Goal: Task Accomplishment & Management: Manage account settings

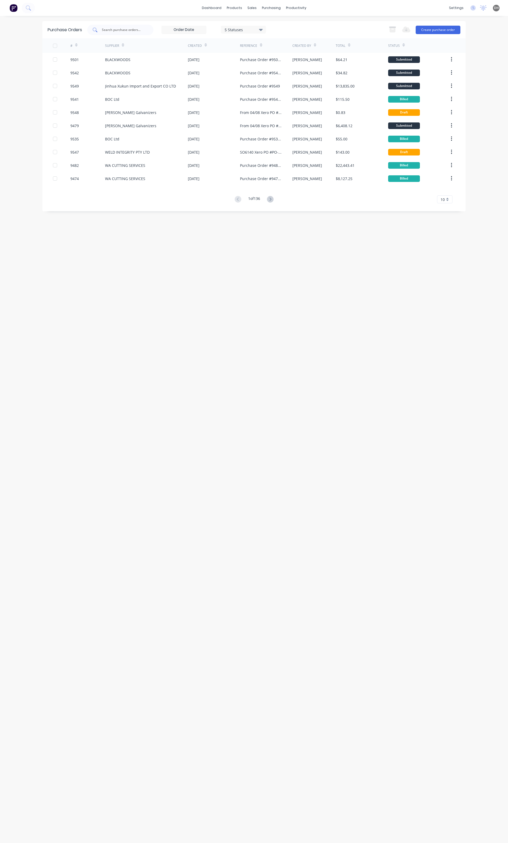
click at [99, 34] on div at bounding box center [120, 30] width 66 height 11
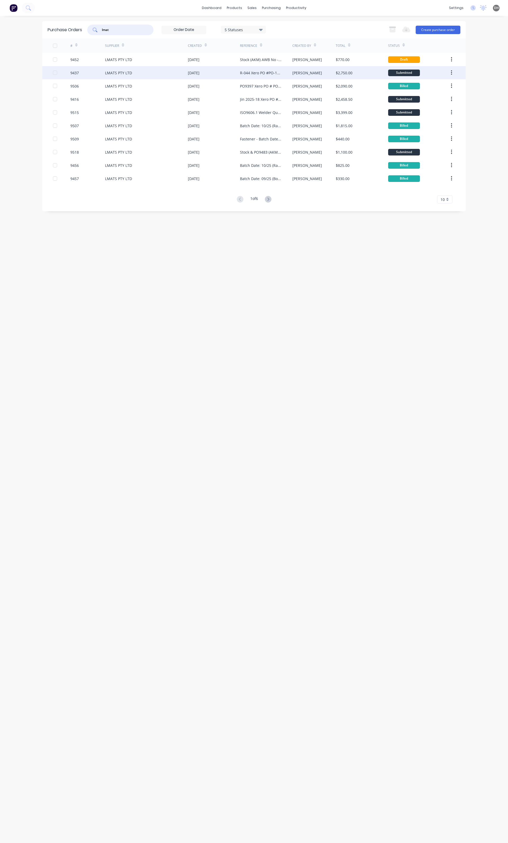
type input "lmat"
click at [111, 71] on div "LMATS PTY LTD" at bounding box center [118, 73] width 27 height 6
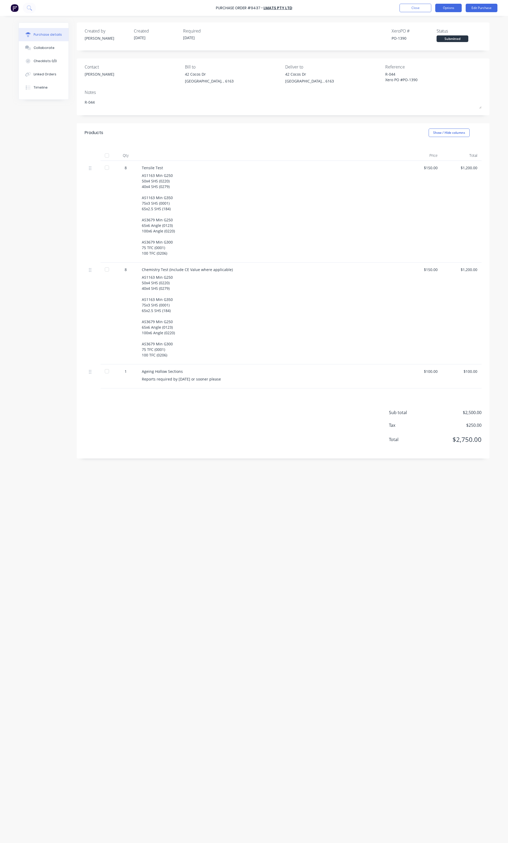
click at [447, 11] on button "Options" at bounding box center [448, 8] width 26 height 8
click at [423, 57] on div "Duplicate" at bounding box center [436, 53] width 41 height 8
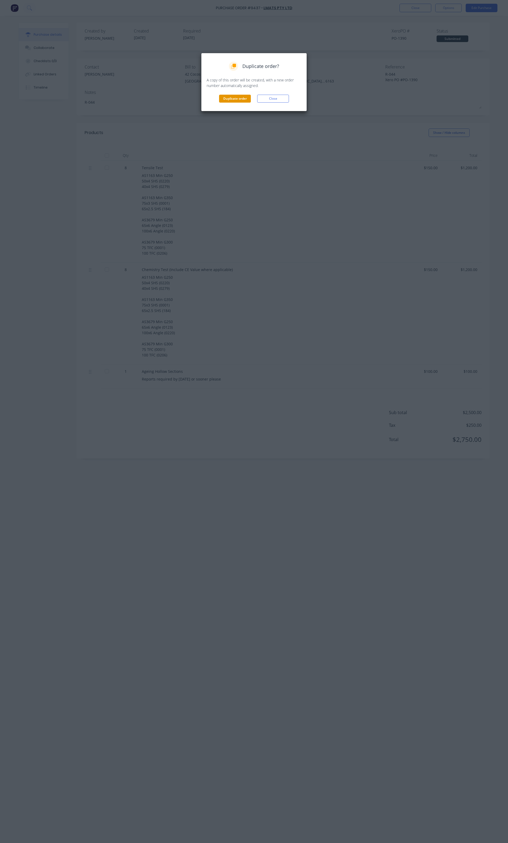
click at [242, 97] on button "Duplicate order" at bounding box center [235, 99] width 32 height 8
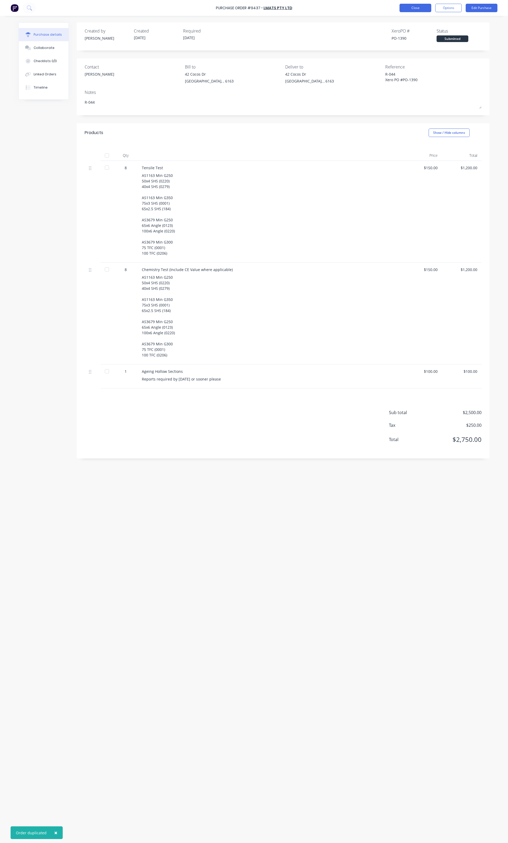
click at [412, 12] on button "Close" at bounding box center [415, 8] width 32 height 8
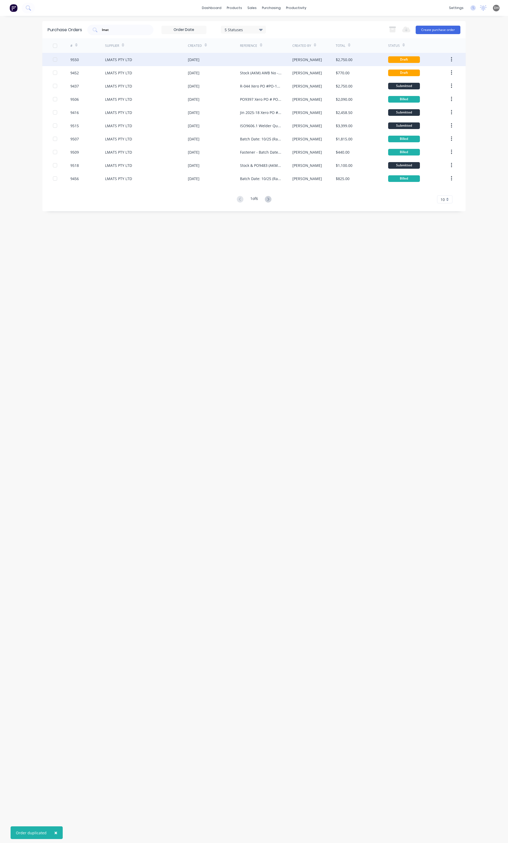
click at [144, 65] on div "LMATS PTY LTD" at bounding box center [146, 59] width 83 height 13
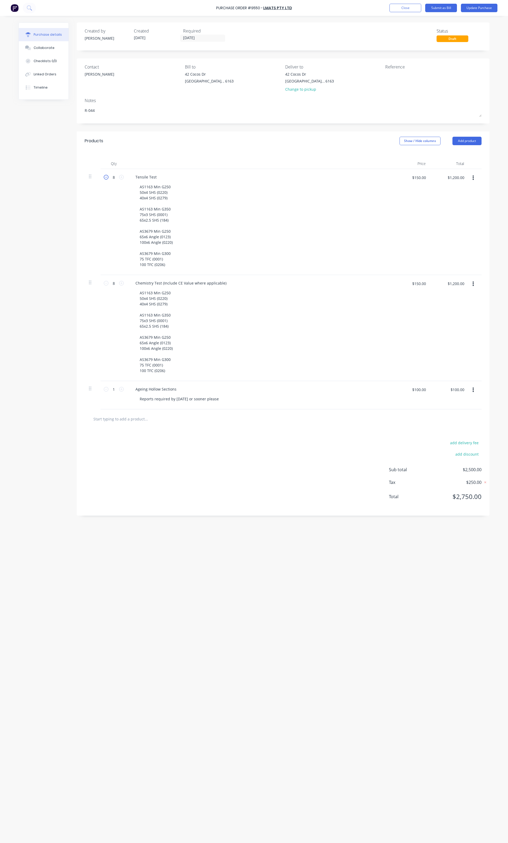
click at [107, 177] on icon at bounding box center [106, 177] width 5 height 5
type textarea "x"
type input "7"
type input "$1,050.00"
click at [107, 177] on icon at bounding box center [106, 177] width 5 height 5
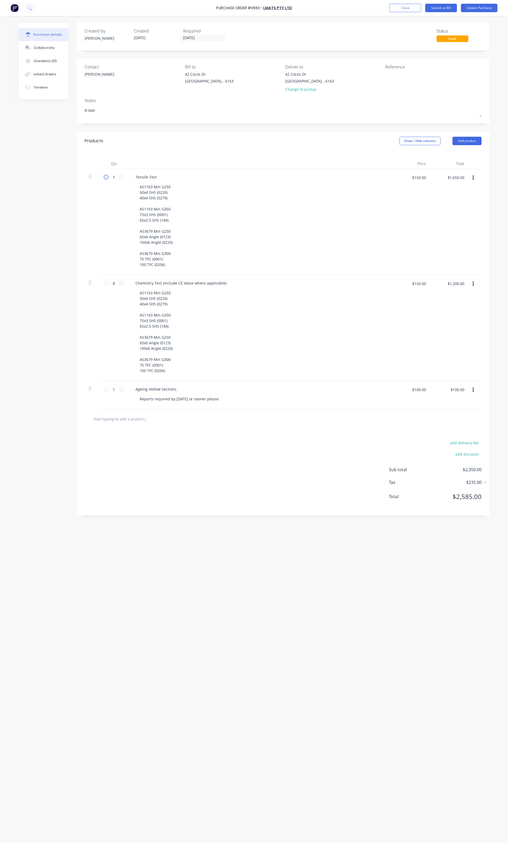
type textarea "x"
type input "6"
type input "$900.00"
click at [107, 177] on icon at bounding box center [106, 177] width 5 height 5
type textarea "x"
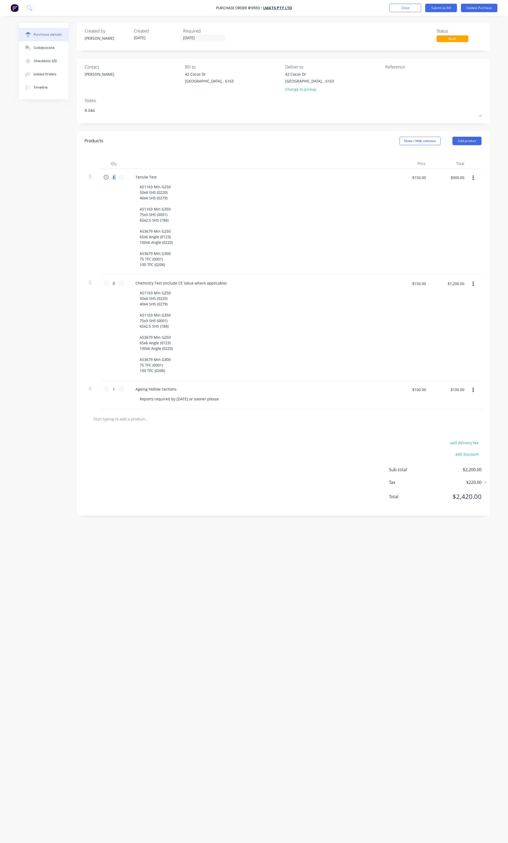
type input "5"
type input "$750.00"
click at [107, 177] on icon at bounding box center [106, 177] width 5 height 5
type textarea "x"
type input "4"
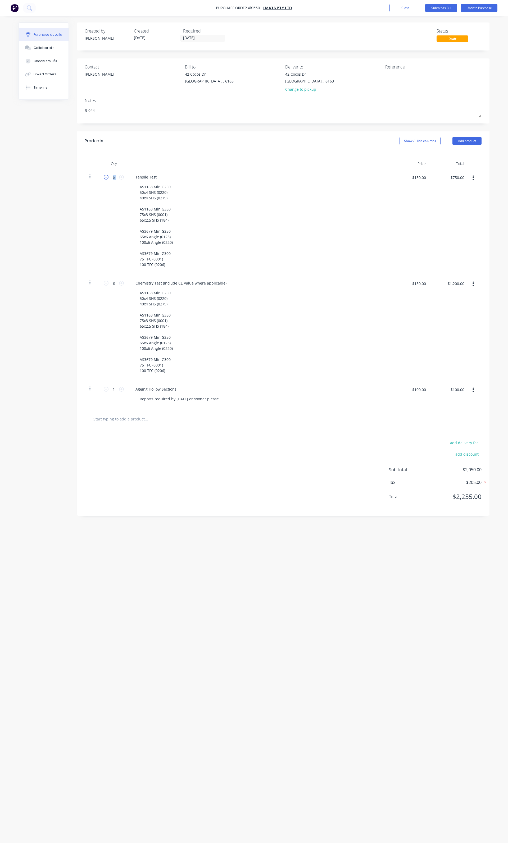
type input "$600.00"
click at [104, 282] on icon at bounding box center [106, 283] width 5 height 5
type textarea "x"
type input "7"
type input "$1,050.00"
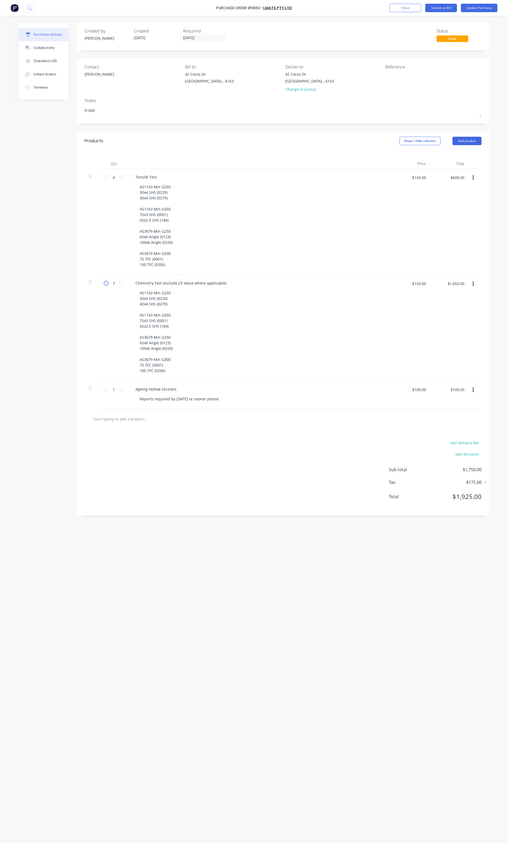
click at [104, 282] on icon at bounding box center [106, 283] width 5 height 5
type textarea "x"
type input "6"
type input "$900.00"
click at [104, 282] on icon at bounding box center [106, 283] width 5 height 5
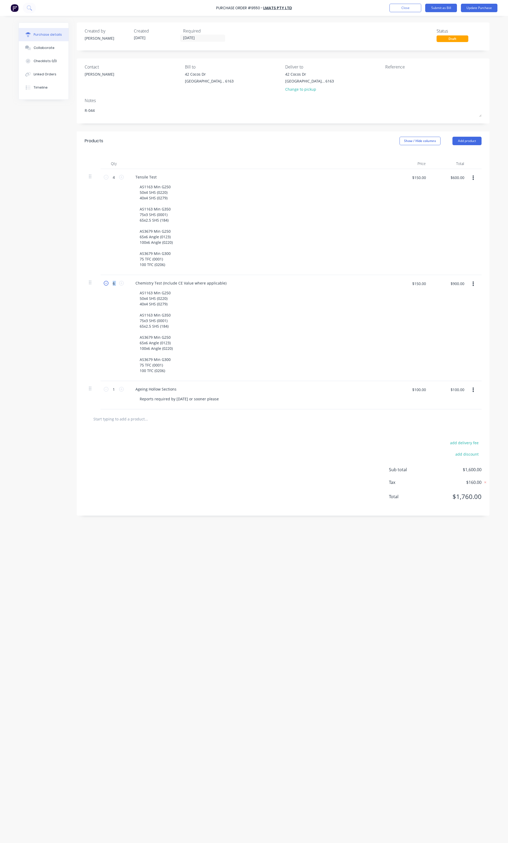
type textarea "x"
type input "5"
type input "$750.00"
click at [104, 282] on icon at bounding box center [106, 283] width 5 height 5
type textarea "x"
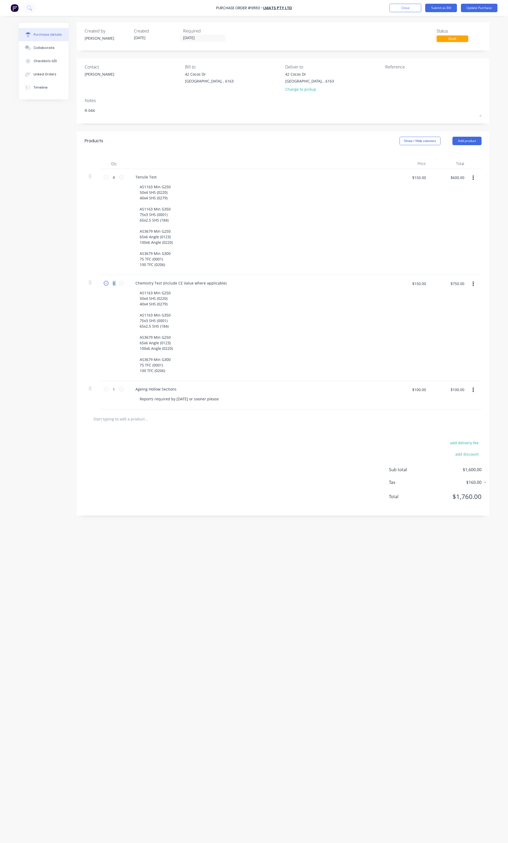
type input "4"
type input "$600.00"
type textarea "x"
drag, startPoint x: 169, startPoint y: 199, endPoint x: 131, endPoint y: 183, distance: 40.7
click at [131, 183] on div "Tensile Test AS1163 Min G250 50x4 SHS (0220) 40x4 SHS (0279) AS1163 Min G350 75…" at bounding box center [259, 222] width 265 height 106
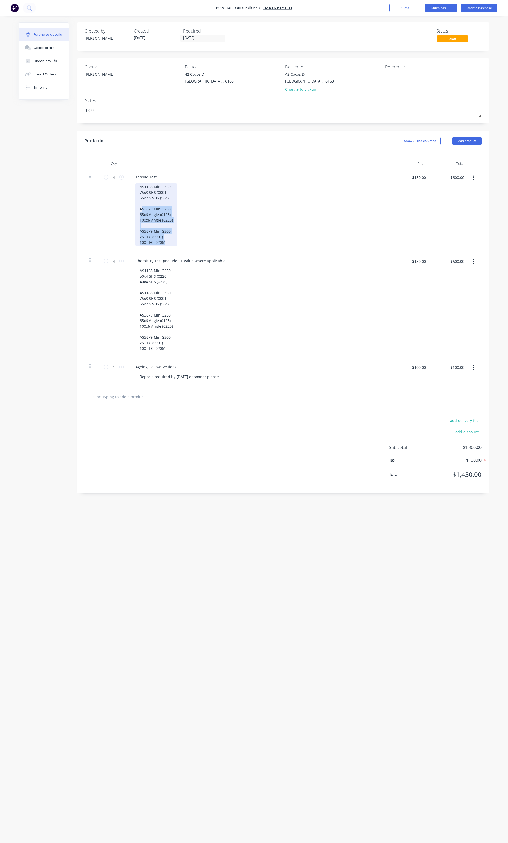
drag, startPoint x: 142, startPoint y: 208, endPoint x: 190, endPoint y: 254, distance: 66.6
click at [190, 254] on div "4 4 Tensile Test AS1163 Min G350 75x3 SHS (0001) 65x2.5 SHS (184) AS3679 Min G2…" at bounding box center [283, 278] width 397 height 218
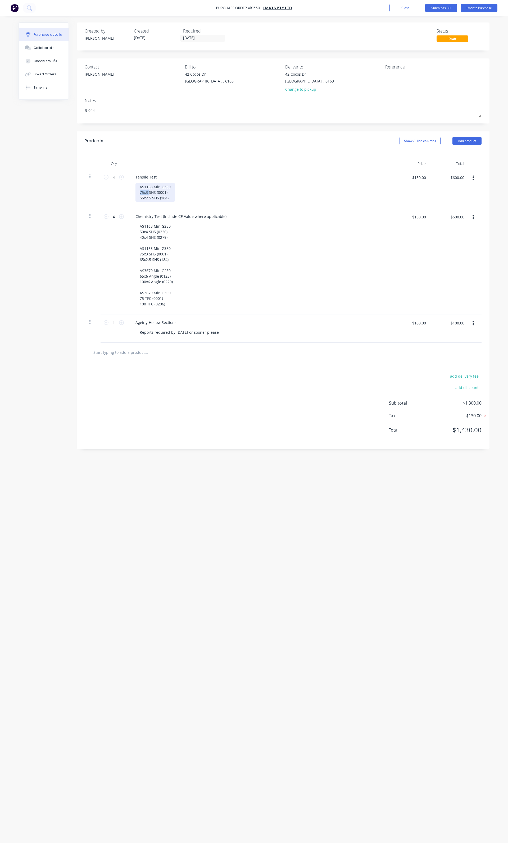
drag, startPoint x: 148, startPoint y: 192, endPoint x: 137, endPoint y: 192, distance: 11.4
click at [137, 192] on div "AS1163 Min G350 75x3 SHS (0001) 65x2.5 SHS (184)" at bounding box center [154, 192] width 39 height 19
drag, startPoint x: 167, startPoint y: 212, endPoint x: 120, endPoint y: 184, distance: 54.4
click at [120, 184] on div "4 4 Tensile Test AS1163 Min G350 75x3 SHS 100x4 SHS 125x6 SHS 125x75x5 RHS $150…" at bounding box center [283, 188] width 397 height 39
copy div "AS1163 Min G350 75x3 SHS 100x4 SHS 125x6 SHS 125x75x5 RHS"
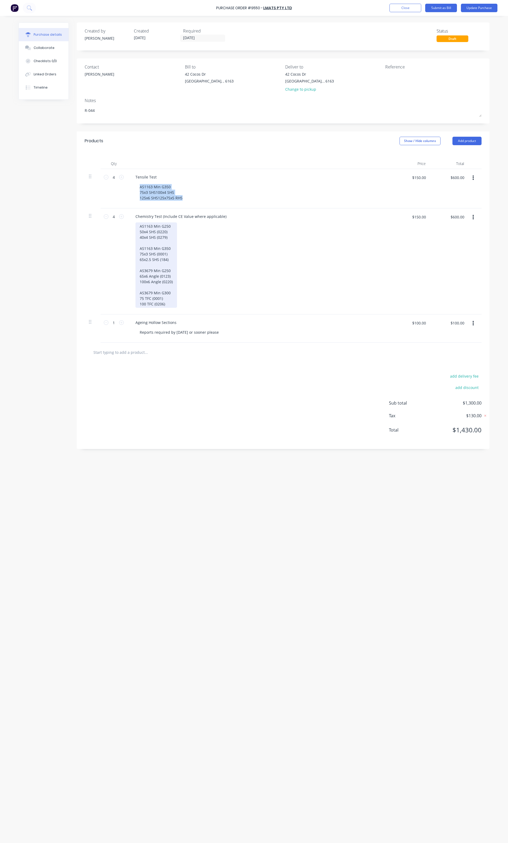
type textarea "x"
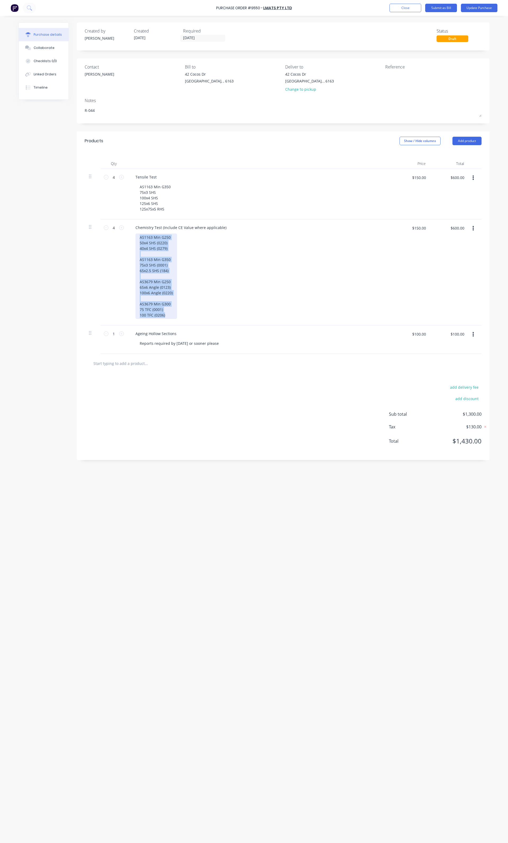
drag, startPoint x: 169, startPoint y: 316, endPoint x: 135, endPoint y: 220, distance: 102.0
click at [135, 220] on div "Chemistry Test (Include CE Value where applicable) AS1163 Min G250 50x4 SHS (02…" at bounding box center [259, 273] width 265 height 106
paste div
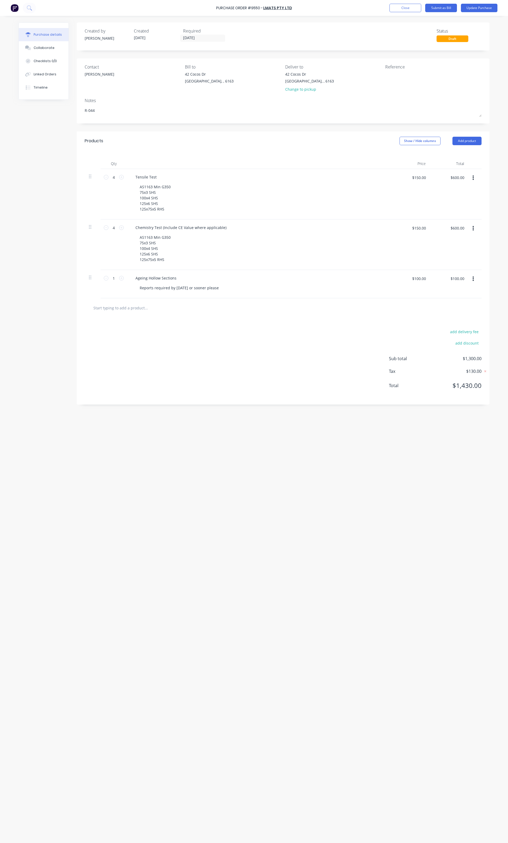
drag, startPoint x: 98, startPoint y: 115, endPoint x: 78, endPoint y: 112, distance: 20.7
click at [78, 112] on div "Contact Alex Bill to 42 Cocos Dr Bibra Lake, , 6163 Deliver to 42 Cocos Dr Bibr…" at bounding box center [283, 90] width 413 height 65
type textarea "x"
type textarea "P"
type textarea "x"
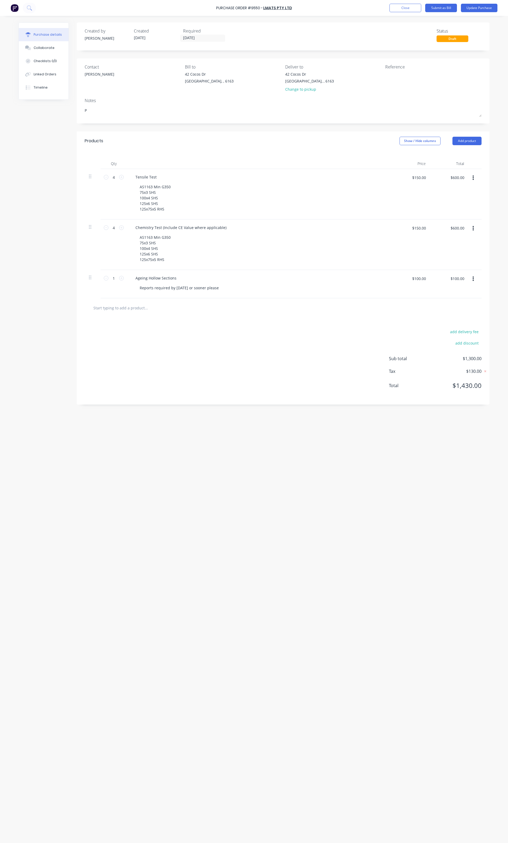
type textarea "PO"
type textarea "x"
type textarea "PO6"
type textarea "x"
type textarea "PO60"
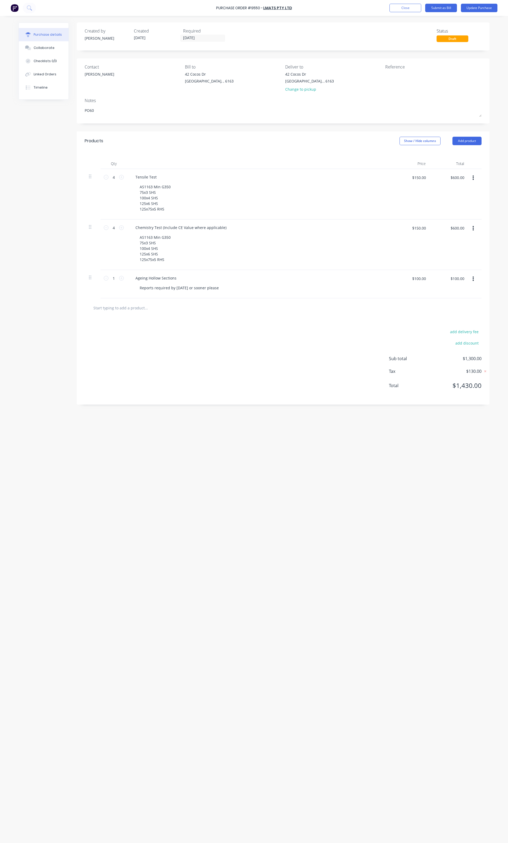
type textarea "x"
type textarea "PO6"
type textarea "x"
type textarea "PO"
type textarea "x"
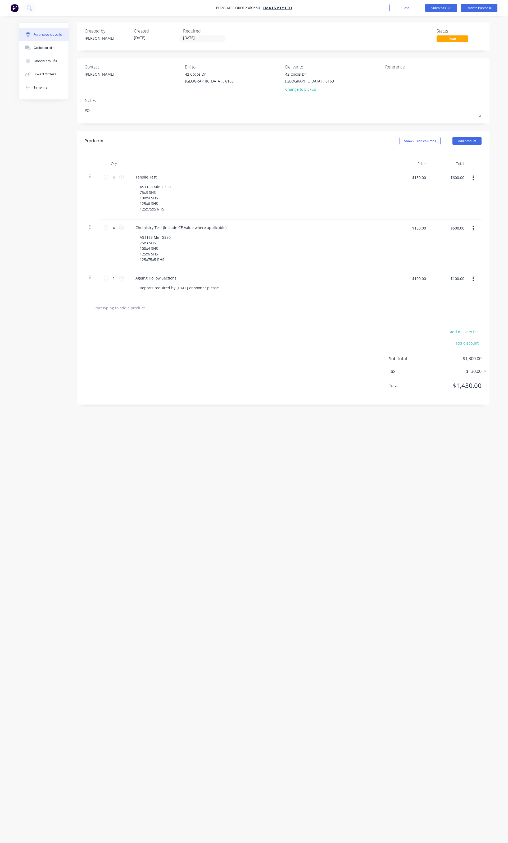
type textarea "PO9"
type textarea "x"
type textarea "PO90"
type textarea "x"
type textarea "PO908"
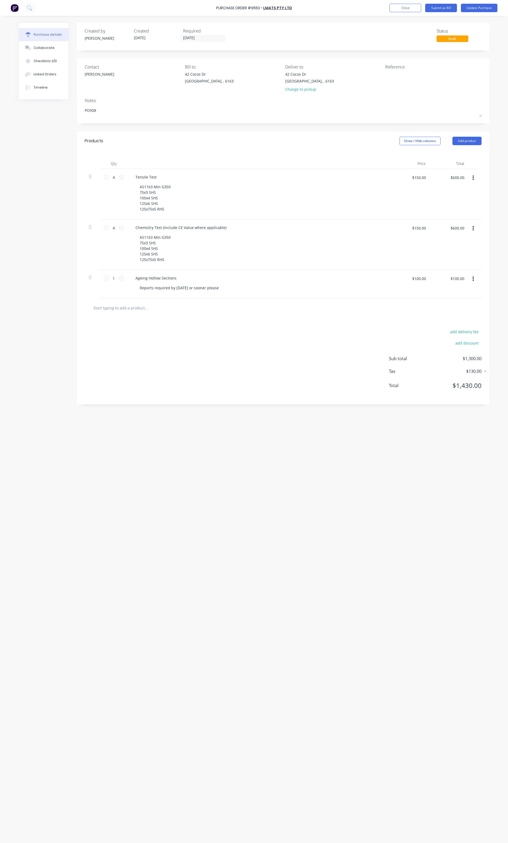
type textarea "x"
type textarea "PO9084"
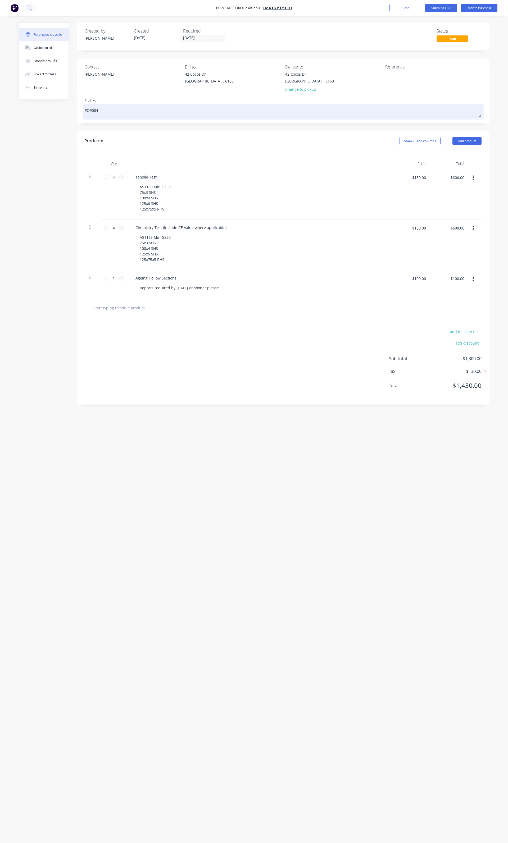
click at [85, 111] on textarea "PO9084" at bounding box center [283, 111] width 397 height 12
type textarea "x"
type textarea "JPO9084"
type textarea "x"
type textarea "JiPO9084"
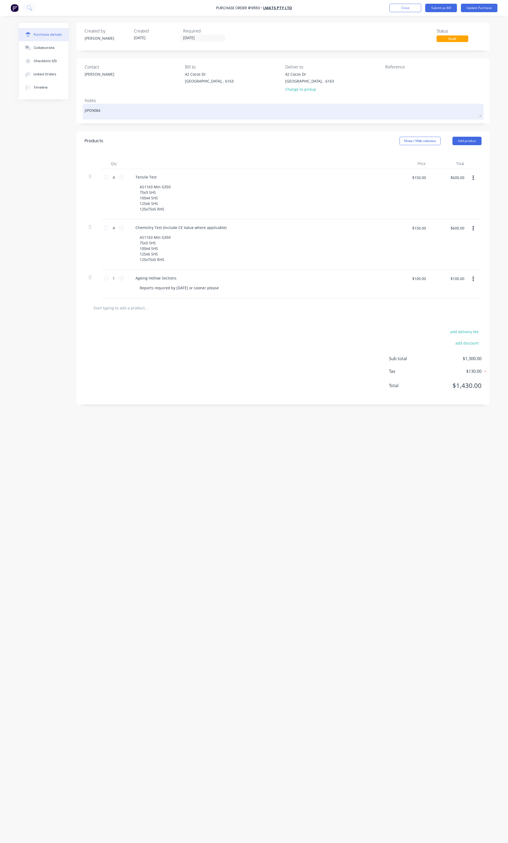
type textarea "x"
type textarea "JinPO9084"
type textarea "x"
type textarea "Jin PO9084"
type textarea "x"
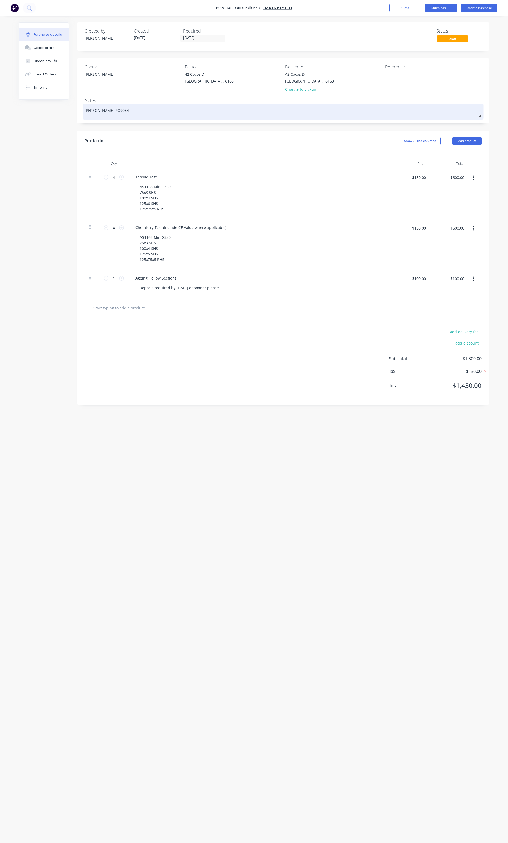
type textarea "JinPO9084"
type textarea "x"
type textarea "Jin:PO9084"
type textarea "x"
type textarea "Jin: PO9084"
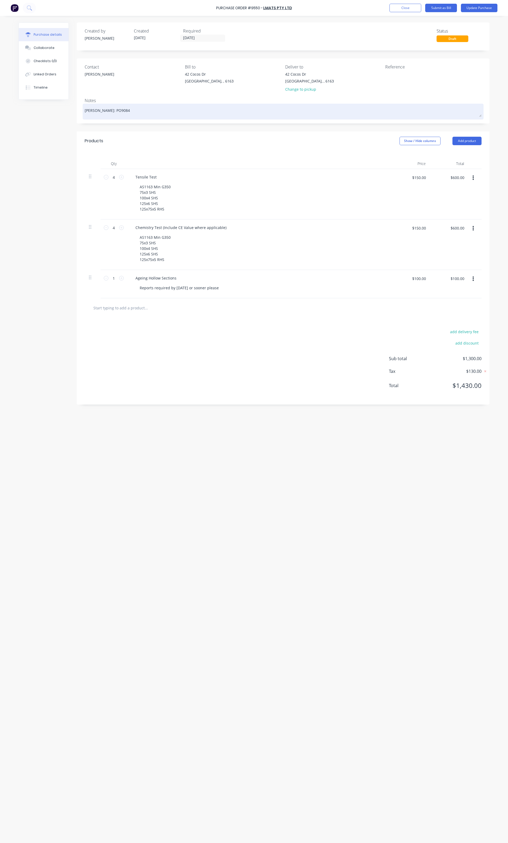
type textarea "x"
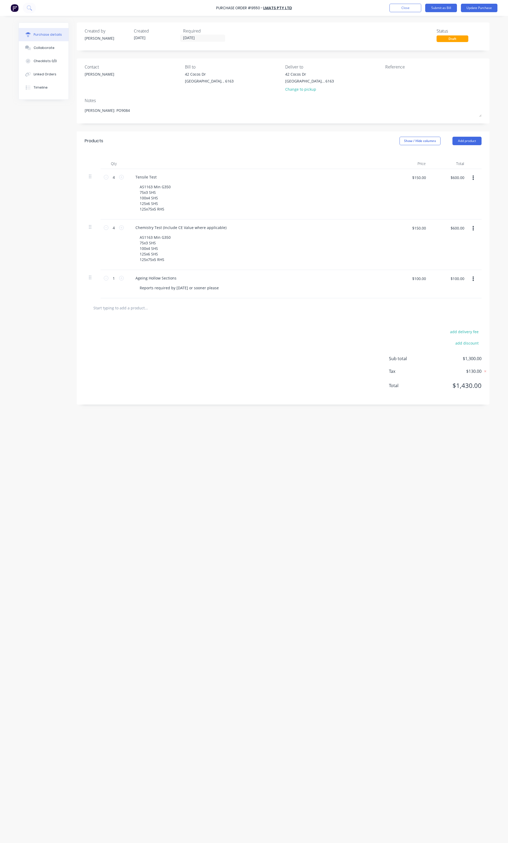
drag, startPoint x: 122, startPoint y: 113, endPoint x: 58, endPoint y: 113, distance: 64.0
click at [58, 113] on div "Created by Daniel Created 18/08/25 Required 18/08/25 Status Draft Contact Alex …" at bounding box center [254, 428] width 471 height 812
type textarea "Jin: PO9084"
type textarea "x"
type textarea "Jin: PO9084"
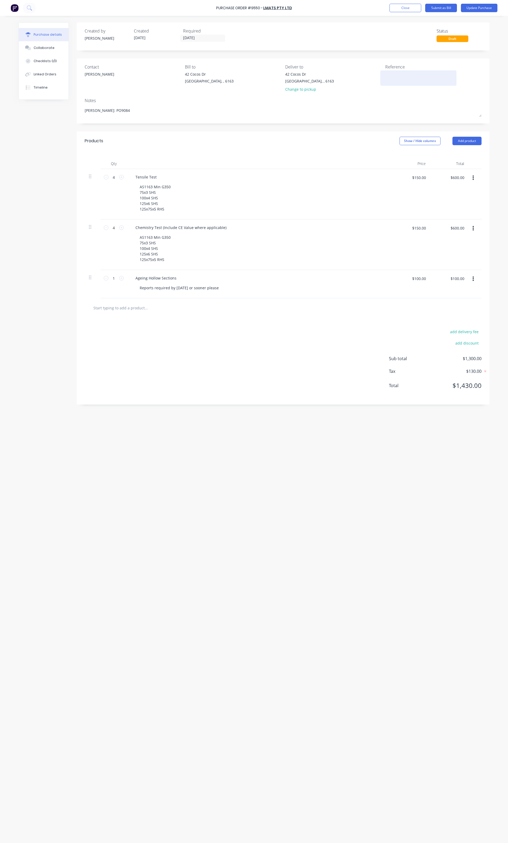
click at [396, 76] on textarea at bounding box center [418, 77] width 66 height 12
paste textarea "Jin: PO9084"
type textarea "Jin: PO9084"
type textarea "x"
type textarea "Jin: PO9084"
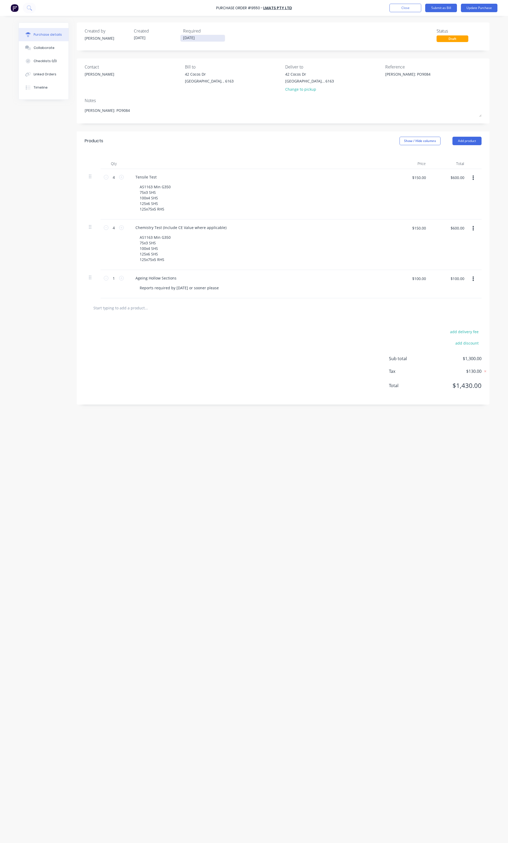
click at [196, 39] on input "18/08/25" at bounding box center [202, 38] width 44 height 7
click at [232, 96] on div "21" at bounding box center [230, 95] width 8 height 8
type textarea "x"
type input "21/08/25"
click at [474, 11] on button "Update Purchase" at bounding box center [479, 8] width 37 height 8
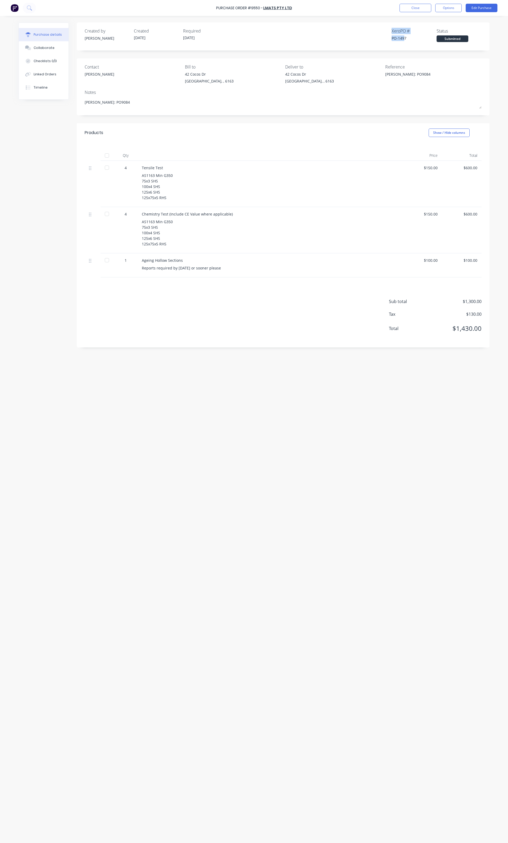
drag, startPoint x: 403, startPoint y: 40, endPoint x: 386, endPoint y: 30, distance: 19.2
click at [386, 30] on div "Created by Daniel Created 18/08/25 Required 21/08/25 Xero PO # PO-1497 Status S…" at bounding box center [283, 35] width 397 height 14
drag, startPoint x: 408, startPoint y: 39, endPoint x: 386, endPoint y: 34, distance: 22.8
click at [386, 34] on div "Created by Daniel Created 18/08/25 Required 21/08/25 Xero PO # PO-1497 Status S…" at bounding box center [283, 35] width 397 height 14
copy div "Xero PO # PO-1497"
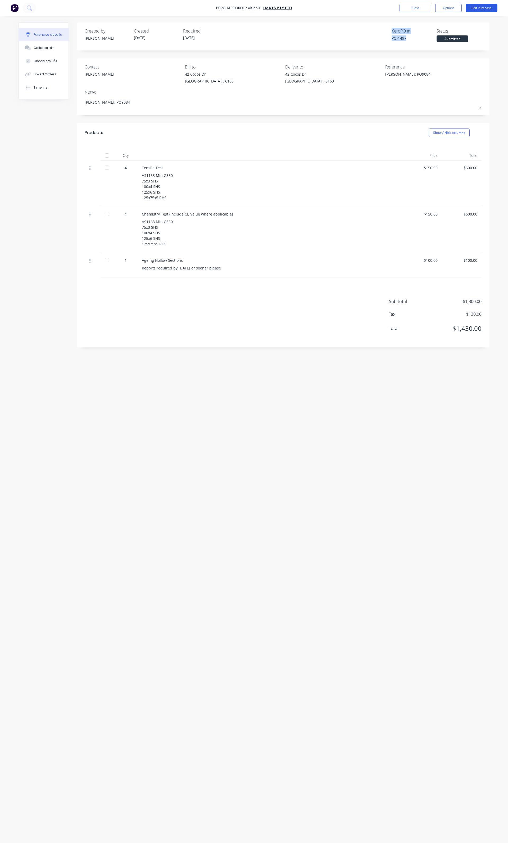
click at [490, 6] on button "Edit Purchase" at bounding box center [482, 8] width 32 height 8
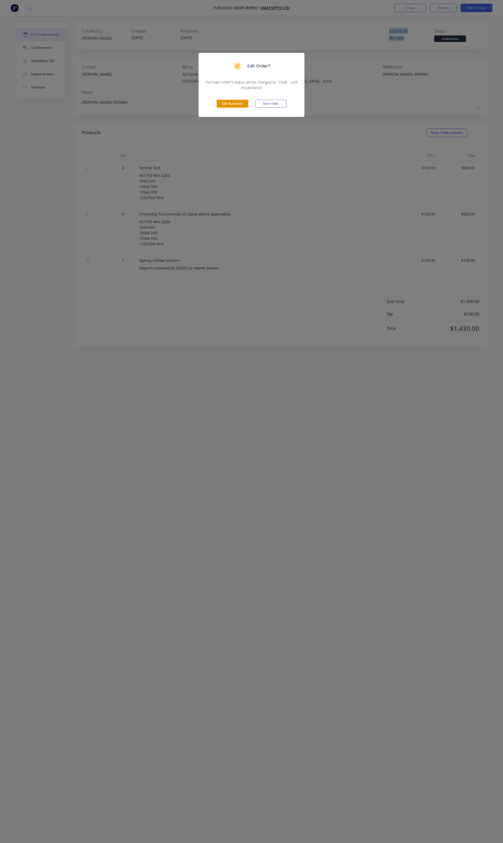
click at [230, 107] on button "Edit Purchase" at bounding box center [232, 104] width 32 height 8
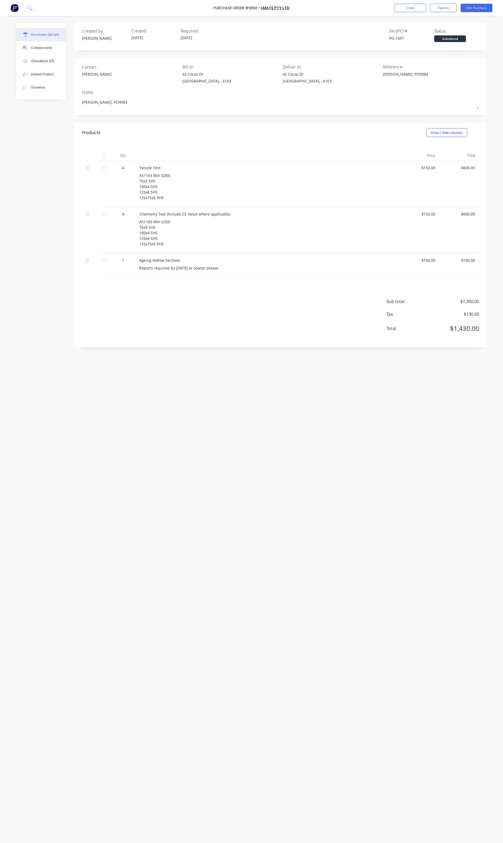
type textarea "x"
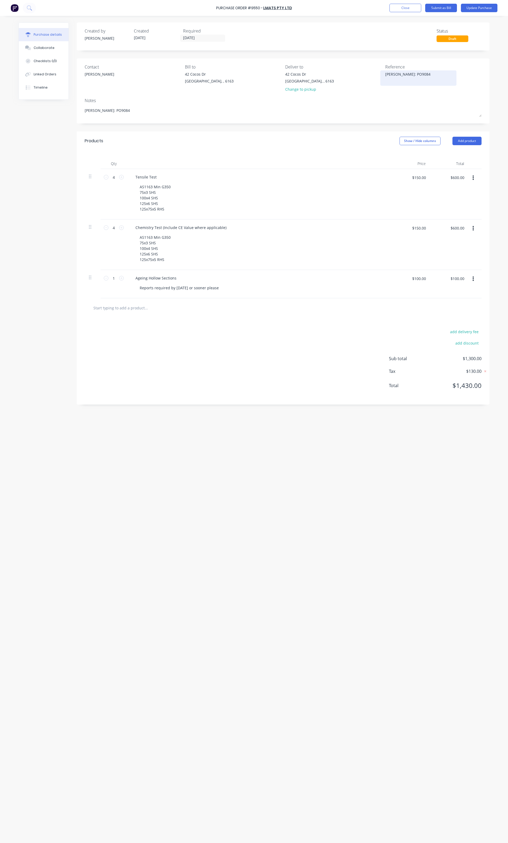
click at [406, 77] on textarea "Jin: PO9084" at bounding box center [418, 77] width 66 height 12
type textarea "Jin: PO9084"
paste textarea "Xero PO # PO-1497"
type textarea "x"
type textarea "Jin: PO9084 Xero PO # PO-1497"
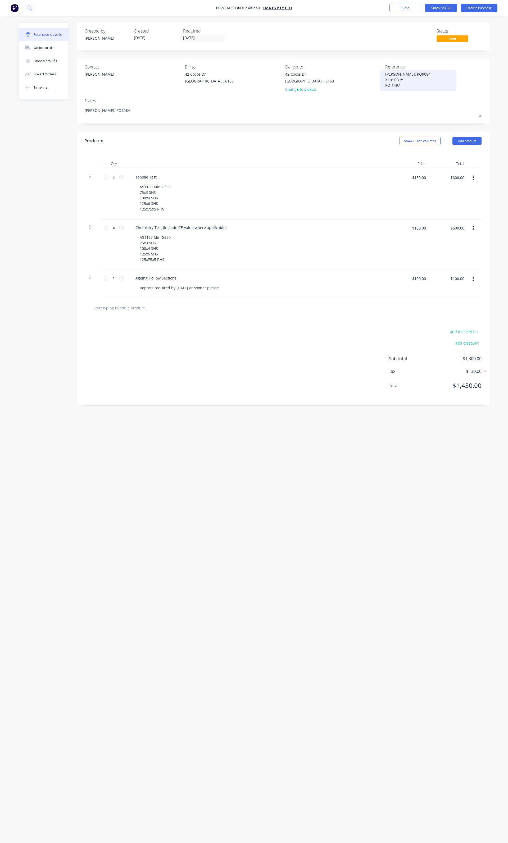
type textarea "x"
type textarea "Jin: PO9084 Xero PO #PO-1497"
type textarea "x"
type textarea "Jin: PO9084 Xero PO #PO-1497"
click at [201, 33] on div "Required" at bounding box center [205, 31] width 45 height 6
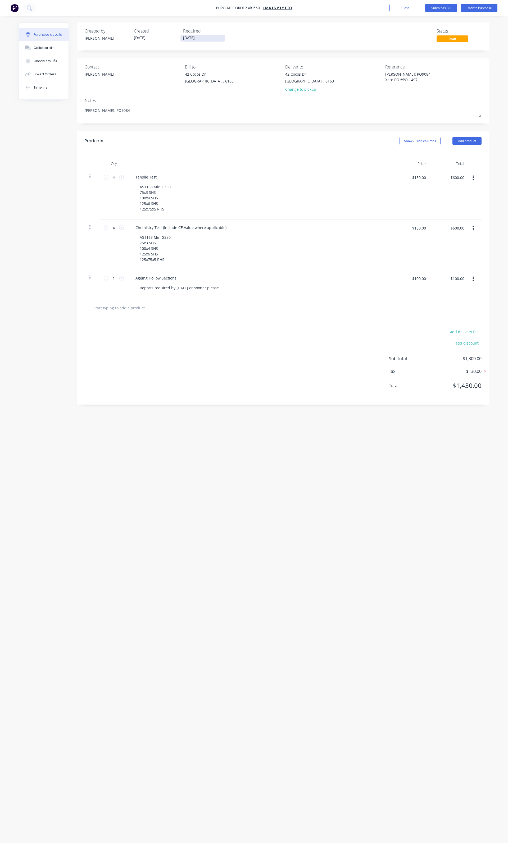
click at [197, 36] on input "21/08/25" at bounding box center [202, 38] width 44 height 7
click at [240, 95] on div "22" at bounding box center [241, 95] width 8 height 8
type textarea "x"
type input "22/08/25"
click at [472, 7] on button "Update Purchase" at bounding box center [479, 8] width 37 height 8
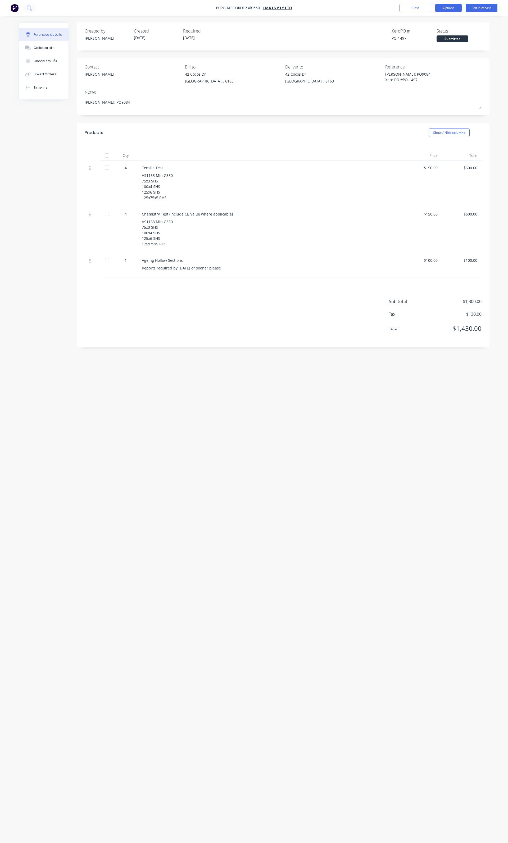
click at [444, 6] on button "Options" at bounding box center [448, 8] width 26 height 8
click at [435, 18] on div "Print / Email" at bounding box center [436, 22] width 41 height 8
click at [417, 42] on div "Without pricing" at bounding box center [436, 43] width 41 height 8
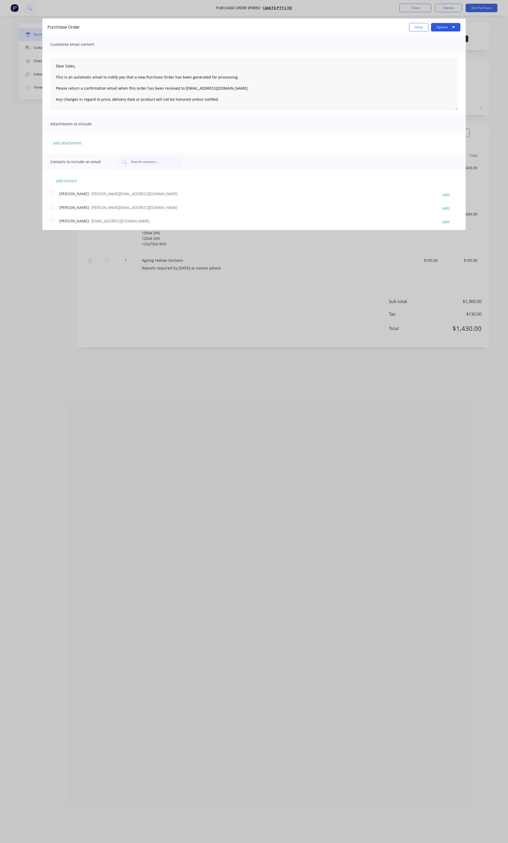
click at [438, 24] on button "Options" at bounding box center [445, 27] width 29 height 8
click at [425, 43] on div "Print" at bounding box center [435, 41] width 41 height 8
click at [416, 31] on button "Close" at bounding box center [418, 27] width 19 height 8
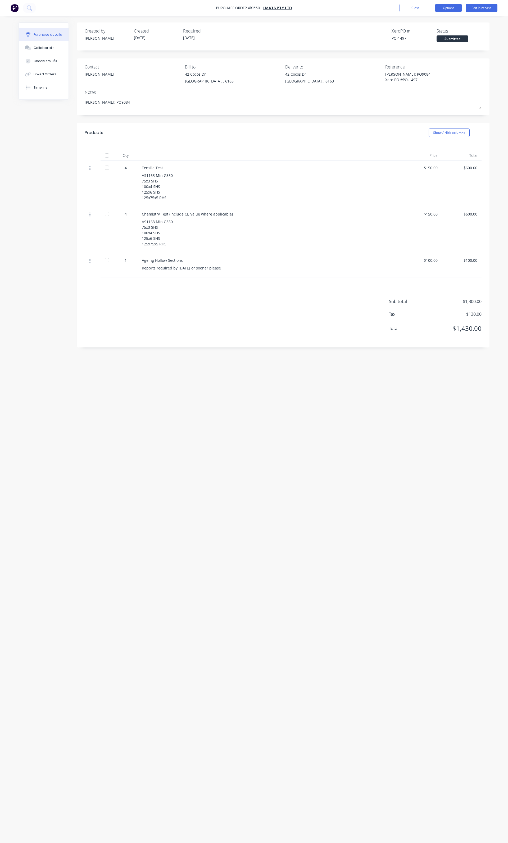
click at [449, 10] on button "Options" at bounding box center [448, 8] width 26 height 8
click at [434, 20] on div "Print / Email" at bounding box center [436, 22] width 41 height 8
click at [423, 35] on div "With pricing" at bounding box center [436, 32] width 41 height 8
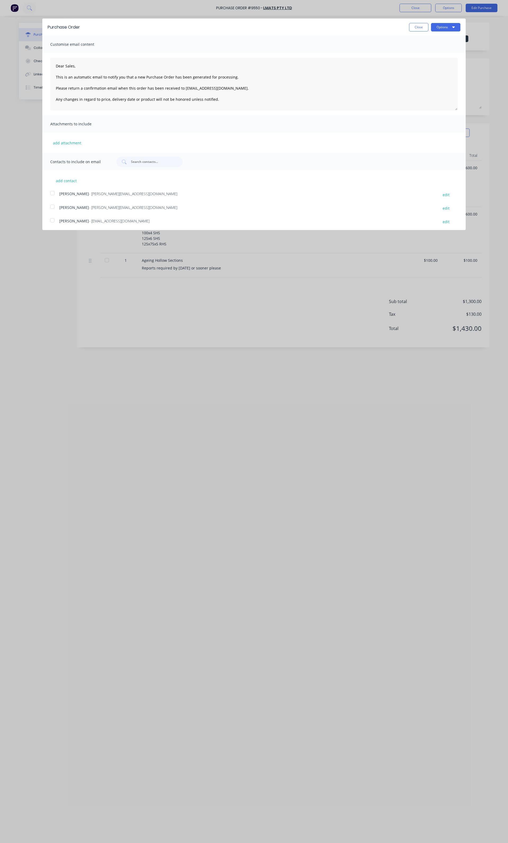
click at [53, 208] on div at bounding box center [52, 207] width 11 height 11
click at [445, 31] on button "Options" at bounding box center [445, 27] width 29 height 8
click at [425, 51] on div "Email" at bounding box center [435, 51] width 41 height 8
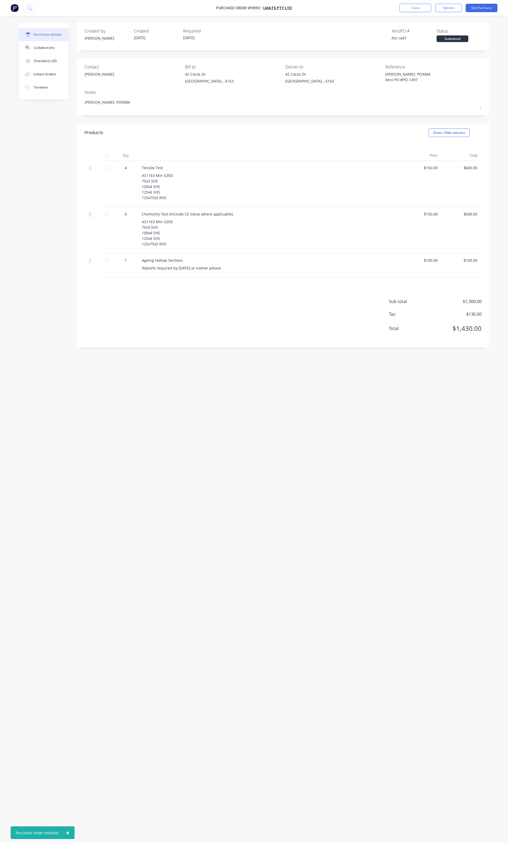
type textarea "x"
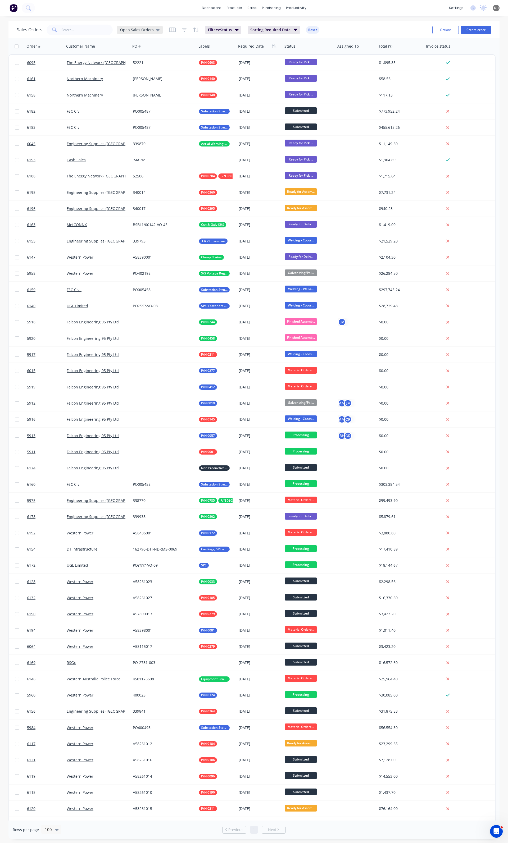
click at [134, 30] on span "Open Sales Orders" at bounding box center [137, 30] width 34 height 6
click at [153, 96] on button "Open Sales Orders (Production Meeting)" at bounding box center [149, 96] width 60 height 6
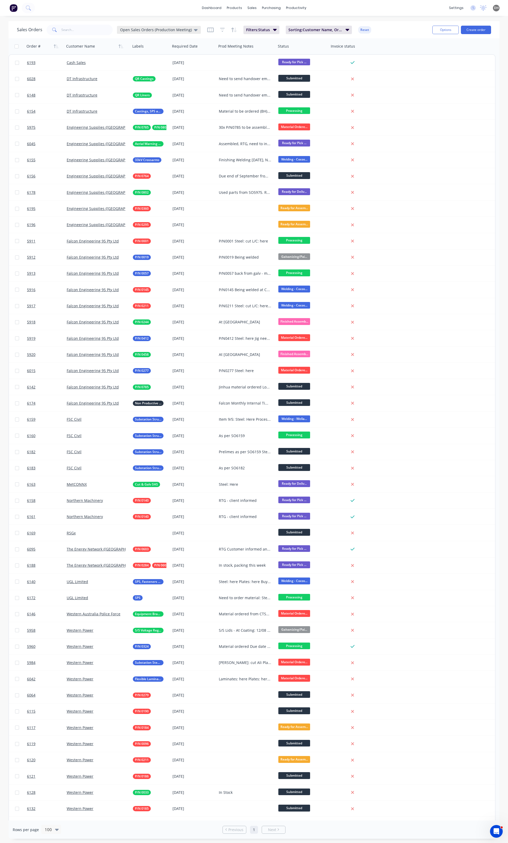
click at [164, 31] on span "Open Sales Orders (Production Meeting)" at bounding box center [156, 30] width 72 height 6
click at [186, 95] on button "edit" at bounding box center [184, 96] width 7 height 6
click at [212, 62] on label "Set as your default view" at bounding box center [233, 63] width 42 height 6
click at [208, 62] on input "Set as your default view" at bounding box center [206, 62] width 4 height 5
checkbox input "true"
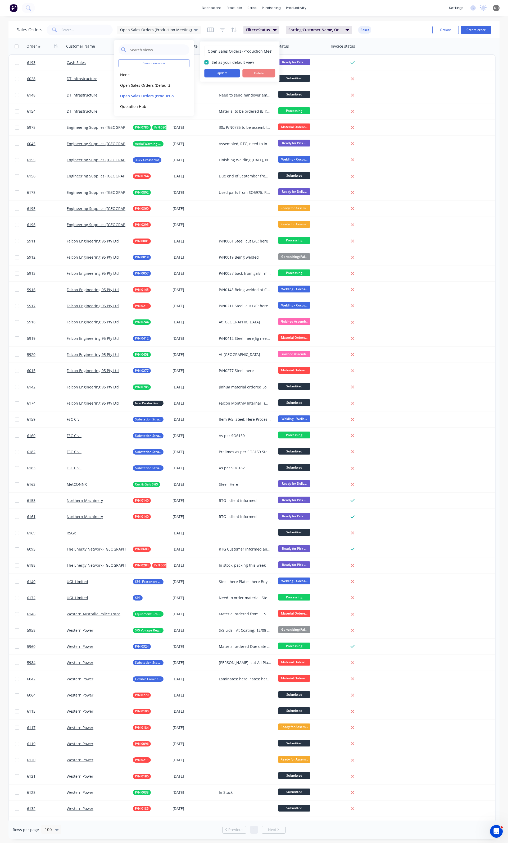
click at [208, 69] on div "Open Sales Orders (Production Meeting) Set as your default view Update Delete" at bounding box center [239, 62] width 71 height 32
click at [209, 70] on button "Update" at bounding box center [221, 73] width 35 height 8
click at [406, 28] on div "Sales Orders Open Sales Orders (Production Meeting) Filters: Status Sorting: Cu…" at bounding box center [222, 29] width 411 height 13
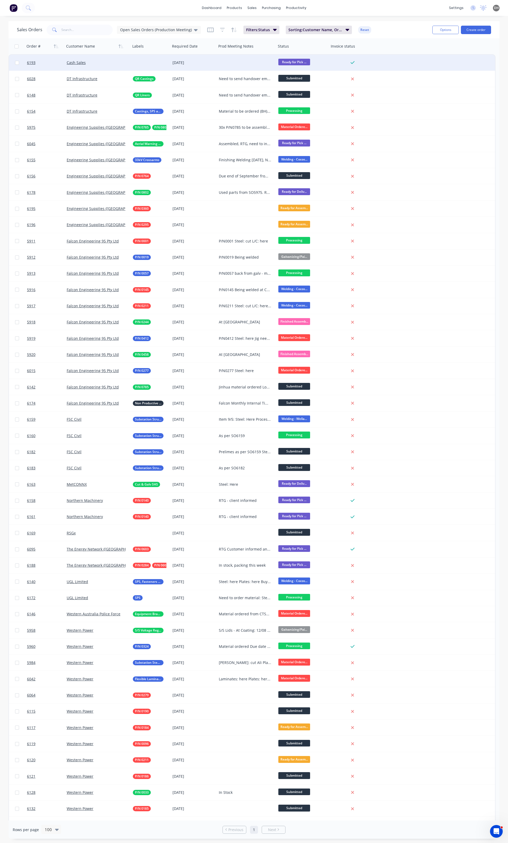
click at [238, 60] on div at bounding box center [247, 63] width 60 height 16
click at [143, 62] on div at bounding box center [151, 63] width 40 height 16
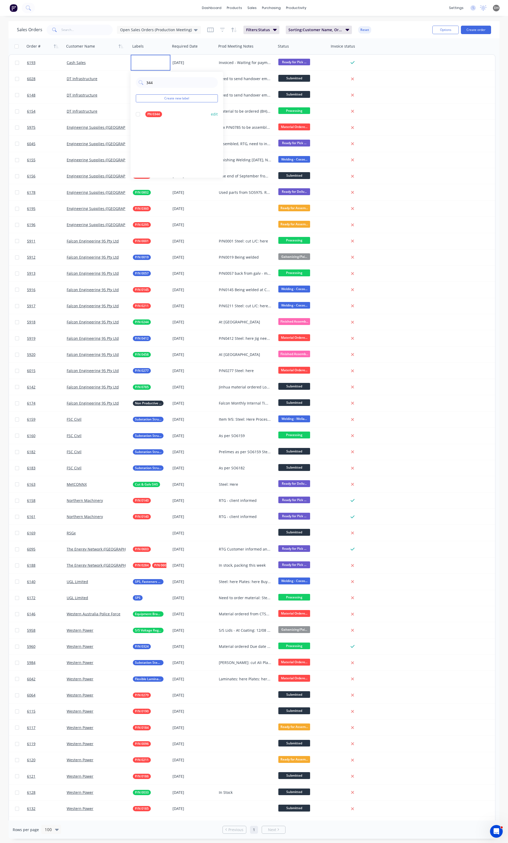
click at [138, 115] on div at bounding box center [138, 114] width 11 height 11
type input "344"
click at [213, 116] on button "edit" at bounding box center [214, 114] width 7 height 6
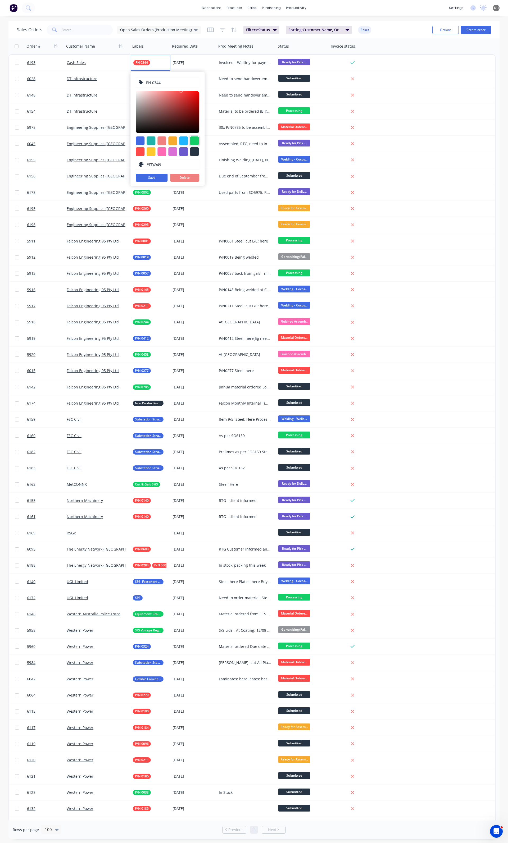
click at [194, 142] on div at bounding box center [194, 140] width 9 height 9
type input "#13CE66"
click at [155, 176] on button "Save" at bounding box center [152, 178] width 32 height 8
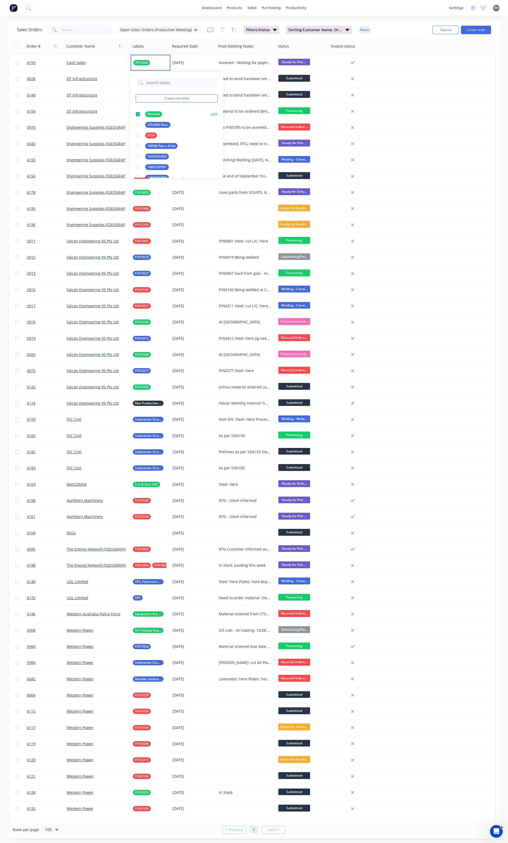
click at [211, 115] on button "edit" at bounding box center [214, 114] width 7 height 6
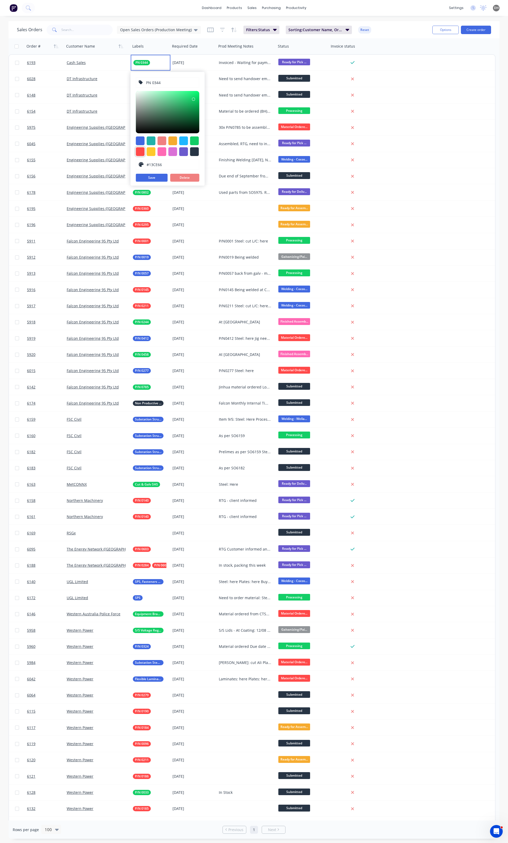
click at [142, 151] on div at bounding box center [140, 151] width 9 height 9
type input "#FF4949"
click at [146, 180] on button "Save" at bounding box center [152, 178] width 32 height 8
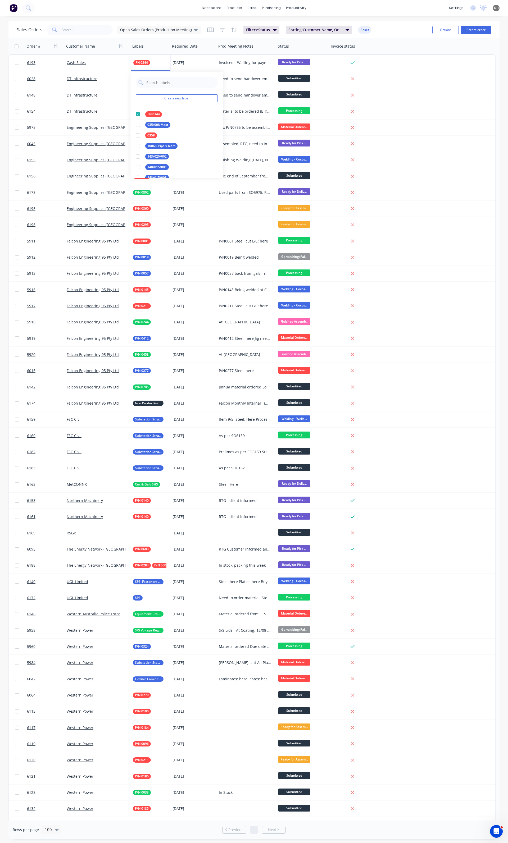
click at [387, 45] on div "Order # Customer Name Labels Required Date Prod Meeting Notes Status Invoice st…" at bounding box center [251, 46] width 487 height 16
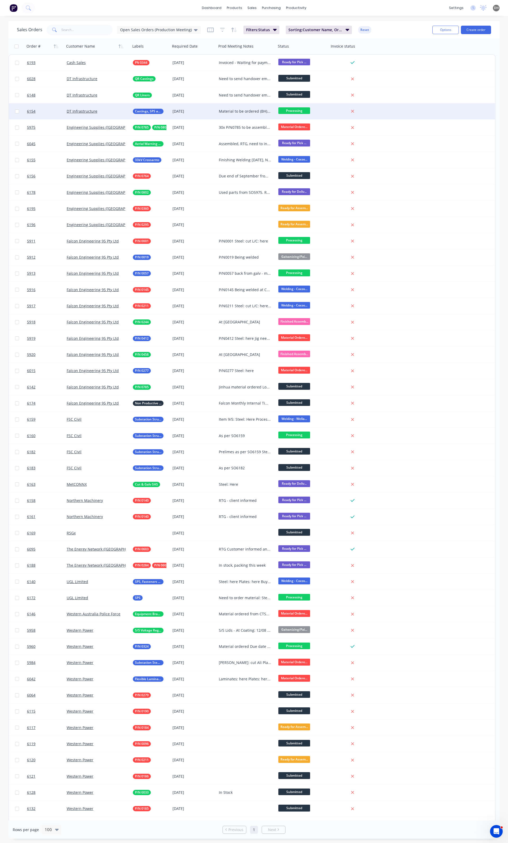
click at [239, 112] on div "Material to be ordered (BH): Steel: Plates: U Bolts:" at bounding box center [245, 111] width 53 height 5
click at [102, 29] on input "text" at bounding box center [87, 30] width 52 height 11
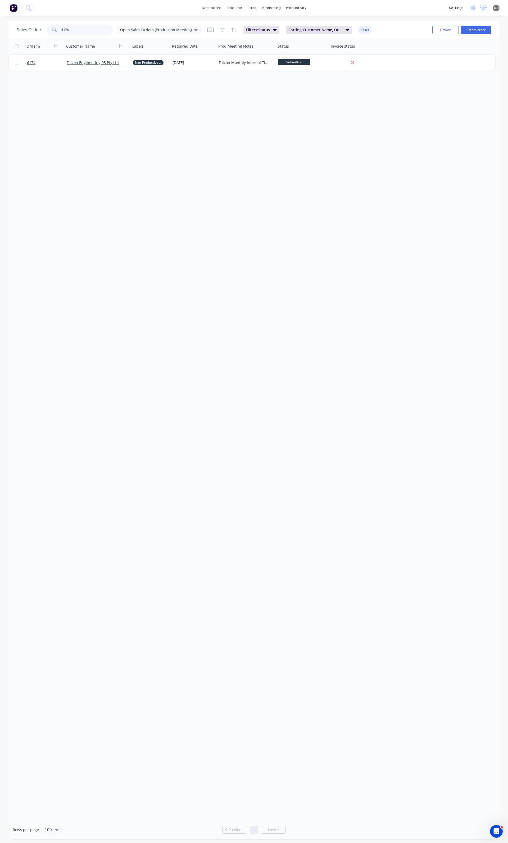
type input "6174"
click at [92, 27] on input "6174" at bounding box center [87, 30] width 52 height 11
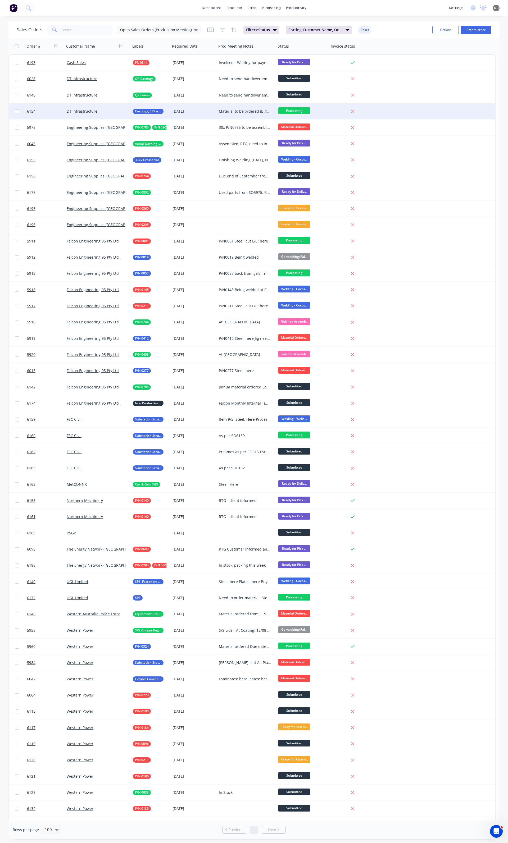
click at [242, 107] on div "Material to be ordered (BH): Steel: Plates: U Bolts:" at bounding box center [247, 111] width 60 height 16
click at [234, 113] on div "Material to be ordered (BH): Steel: Plates: U Bolts:" at bounding box center [246, 115] width 58 height 23
drag, startPoint x: 267, startPoint y: 108, endPoint x: 234, endPoint y: 108, distance: 32.8
click at [234, 108] on div "Material to be ordered (BH): Steel: Cut Plates: U Bolts:" at bounding box center [246, 115] width 58 height 23
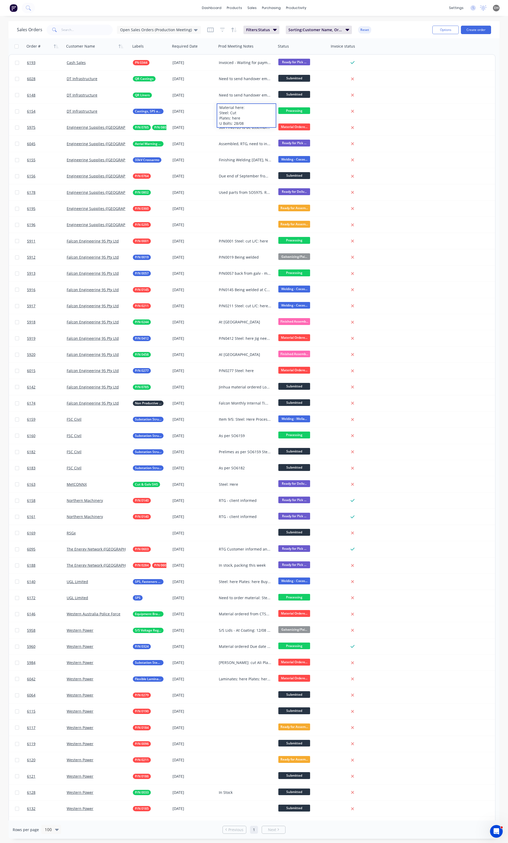
click at [381, 49] on div "Order # Customer Name Labels Required Date Prod Meeting Notes Status Invoice st…" at bounding box center [251, 46] width 487 height 16
click at [244, 128] on div "30x P/N0785 to be assembled with P/N0802 P/N0802 Ready for assembly Phases ETA …" at bounding box center [245, 127] width 53 height 5
click at [393, 40] on div "Order # Customer Name Labels Required Date Prod Meeting Notes Status Invoice st…" at bounding box center [251, 46] width 487 height 16
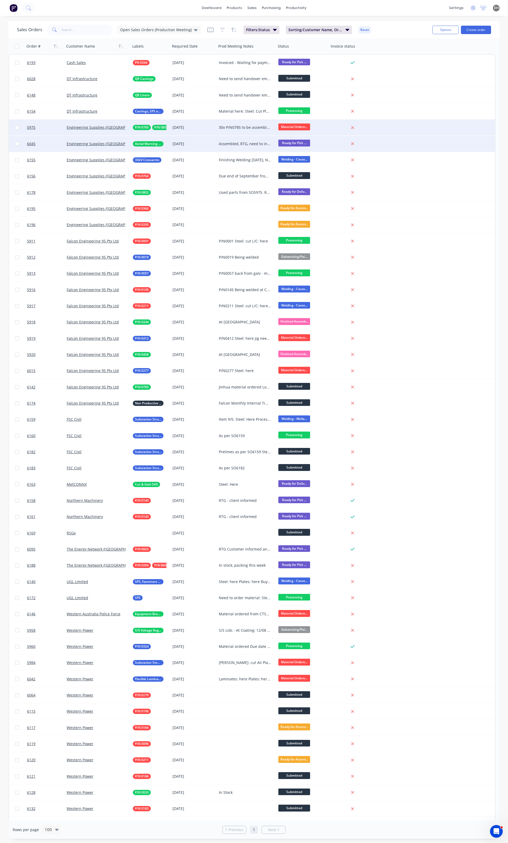
click at [242, 139] on div "Assembled, RTG, need to inform client" at bounding box center [247, 144] width 60 height 16
drag, startPoint x: 244, startPoint y: 146, endPoint x: 249, endPoint y: 136, distance: 10.9
click at [249, 136] on div "Assembled, RTG, need to inform client" at bounding box center [246, 142] width 58 height 13
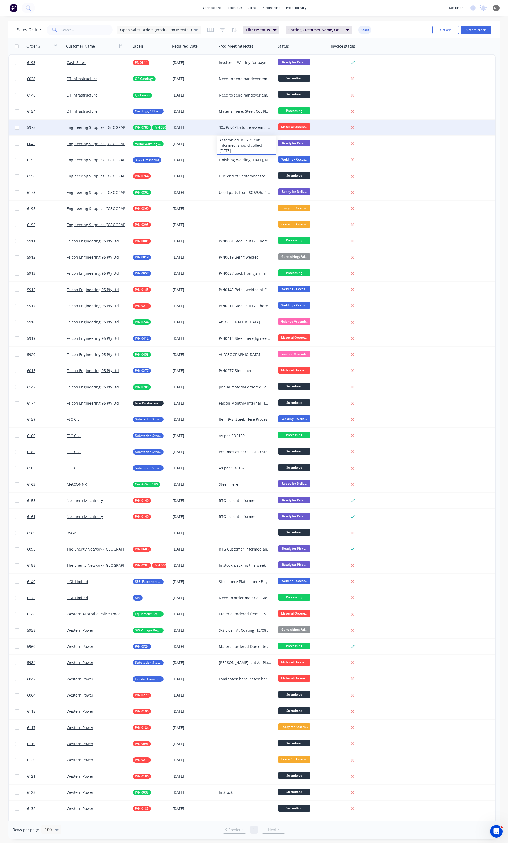
click at [393, 34] on div "Sales Orders Open Sales Orders (Production Meeting) Filters: Status Sorting: Cu…" at bounding box center [222, 29] width 411 height 13
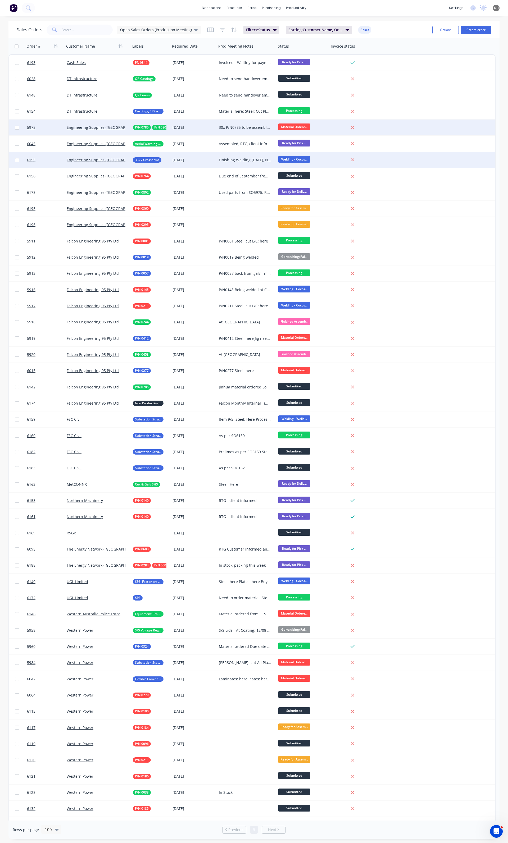
click at [249, 159] on div "Finishing Welding today, NDT Booked for Wednesday On track" at bounding box center [245, 159] width 53 height 5
drag, startPoint x: 264, startPoint y: 164, endPoint x: 208, endPoint y: 154, distance: 57.2
click at [208, 154] on div "6155 Engineering Supplies (WA) Pty Ltd 33kV Crossarms 22 Aug 2025 Finishing Wel…" at bounding box center [252, 160] width 486 height 16
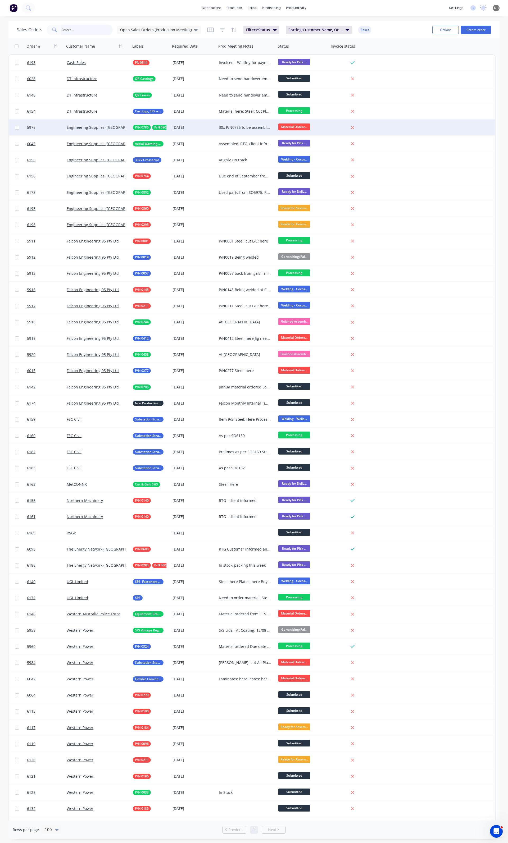
click at [86, 27] on input "text" at bounding box center [87, 30] width 52 height 11
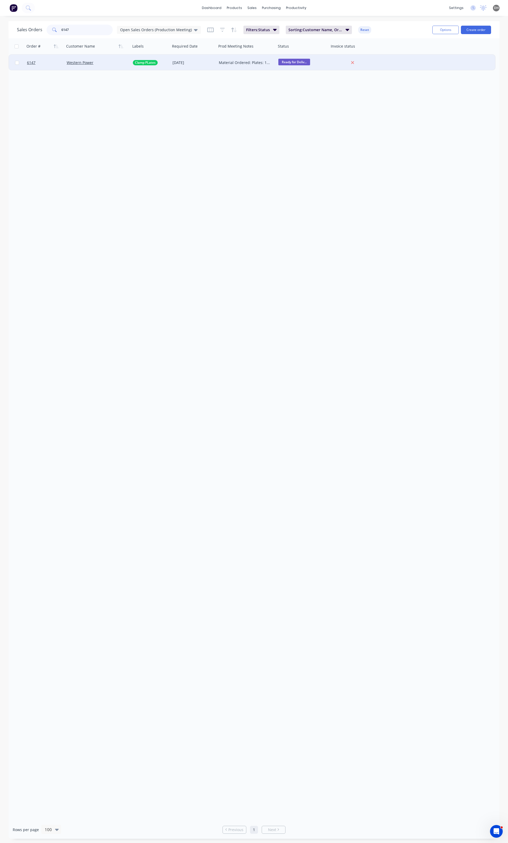
type input "6147"
click at [225, 65] on div "Material Ordered: Plates: 11/08 Fasteners: here" at bounding box center [245, 62] width 53 height 5
click at [173, 66] on div "26 Aug 2025" at bounding box center [193, 63] width 46 height 16
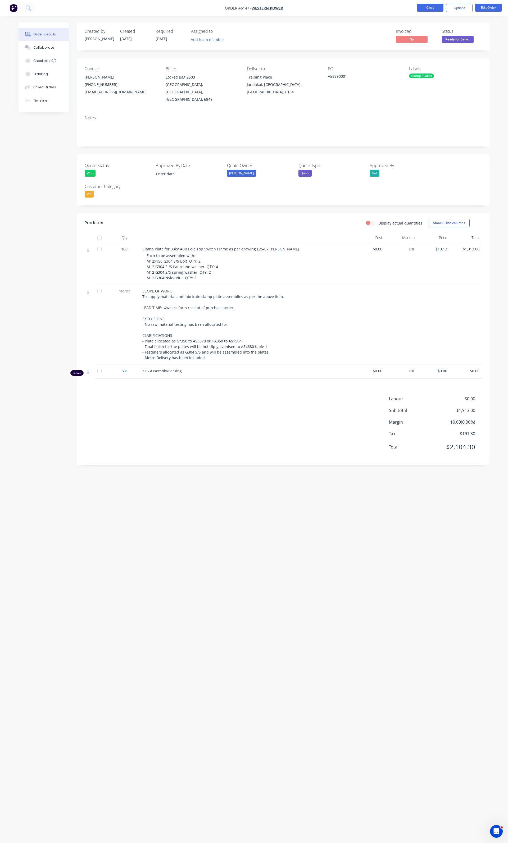
click at [423, 6] on button "Close" at bounding box center [430, 8] width 26 height 8
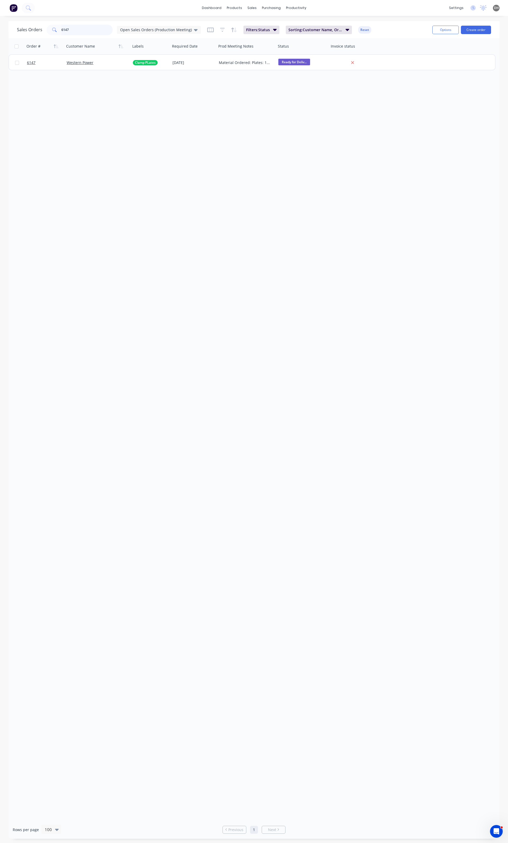
click at [72, 30] on input "6147" at bounding box center [87, 30] width 52 height 11
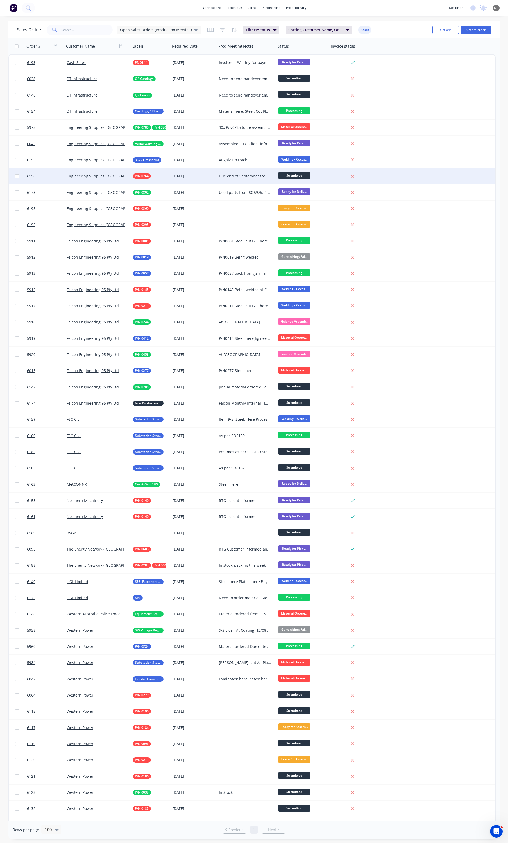
click at [232, 176] on div "Due end of September from MKA" at bounding box center [245, 176] width 53 height 5
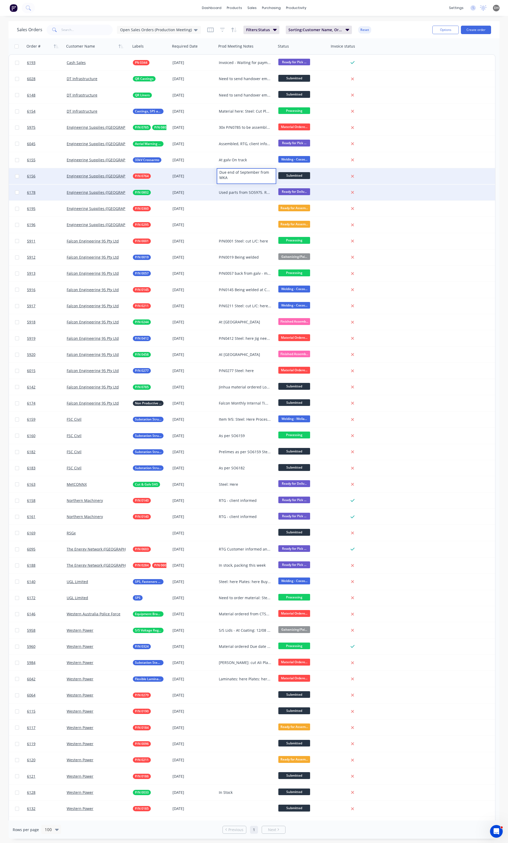
click at [235, 196] on div "Used parts from SO5975. Replacement Copper is here" at bounding box center [247, 193] width 60 height 16
click at [232, 193] on div "Used parts from SO5975. Replacement Copper is here" at bounding box center [245, 192] width 53 height 5
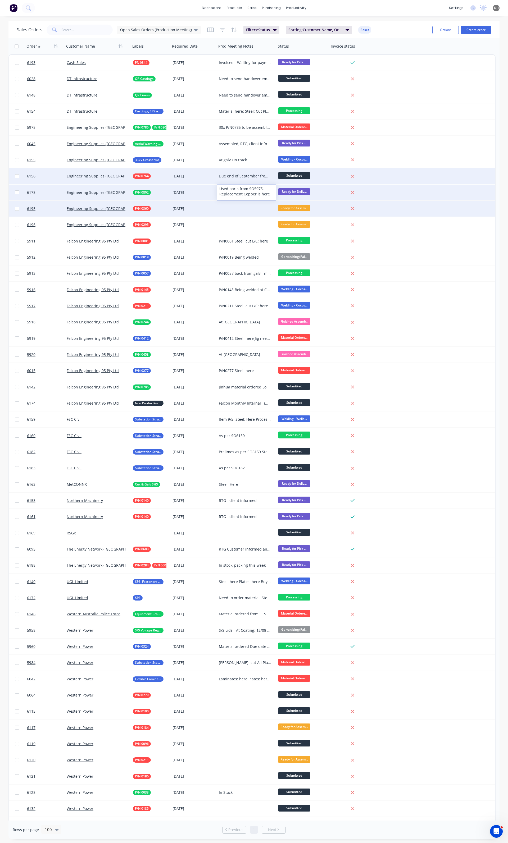
click at [232, 204] on div at bounding box center [247, 209] width 60 height 16
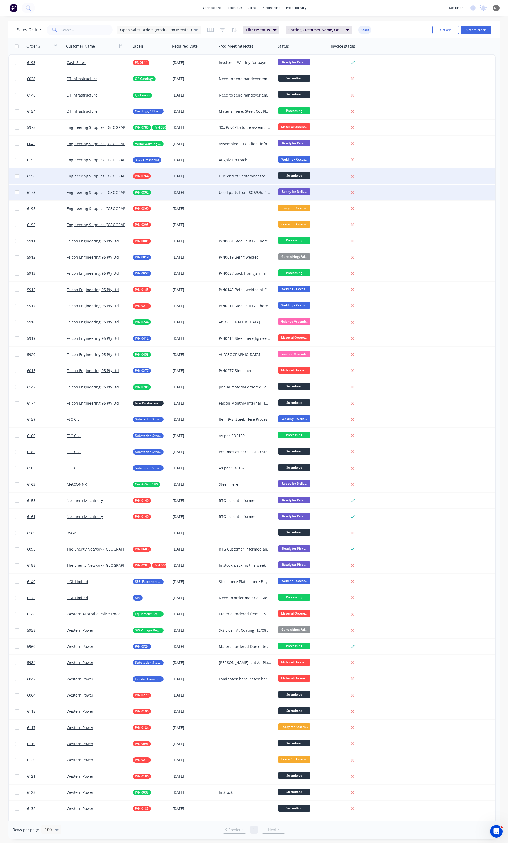
click at [240, 187] on div "Used parts from SO5975. Replacement Copper is here" at bounding box center [247, 193] width 60 height 16
click at [269, 193] on div "Used parts from SO5975. Replacement Copper is here" at bounding box center [246, 191] width 58 height 13
drag, startPoint x: 268, startPoint y: 195, endPoint x: 259, endPoint y: 195, distance: 9.0
click at [259, 195] on div "Used parts from SO5975. Replacement Copper is her" at bounding box center [246, 191] width 58 height 13
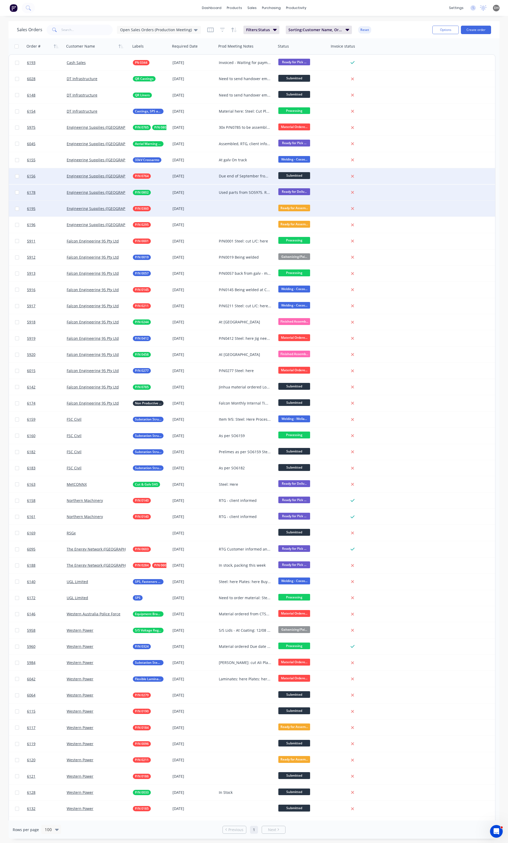
click at [227, 210] on div at bounding box center [247, 209] width 60 height 16
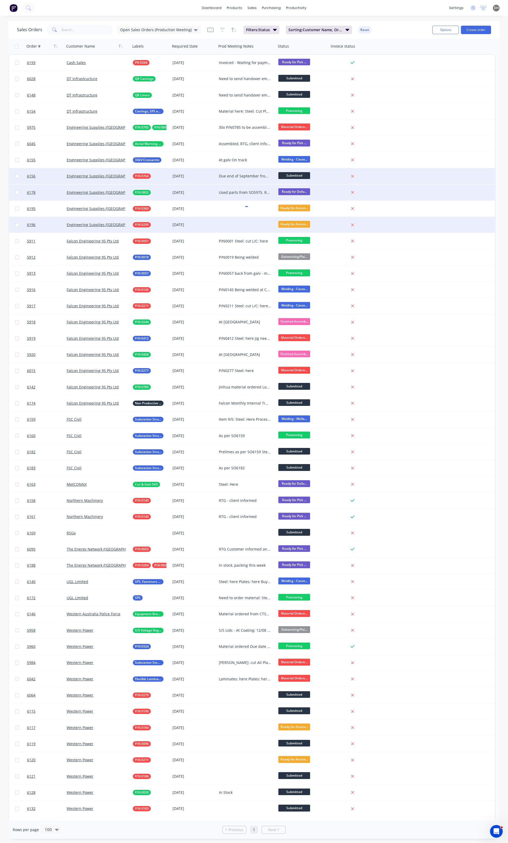
click at [240, 227] on div at bounding box center [247, 225] width 60 height 16
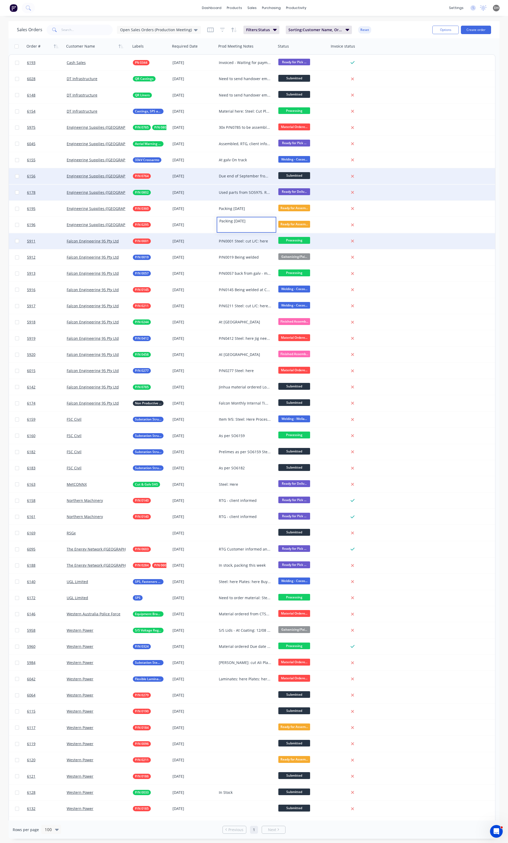
click at [242, 239] on div "P/N0001 Steel: cut L/C: here" at bounding box center [245, 241] width 53 height 5
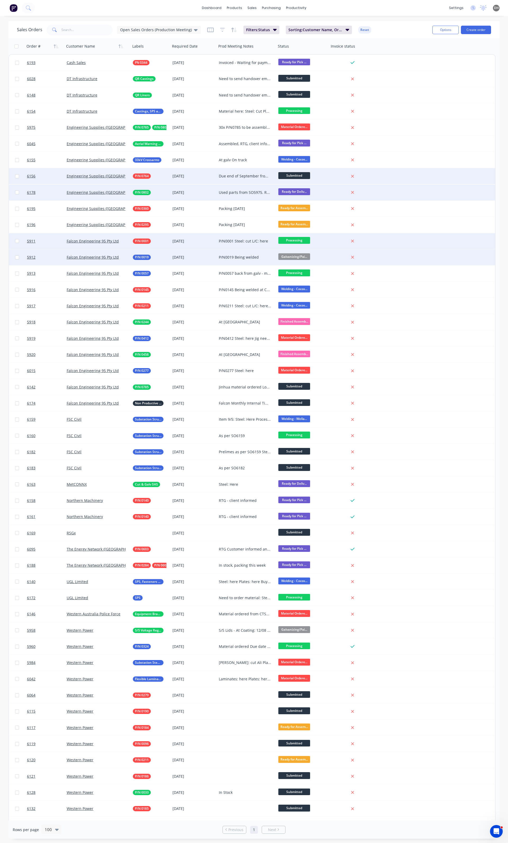
click at [254, 260] on div "P/N0019 Being welded" at bounding box center [247, 257] width 60 height 16
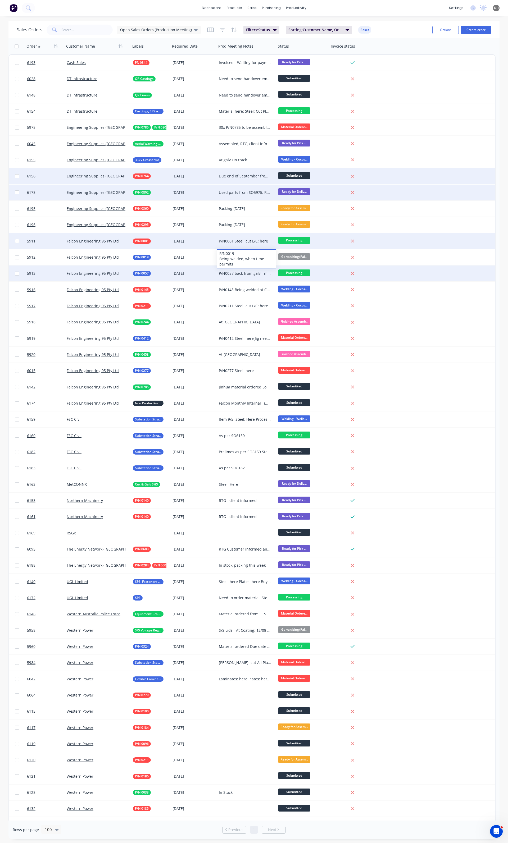
click at [252, 272] on div "P/N0057 back from galv - machining to start later this week, early next week" at bounding box center [245, 273] width 53 height 5
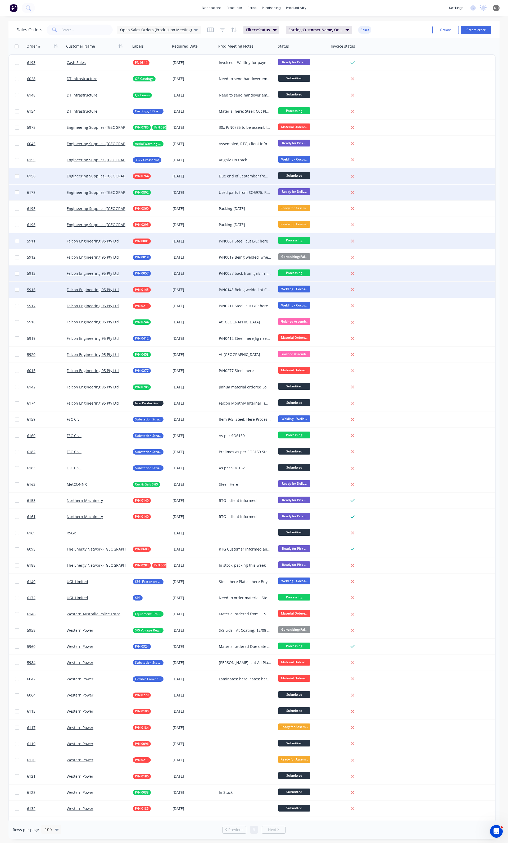
click at [235, 292] on div "P/N0145 Being welded at Cocos when time permits" at bounding box center [245, 289] width 53 height 5
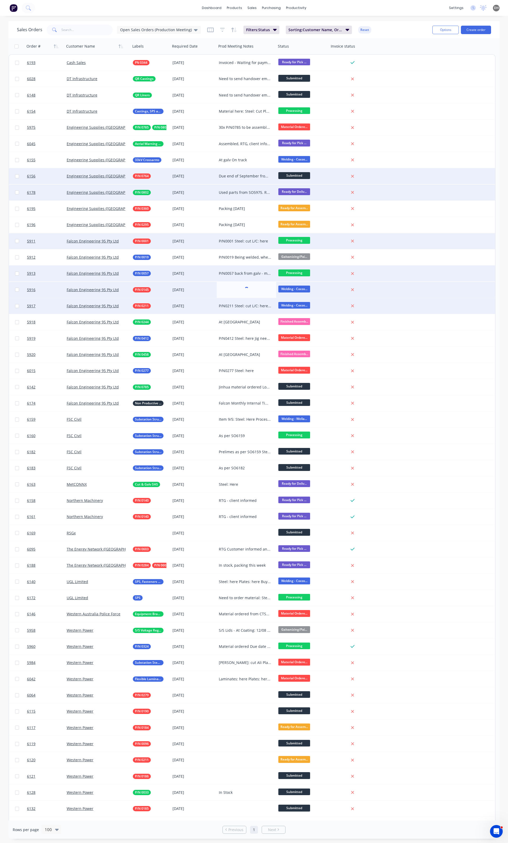
click at [238, 305] on div "P/N0211 Steel: cut L/C: here at punching stage" at bounding box center [245, 305] width 53 height 5
click at [239, 307] on div "P/N0211 Steel: cut L/C: here at punching stage" at bounding box center [245, 305] width 53 height 5
drag, startPoint x: 257, startPoint y: 323, endPoint x: 217, endPoint y: 323, distance: 40.5
click at [217, 323] on div "P/N0211 Steel: cut L/C: here at punching stage" at bounding box center [246, 313] width 58 height 29
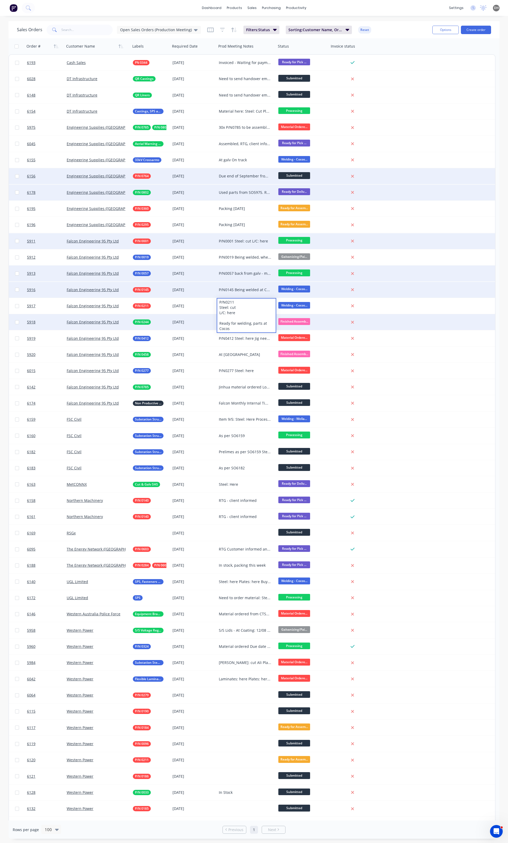
click at [467, 325] on div "5918 Falcon Engineering 95 Pty Ltd P/N 0244 29 Aug 2025 At Galv Finished Assemb…" at bounding box center [252, 322] width 486 height 16
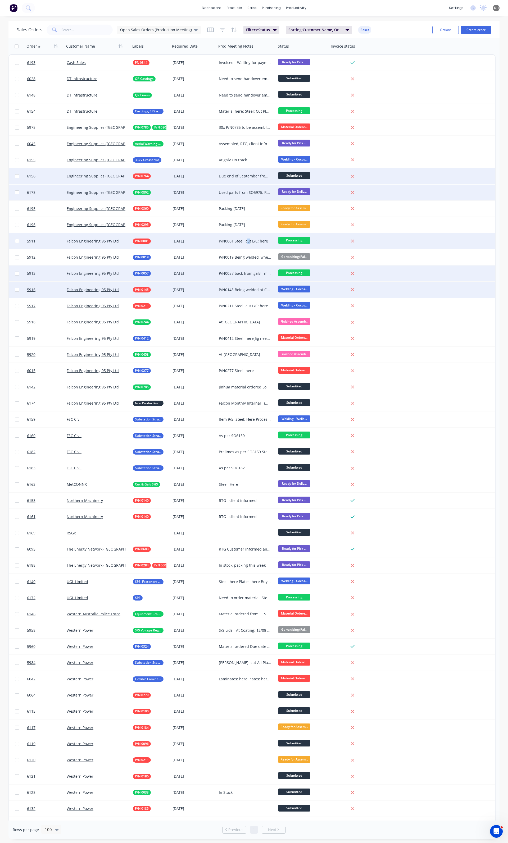
click at [248, 243] on div "P/N0001 Steel: cut L/C: here" at bounding box center [245, 241] width 53 height 5
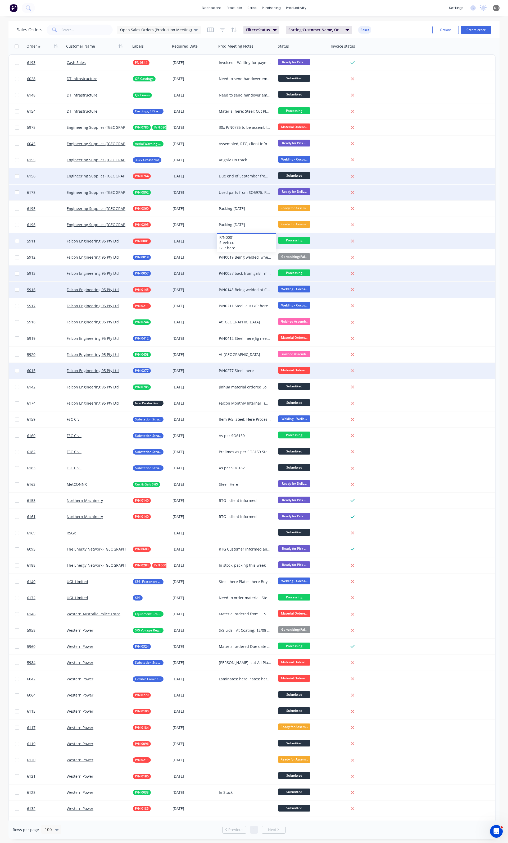
click at [462, 371] on div "6015 Falcon Engineering 95 Pty Ltd P/N 0277 29 Aug 2025 P/N0277 Steel: here Mat…" at bounding box center [252, 371] width 486 height 16
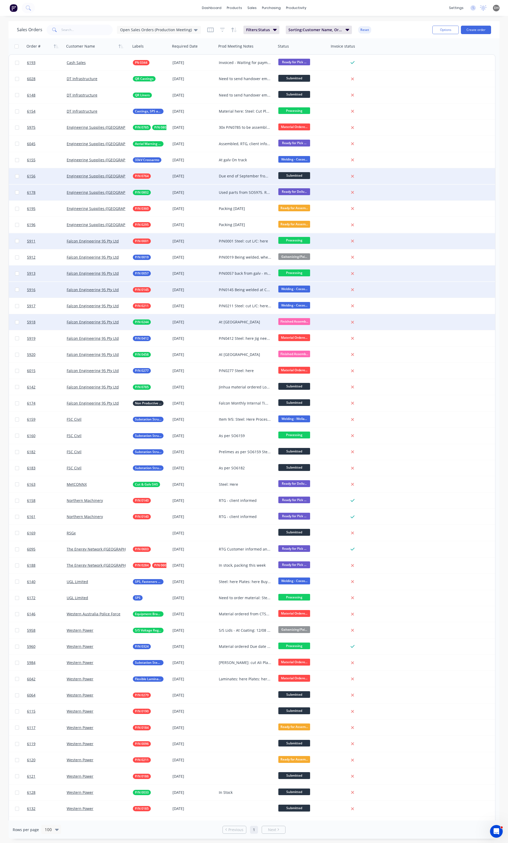
click at [265, 318] on div "At Galv" at bounding box center [247, 322] width 60 height 16
click at [195, 322] on div "29 Aug 2025" at bounding box center [193, 322] width 42 height 5
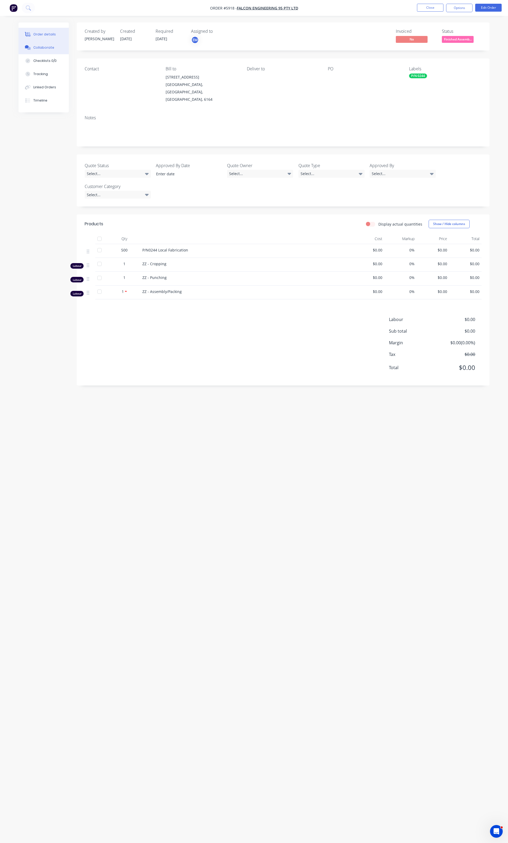
click at [40, 48] on div "Collaborate" at bounding box center [43, 47] width 21 height 5
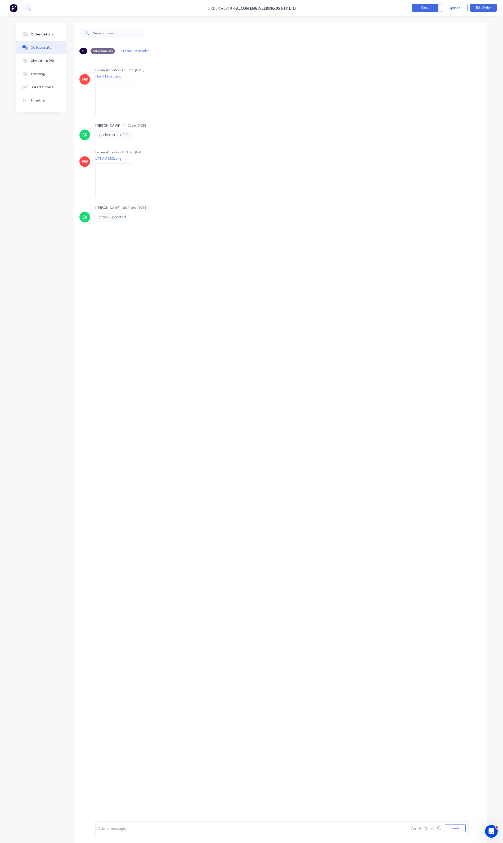
click at [432, 6] on button "Close" at bounding box center [425, 8] width 26 height 8
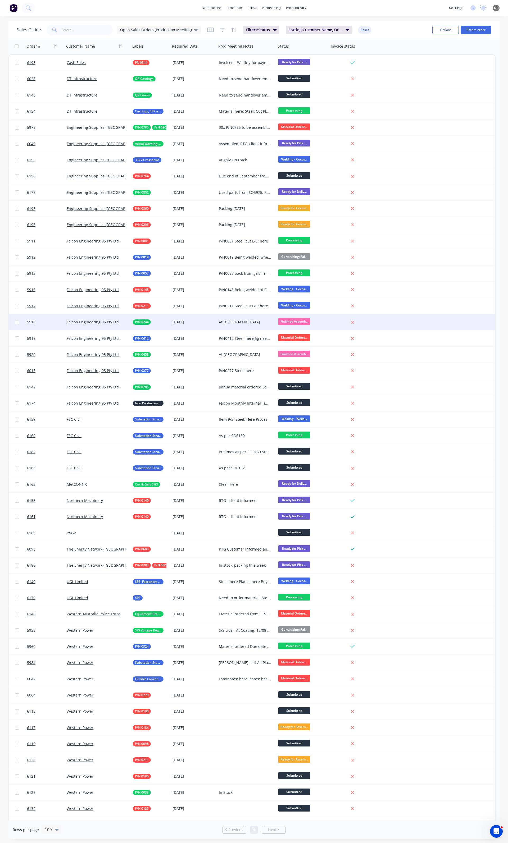
click at [288, 320] on span "Finished Assemb..." at bounding box center [294, 321] width 32 height 7
click at [302, 397] on button "Delivered" at bounding box center [304, 394] width 53 height 10
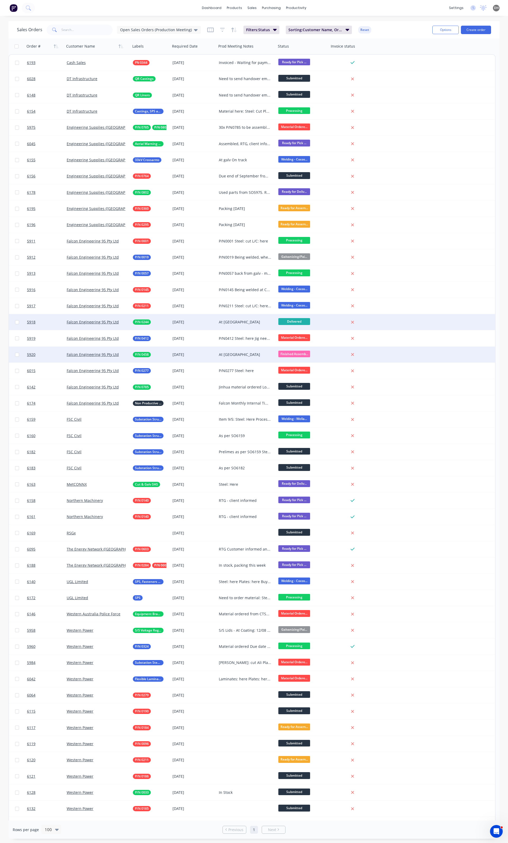
click at [205, 354] on div "29 Aug 2025" at bounding box center [193, 354] width 42 height 5
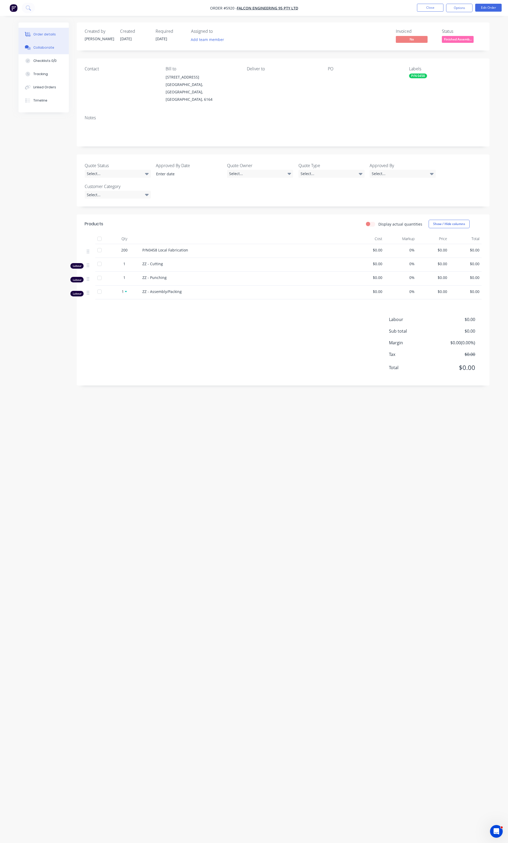
click at [44, 51] on button "Collaborate" at bounding box center [44, 47] width 50 height 13
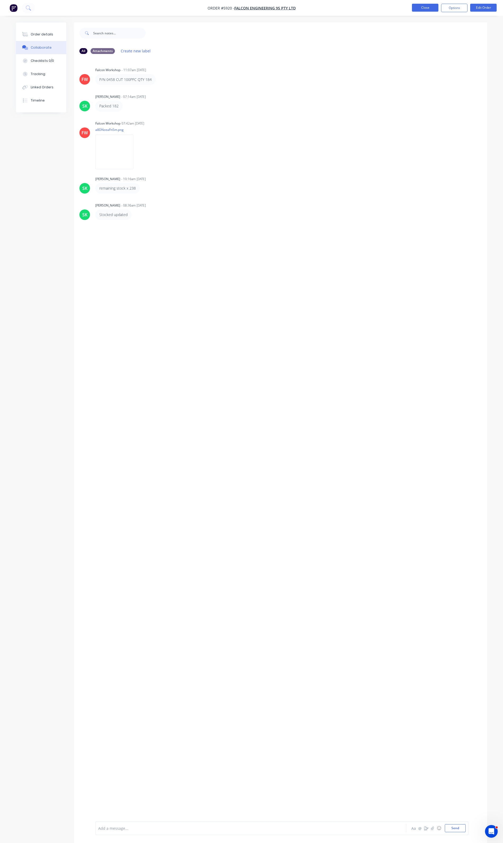
click at [412, 10] on button "Close" at bounding box center [425, 8] width 26 height 8
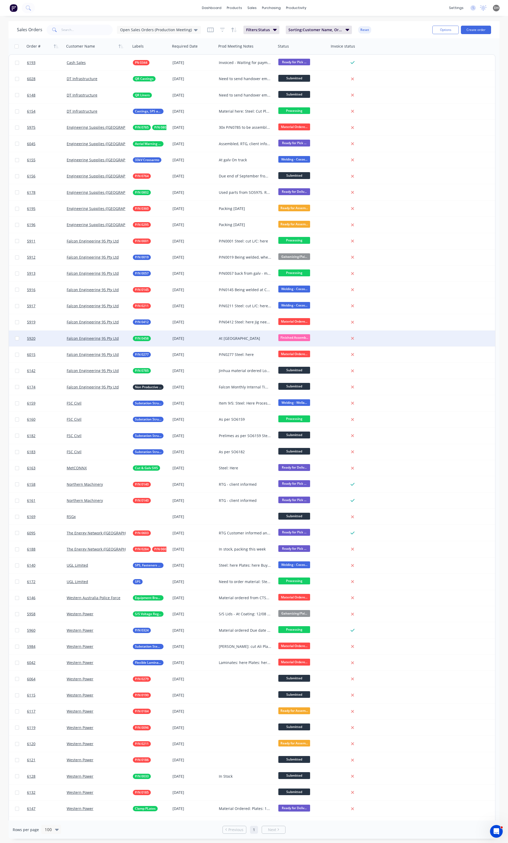
click at [291, 337] on span "Finished Assemb..." at bounding box center [294, 337] width 32 height 7
click at [295, 413] on button "Delivered" at bounding box center [304, 418] width 53 height 10
click at [392, 52] on div "Order # Customer Name Labels Required Date Prod Meeting Notes Status Invoice st…" at bounding box center [251, 46] width 487 height 16
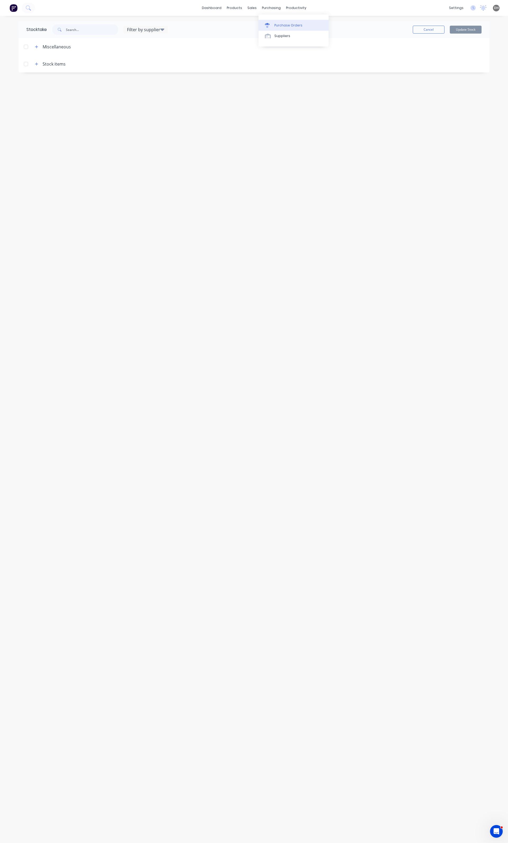
click at [271, 25] on div at bounding box center [269, 25] width 8 height 5
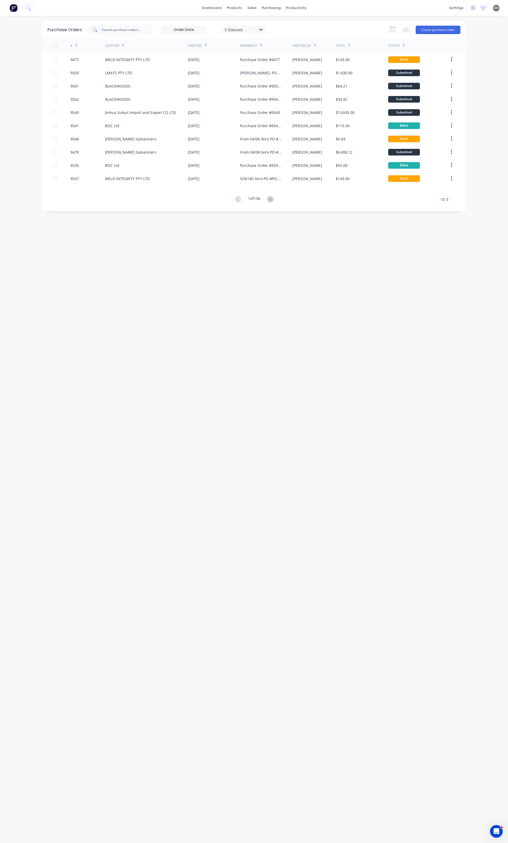
click at [100, 28] on div at bounding box center [120, 30] width 66 height 11
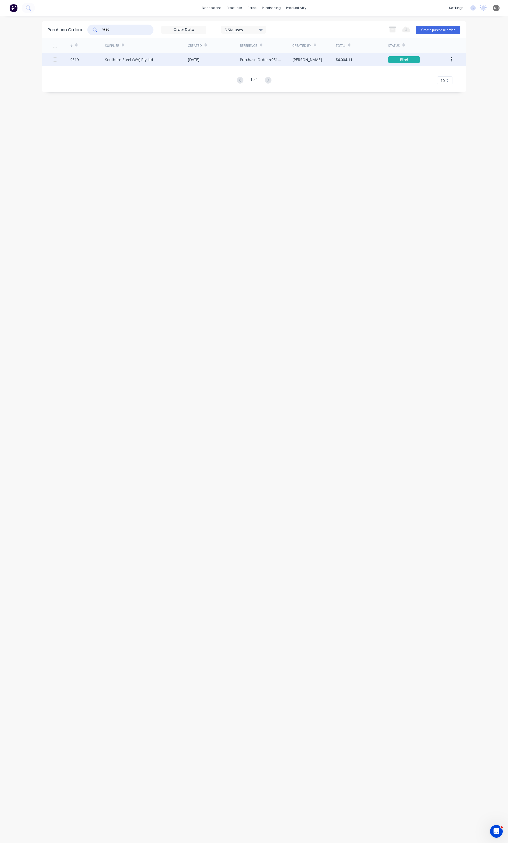
type input "9519"
click at [121, 64] on div "Southern Steel (WA) Pty Ltd" at bounding box center [146, 59] width 83 height 13
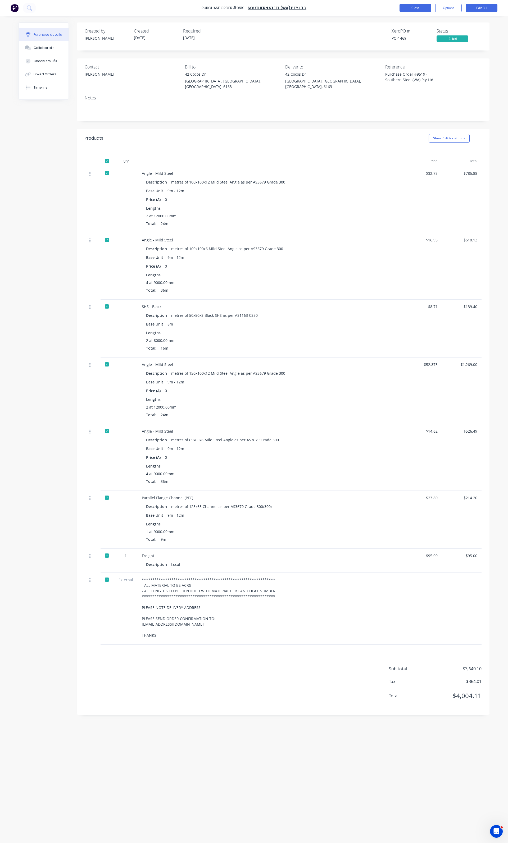
click at [420, 11] on button "Close" at bounding box center [415, 8] width 32 height 8
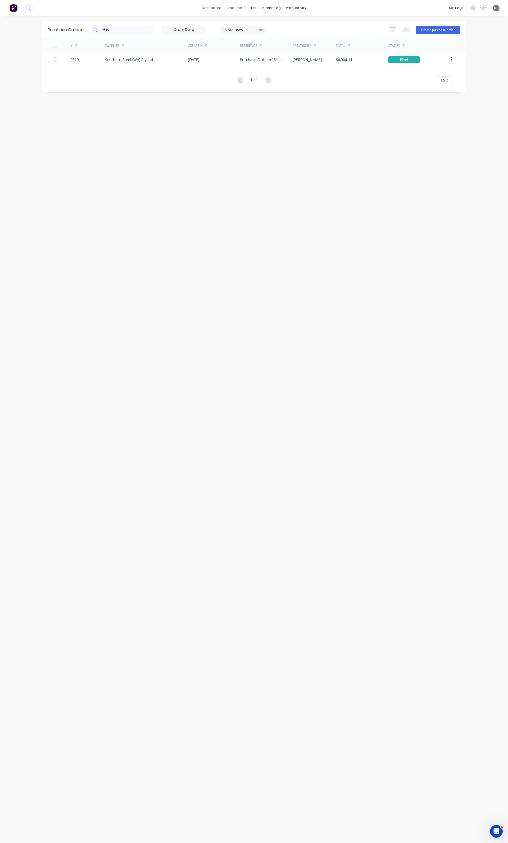
click at [113, 32] on input "9519" at bounding box center [123, 29] width 44 height 5
type input "9"
type input "9492"
click at [123, 57] on div "Infrabuild Steel Centre" at bounding box center [125, 60] width 40 height 6
type textarea "x"
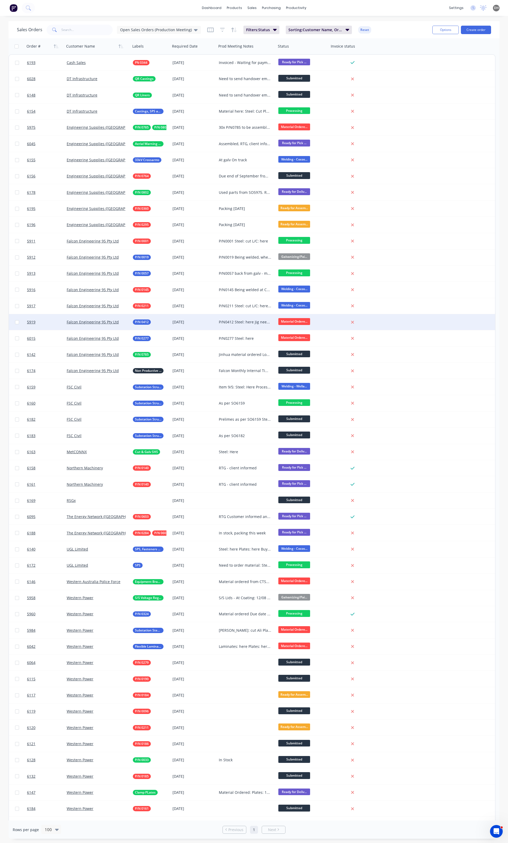
click at [254, 325] on div "P/N0412 Steel: here Jig needs testing" at bounding box center [247, 322] width 60 height 16
click at [417, 327] on div "5919 Falcon Engineering 95 Pty Ltd P/N 0412 [DATE] P/N0412 Steel: here Jig need…" at bounding box center [252, 322] width 486 height 16
click at [288, 322] on span "Material Ordere..." at bounding box center [294, 321] width 32 height 7
click at [293, 357] on span "Processing" at bounding box center [289, 358] width 19 height 5
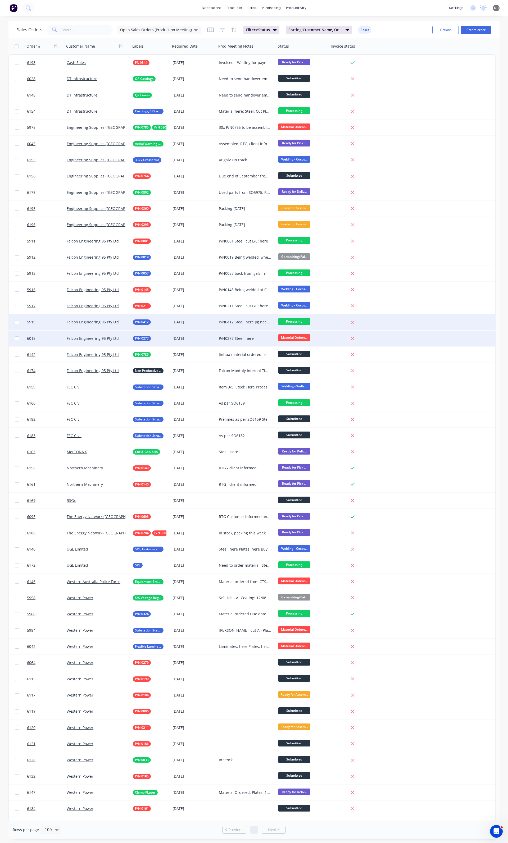
click at [429, 340] on div "6015 Falcon Engineering 95 Pty Ltd P/N 0277 29 Aug 2025 P/N0277 Steel: here Mat…" at bounding box center [252, 339] width 486 height 16
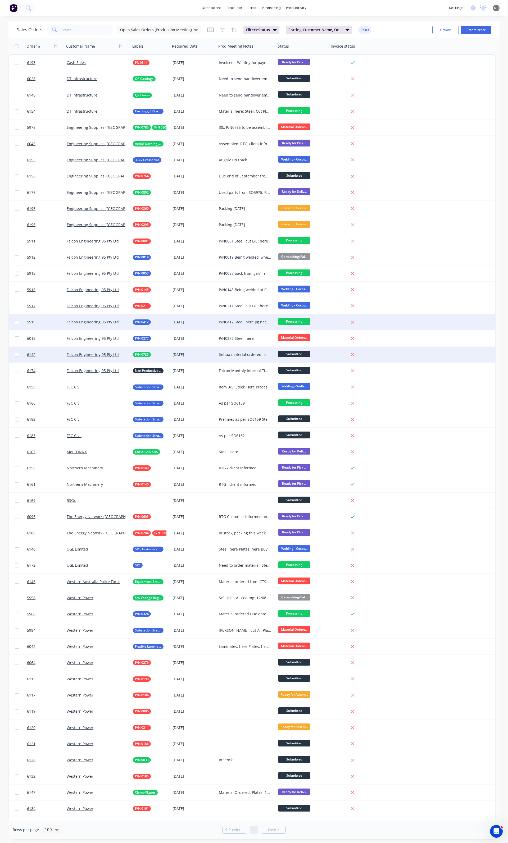
click at [226, 353] on div "Jinhua material ordered Local material and fasteners to be ordered Pipe: here B…" at bounding box center [245, 354] width 53 height 5
click at [238, 369] on div "Jinhua material ordered Local material and fasteners to be ordered Pipe: here B…" at bounding box center [246, 364] width 58 height 34
click at [234, 372] on div "Jinhua material ordered Local material and fasteners to be ordered Pipe: cut Br…" at bounding box center [246, 364] width 58 height 34
click at [232, 357] on div "Jinhua material ordered Local material and fasteners to be ordered Pipe: cut Br…" at bounding box center [245, 354] width 53 height 5
click at [239, 377] on div "Jinhua material ordered Local material and fasteners to be ordered Pipe: cut Br…" at bounding box center [246, 364] width 58 height 34
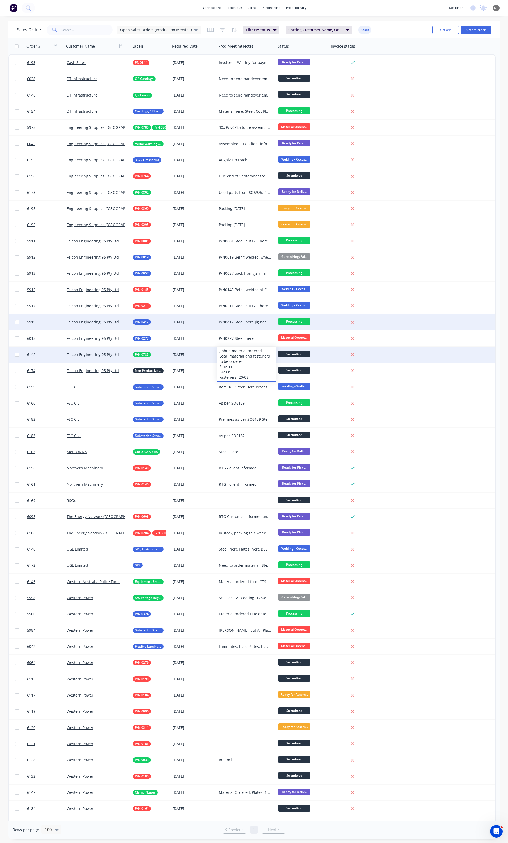
click at [236, 369] on div "Jinhua material ordered Local material and fasteners to be ordered Pipe: cut Br…" at bounding box center [246, 364] width 58 height 34
click at [230, 360] on div "Jinhua material ordered Local material and fasteners to be ordered Pipe: cut Br…" at bounding box center [247, 355] width 60 height 16
click at [234, 371] on div "Jinhua material ordered Local material and fasteners to be ordered Pipe: cut Br…" at bounding box center [246, 364] width 58 height 34
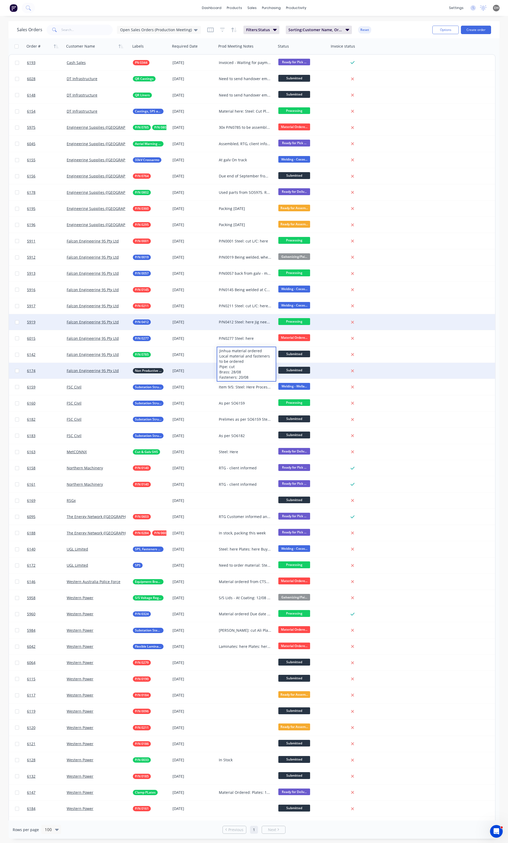
click at [413, 363] on div "6174 Falcon Engineering 95 Pty Ltd Non Productive Tasks 31 Aug 2025 Falcon Mont…" at bounding box center [252, 371] width 486 height 16
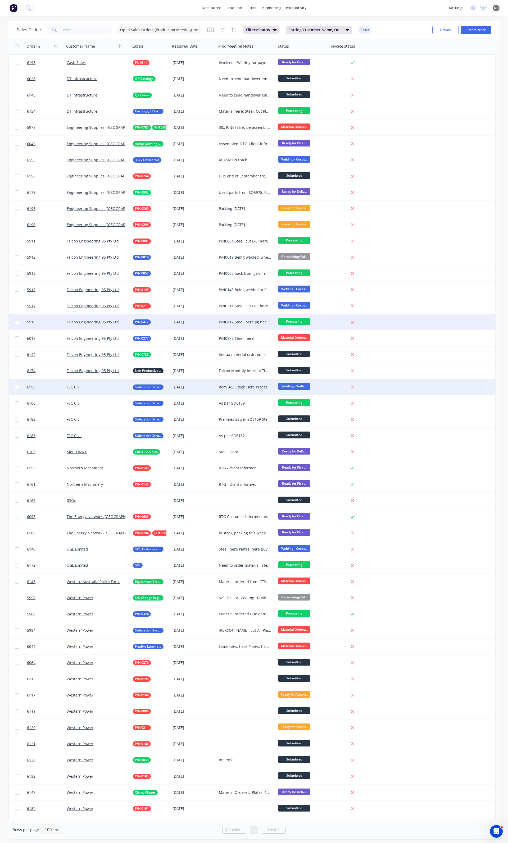
click at [249, 384] on div "Item 9/5: Steel: Here Processed Steel: 06/08 Plates: 08/08 Remaining Items (130…" at bounding box center [247, 387] width 60 height 16
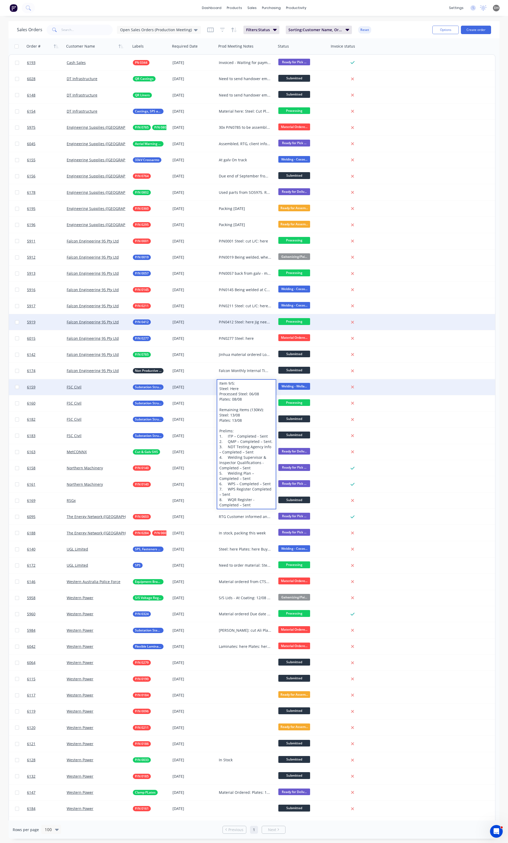
click at [411, 384] on div "6159 FSC Civil Substation Structural Steel 28 Aug 2025 Item 9/5: Steel: Here Pr…" at bounding box center [252, 387] width 486 height 16
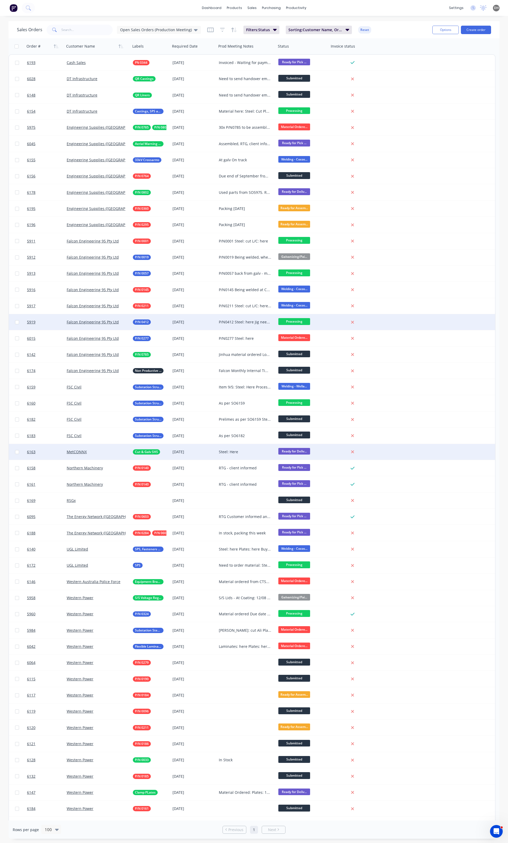
click at [234, 454] on div "Steel: Here" at bounding box center [245, 451] width 53 height 5
drag, startPoint x: 249, startPoint y: 449, endPoint x: 194, endPoint y: 449, distance: 55.3
click at [194, 449] on div "6163 MetCONNX Cut & Galv SHS 19 Aug 2025 Steel: Here Ready for Deliv..." at bounding box center [252, 452] width 486 height 16
click at [389, 452] on div "6163 MetCONNX Cut & Galv SHS 19 Aug 2025 Being sent tomorrow. Ready for Deliv..." at bounding box center [252, 452] width 486 height 16
click at [239, 453] on div "Being sent tomorrow." at bounding box center [245, 451] width 53 height 5
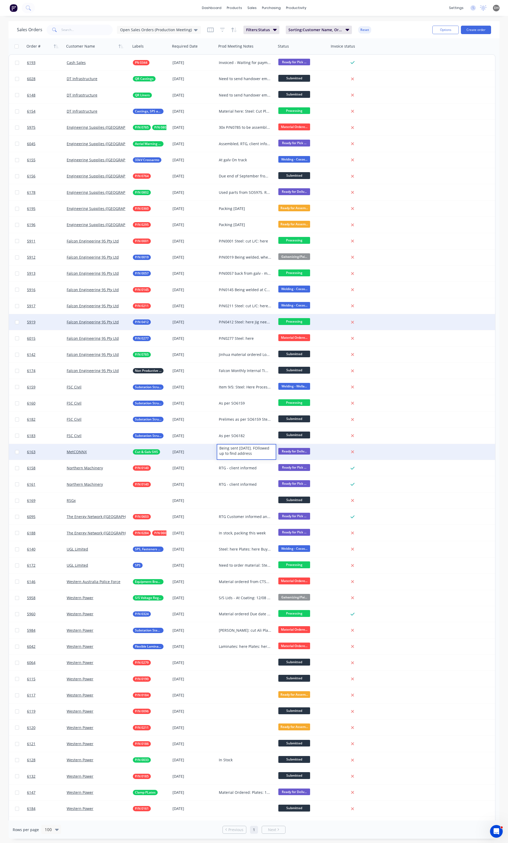
click at [263, 449] on div "Being sent tomorrow. FOllowed up to find address" at bounding box center [246, 451] width 58 height 13
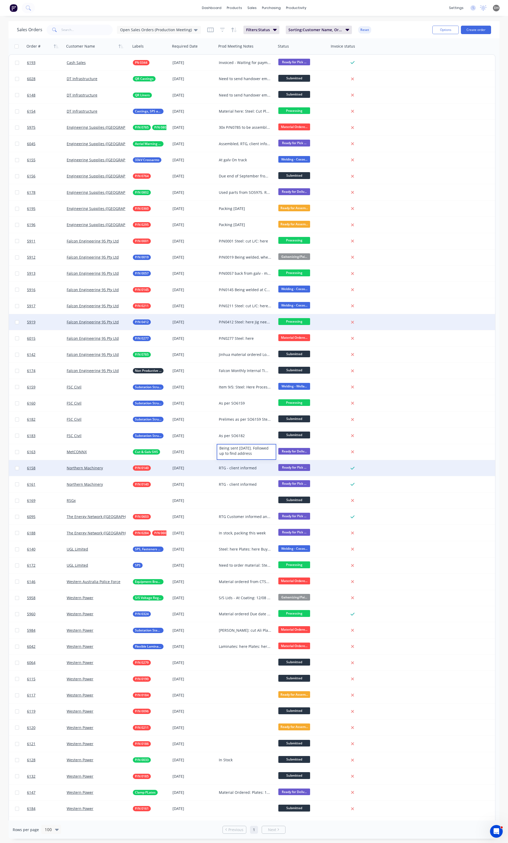
click at [252, 466] on div "RTG - client informed" at bounding box center [245, 468] width 53 height 5
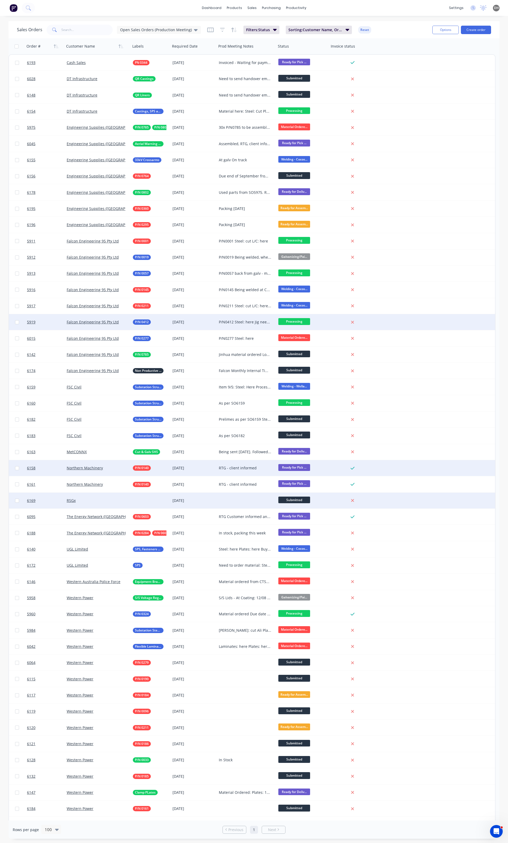
click at [236, 501] on div at bounding box center [247, 501] width 60 height 16
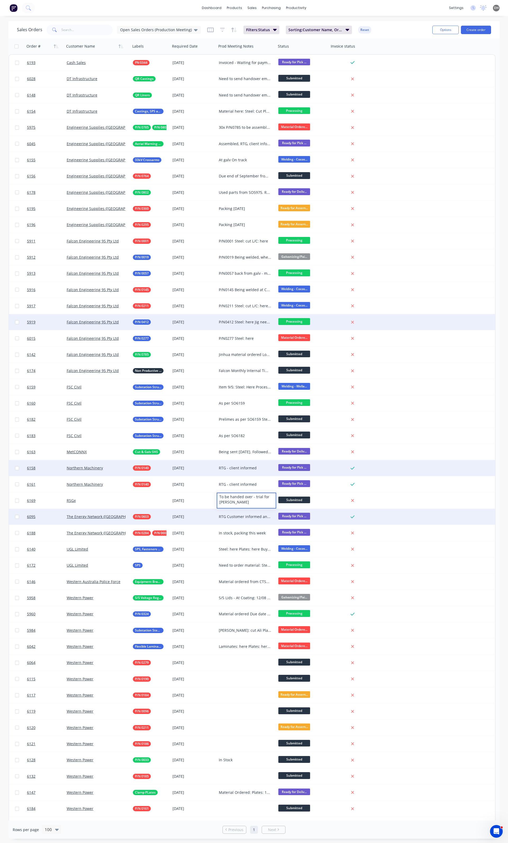
click at [239, 513] on div "RTG Customer informed and arranging pick up" at bounding box center [247, 517] width 60 height 16
click at [236, 515] on div "RTG Customer informed and arranging pick up" at bounding box center [245, 516] width 53 height 5
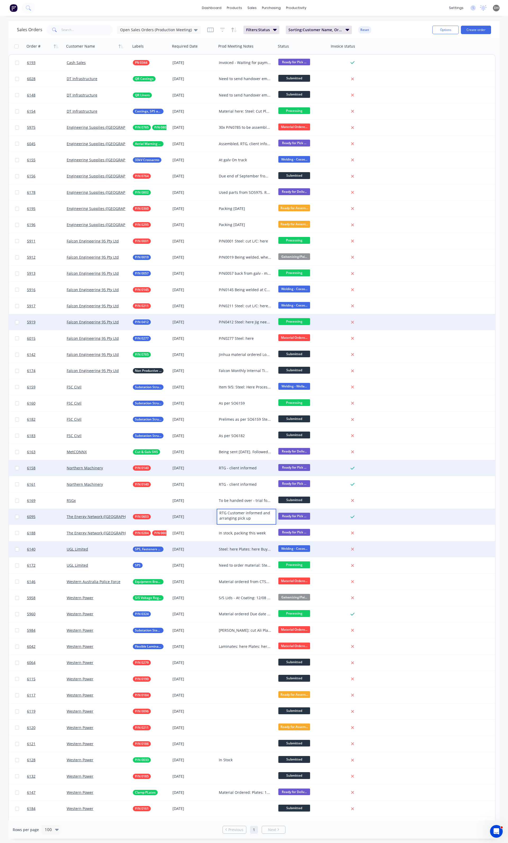
click at [237, 547] on div "Steel: here Plates: here Buy in: here Lindapters: 12/08 Processing early this w…" at bounding box center [245, 549] width 53 height 5
drag, startPoint x: 267, startPoint y: 571, endPoint x: 218, endPoint y: 571, distance: 48.4
click at [218, 571] on div "Steel: here Plates: here Buy in: here Lindapters: 12/08 Processing early this w…" at bounding box center [246, 559] width 58 height 34
click at [415, 551] on div "6140 UGL Limited SPS, Fasteners & Buy IN 28 Aug 2025 Steel: here Plates: here B…" at bounding box center [252, 549] width 486 height 16
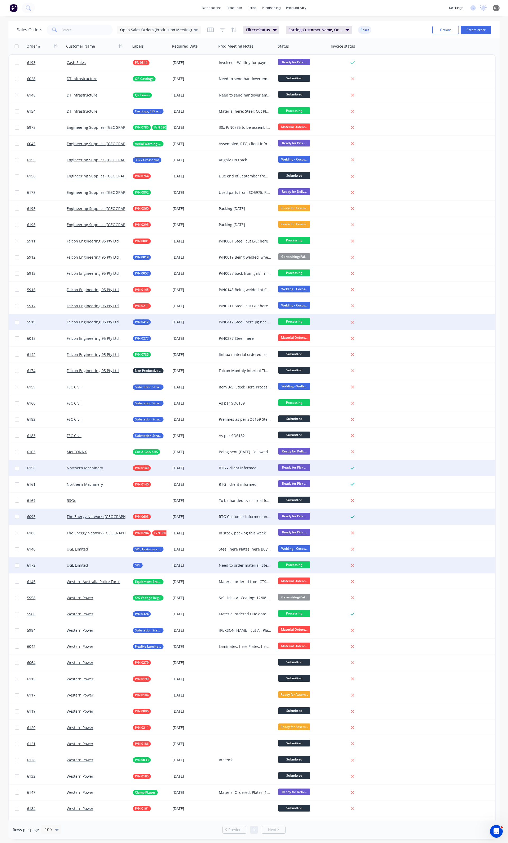
click at [240, 563] on div "Need to order material: Steel: Round Bar:" at bounding box center [245, 565] width 53 height 5
click at [242, 566] on div "Need to order material: Steel: Round Bar:" at bounding box center [245, 565] width 53 height 5
click at [240, 567] on div "Need to order material: Steel: Round Bar:" at bounding box center [246, 567] width 58 height 18
click at [241, 572] on div "Material here: Steel: cut Round Bar:" at bounding box center [246, 567] width 58 height 18
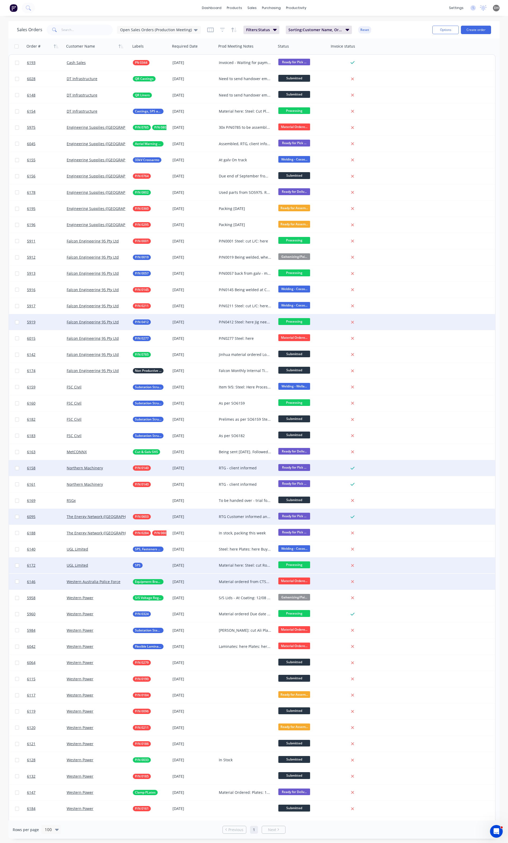
click at [227, 582] on div "Material ordered from CTSM Formed Plates & Coating: 02/09/2025" at bounding box center [245, 581] width 53 height 5
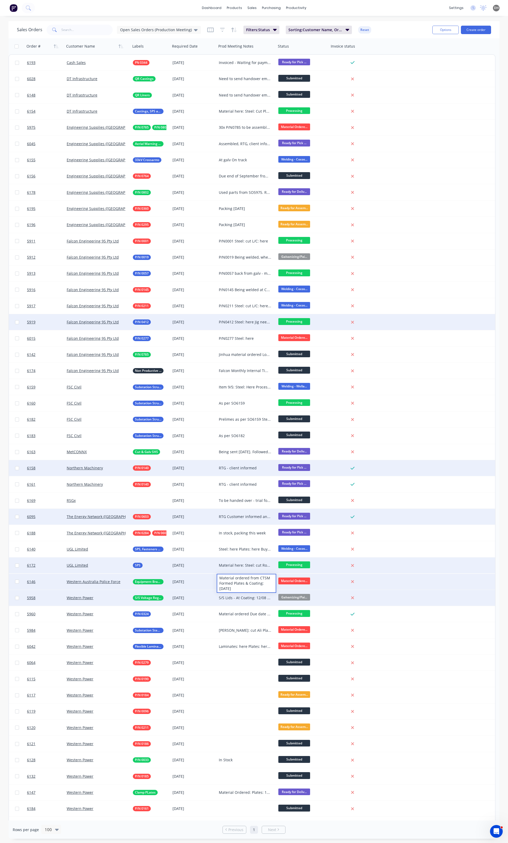
click at [242, 599] on div "S/S Lids - At Coating: 12/08 Ali Plates: here Polycarb here Polycarb Tube: here…" at bounding box center [245, 597] width 53 height 5
drag, startPoint x: 267, startPoint y: 594, endPoint x: 235, endPoint y: 595, distance: 31.8
click at [235, 595] on div "S/S Lids - At Coating: 12/08 Ali Plates: here Polycarb here Polycarb Tube: here…" at bounding box center [246, 621] width 58 height 60
drag, startPoint x: 252, startPoint y: 648, endPoint x: 217, endPoint y: 641, distance: 35.3
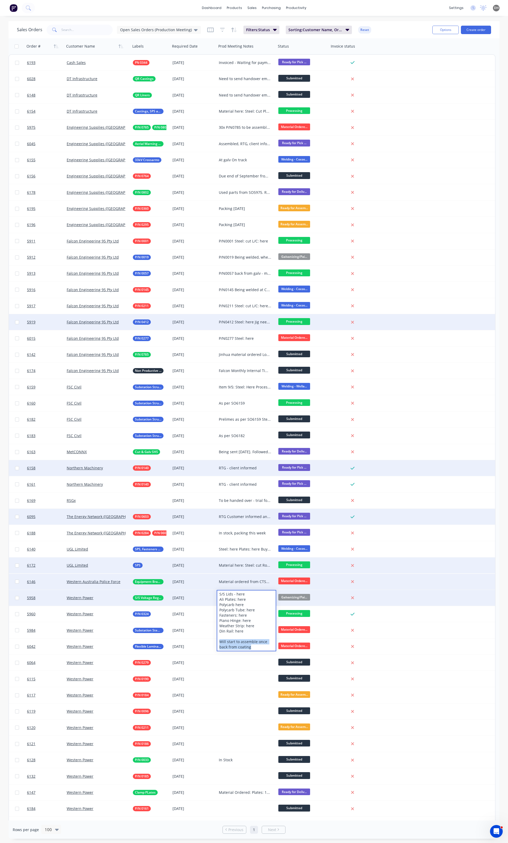
click at [217, 641] on div "S/S Lids - here Ali Plates: here Polycarb here Polycarb Tube: here Fasteners: h…" at bounding box center [246, 621] width 58 height 60
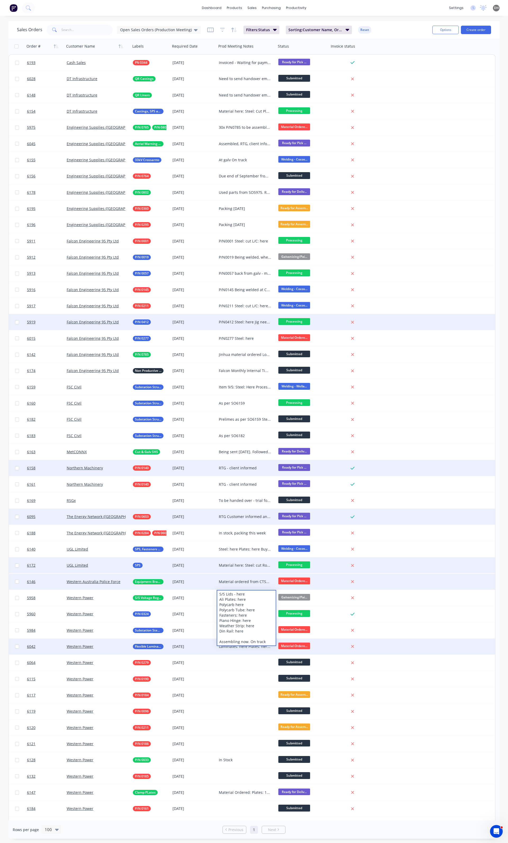
click at [429, 642] on div "6042 Western Power Flexible Laminates 27 Nov 2025 Laminates: here Plates: here …" at bounding box center [252, 647] width 486 height 16
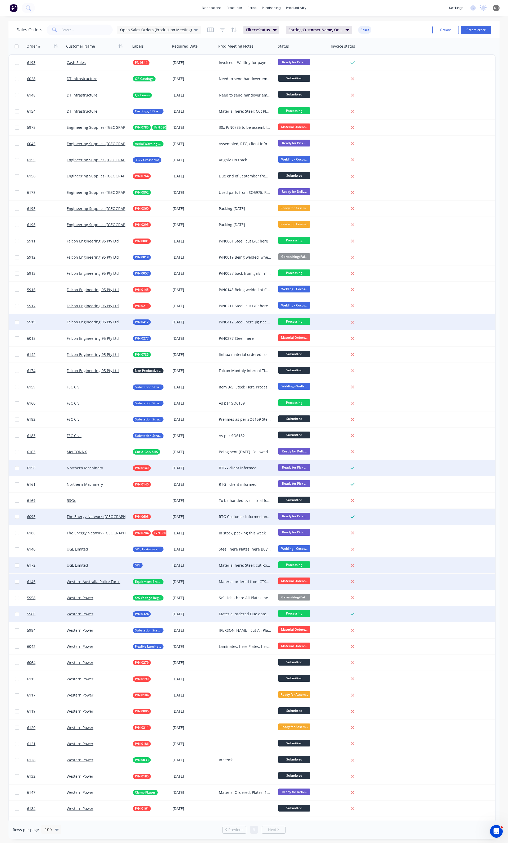
click at [232, 614] on div "Material ordered Due date updated to 30/09 Steel: cut Plates: here Fasteners: h…" at bounding box center [245, 614] width 53 height 5
drag, startPoint x: 240, startPoint y: 652, endPoint x: 238, endPoint y: 648, distance: 4.9
click at [238, 648] on div "Material ordered Due date updated to 30/09 Steel: cut Plates: here Fasteners: h…" at bounding box center [246, 637] width 58 height 60
click at [241, 614] on div "Material ordered Due date updated to 30/09 Steel: cut Plates: here Fasteners: h…" at bounding box center [245, 614] width 53 height 5
drag, startPoint x: 245, startPoint y: 649, endPoint x: 240, endPoint y: 648, distance: 4.6
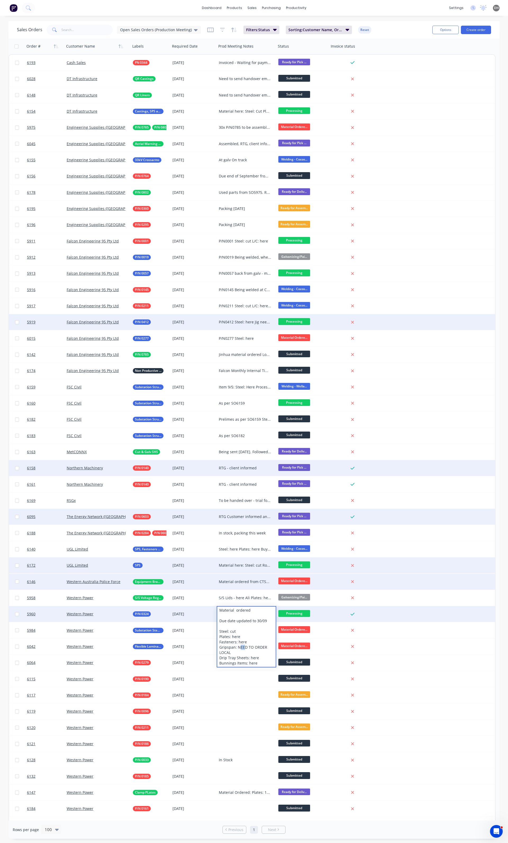
click at [240, 648] on div "Material ordered Due date updated to 30/09 Steel: cut Plates: here Fasteners: h…" at bounding box center [246, 637] width 58 height 60
drag, startPoint x: 240, startPoint y: 651, endPoint x: 237, endPoint y: 647, distance: 4.9
click at [237, 647] on div "Material ordered Due date updated to 30/09 Steel: cut Plates: here Fasteners: h…" at bounding box center [246, 637] width 58 height 60
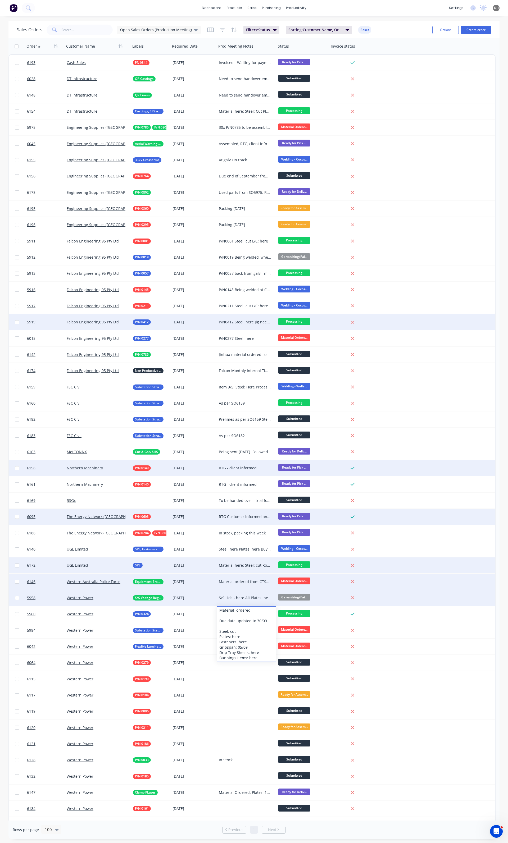
click at [445, 604] on div "5958 Western Power S/S Voltage Reg Lids 28 Aug 2025 S/S Lids - here Ali Plates:…" at bounding box center [252, 598] width 486 height 16
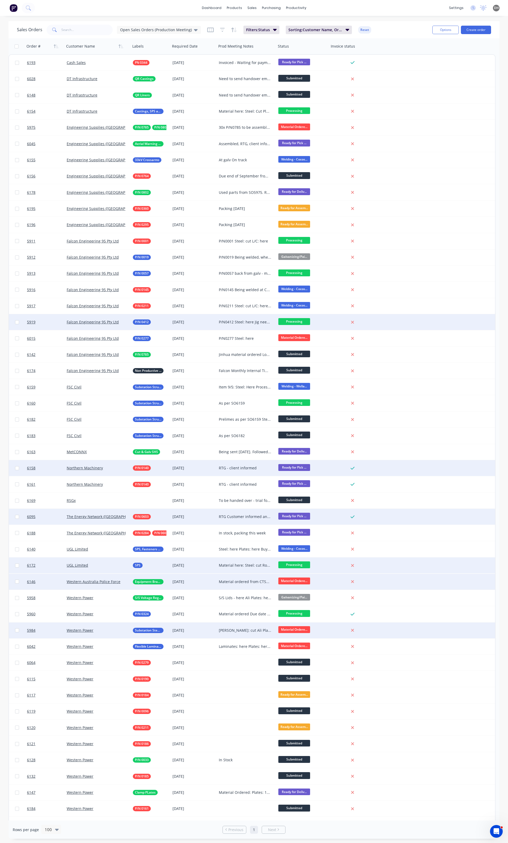
click at [241, 630] on div "Ali Tube: cut Ali Plates: here and prepped Ali Laminates: Here Copper Plates: H…" at bounding box center [245, 630] width 53 height 5
click at [241, 633] on div "Ali Tube: cut Ali Plates: here and prepped Ali Laminates: Here Copper Plates: H…" at bounding box center [247, 631] width 60 height 16
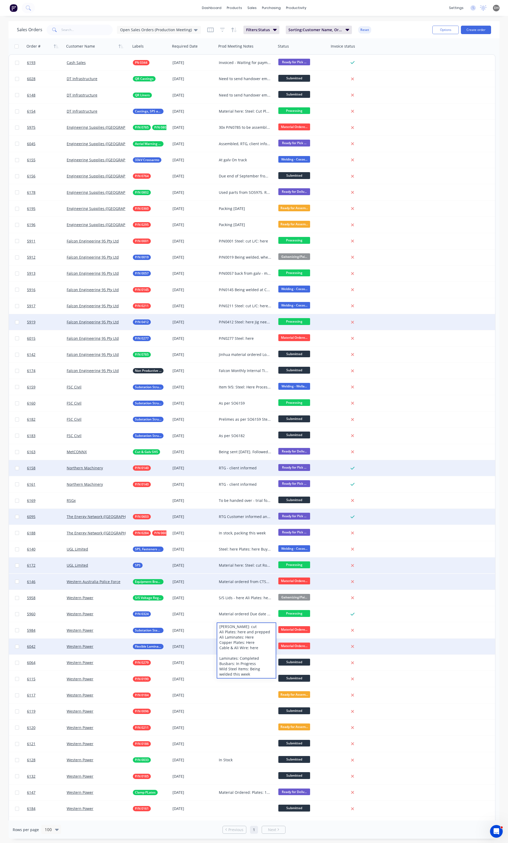
click at [211, 648] on div "27 Nov 2025" at bounding box center [193, 646] width 42 height 5
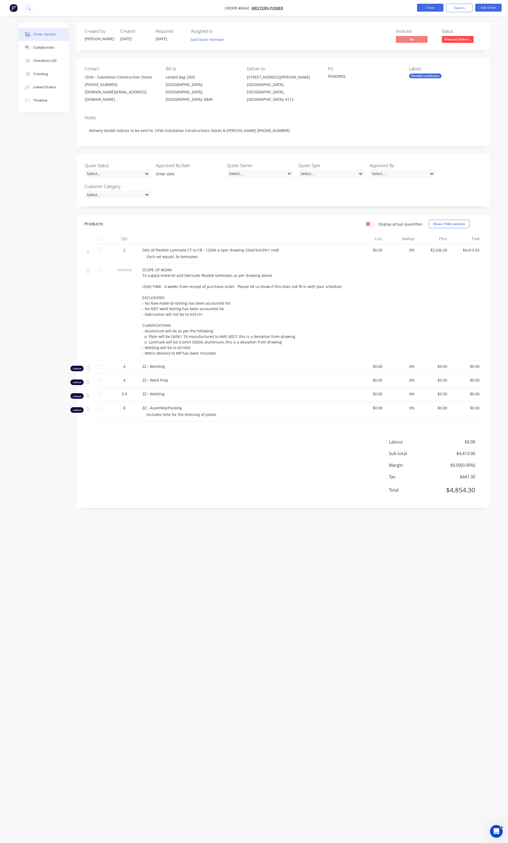
click at [430, 4] on button "Close" at bounding box center [430, 8] width 26 height 8
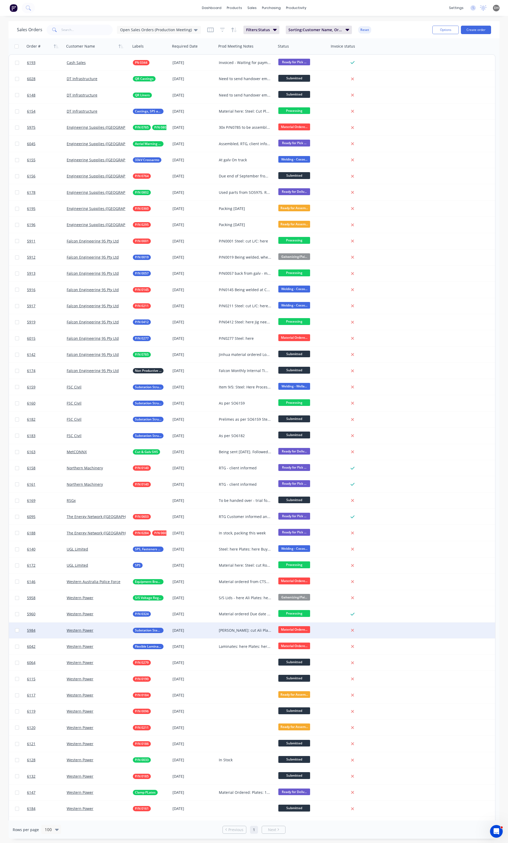
click at [230, 625] on div "Ali Tube: cut Ali Plates: here and prepped Ali Laminates: Here Copper Plates: H…" at bounding box center [247, 631] width 60 height 16
drag, startPoint x: 238, startPoint y: 673, endPoint x: 249, endPoint y: 668, distance: 12.4
click at [249, 668] on div "Ali Tube: cut Ali Plates: here and prepped Ali Laminates: Here Copper Plates: H…" at bounding box center [246, 650] width 58 height 55
click at [243, 673] on div "Ali Tube: cut Ali Plates: here and prepped Ali Laminates: Here Copper Plates: H…" at bounding box center [246, 650] width 58 height 55
drag, startPoint x: 243, startPoint y: 673, endPoint x: 249, endPoint y: 669, distance: 7.4
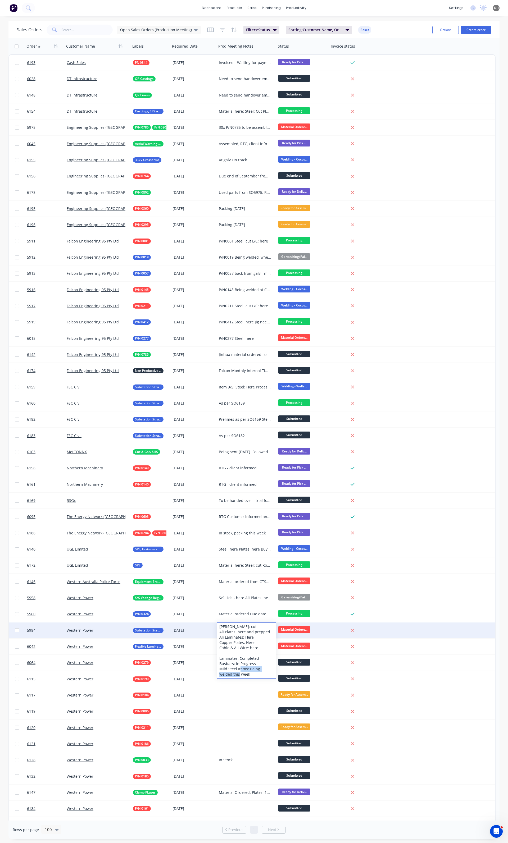
click at [249, 669] on div "Ali Tube: cut Ali Plates: here and prepped Ali Laminates: Here Copper Plates: H…" at bounding box center [246, 650] width 58 height 55
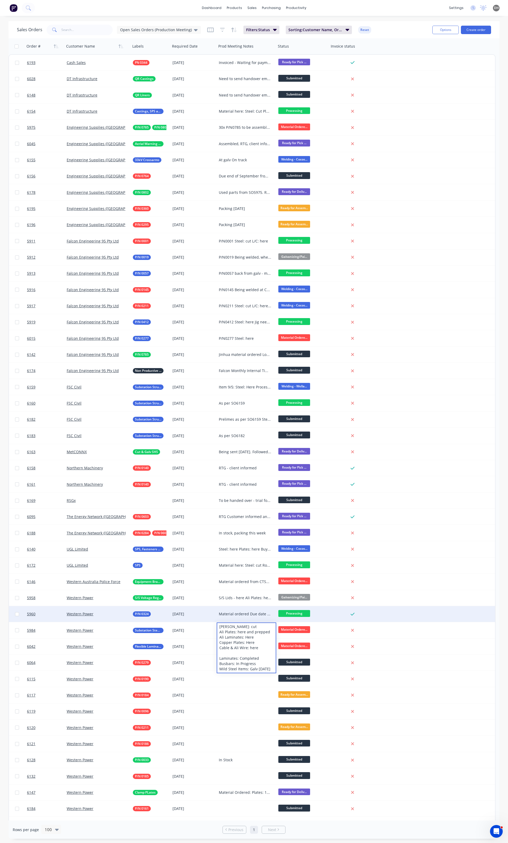
click at [433, 611] on div "5960 Western Power P/N 0324 30 Sep 2025 Material ordered Due date updated to 30…" at bounding box center [252, 614] width 486 height 16
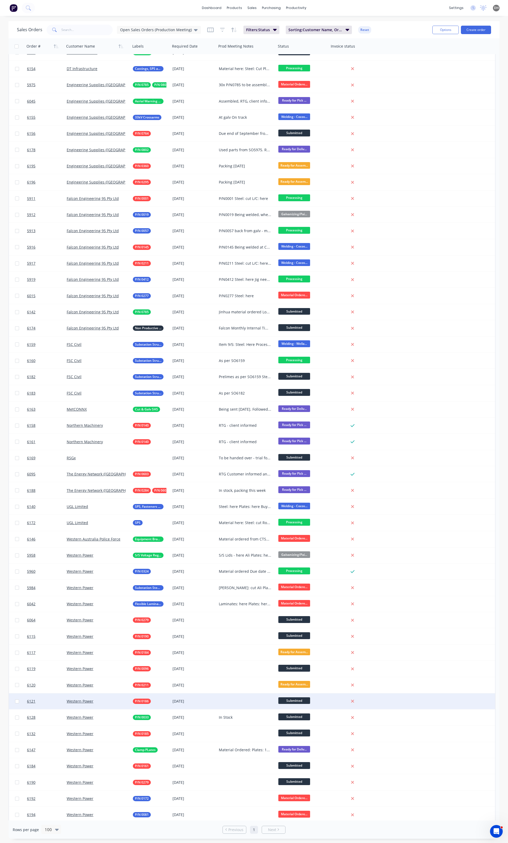
scroll to position [44, 0]
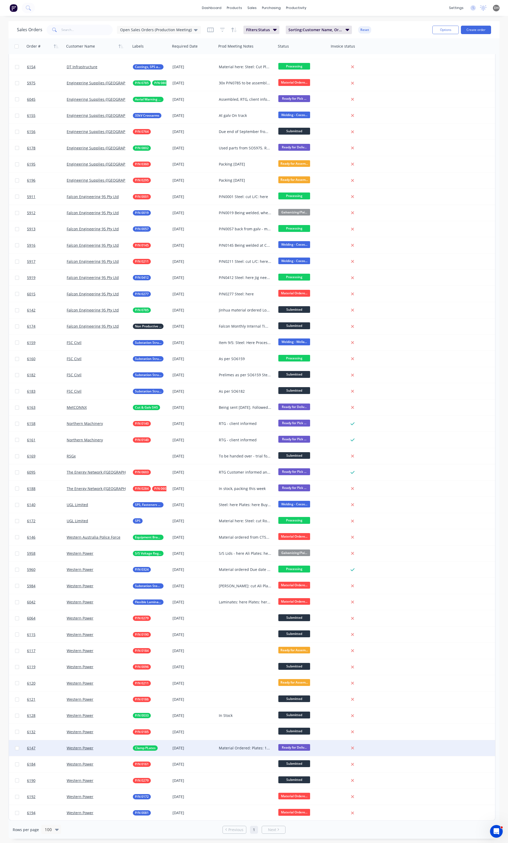
click at [253, 746] on div "Material Ordered: Plates: 11/08 Fasteners: here" at bounding box center [245, 748] width 53 height 5
drag, startPoint x: 262, startPoint y: 754, endPoint x: 219, endPoint y: 743, distance: 43.8
click at [219, 743] on div "Material Ordered: Plates: 11/08 Fasteners: here" at bounding box center [246, 750] width 58 height 18
click at [414, 746] on div "6147 Western Power Clamp PLates 26 Aug 2025 Being delivered to WP tomorrow Read…" at bounding box center [252, 748] width 486 height 16
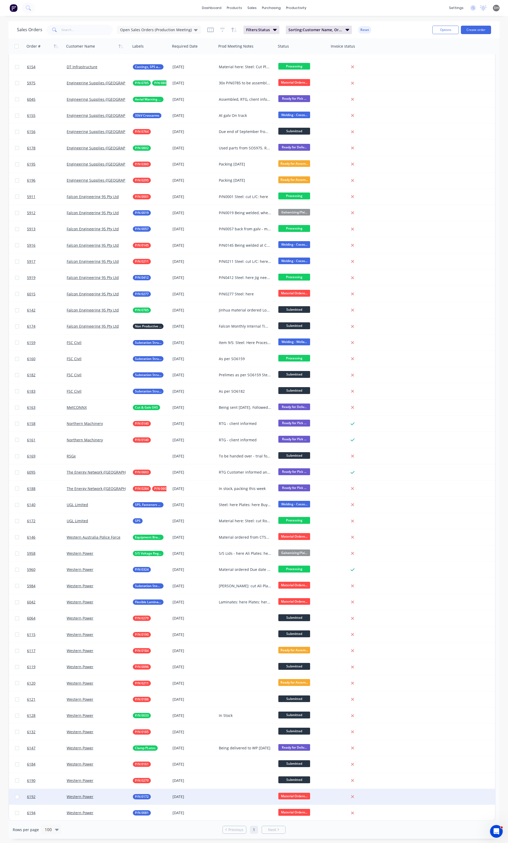
click at [238, 796] on div at bounding box center [247, 797] width 60 height 16
click at [453, 797] on div "6192 Western Power P/N 0172 04 Sep 2025 STeel: Material Ordere..." at bounding box center [252, 797] width 486 height 16
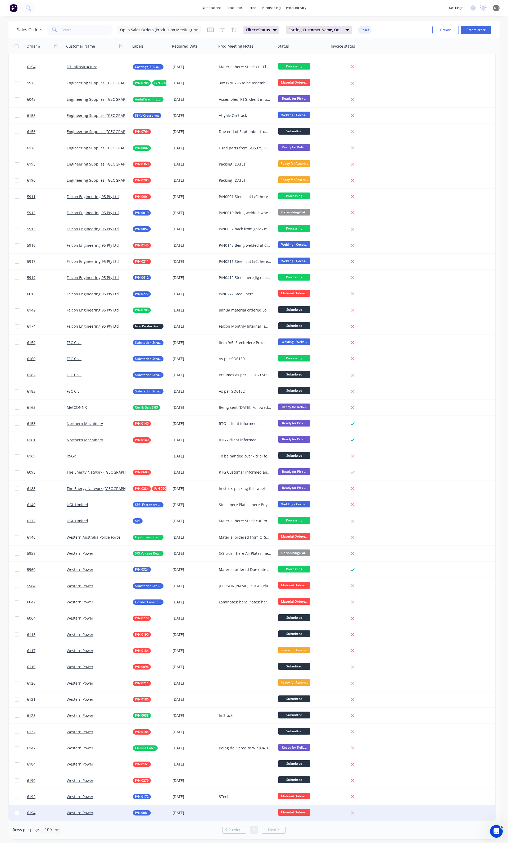
click at [229, 808] on div at bounding box center [247, 813] width 60 height 16
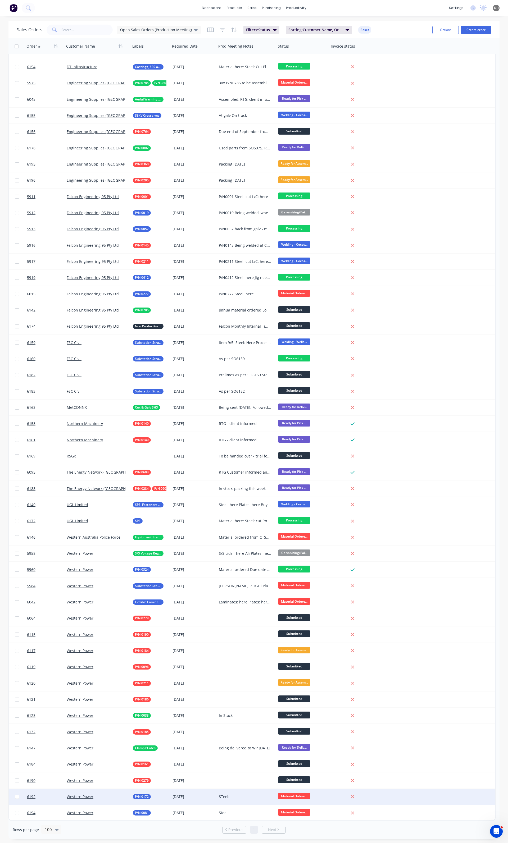
click at [223, 798] on div "STeel:" at bounding box center [245, 796] width 53 height 5
click at [223, 794] on div "STeel:" at bounding box center [246, 793] width 58 height 7
click at [230, 794] on div "Steel:" at bounding box center [246, 793] width 58 height 7
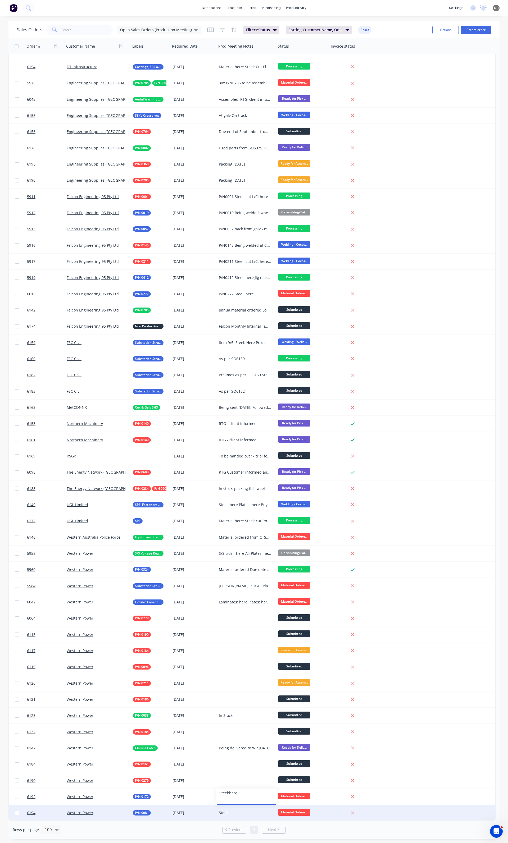
click at [232, 812] on div "Steel:" at bounding box center [245, 813] width 53 height 5
click at [242, 814] on div "Steel:" at bounding box center [245, 813] width 53 height 5
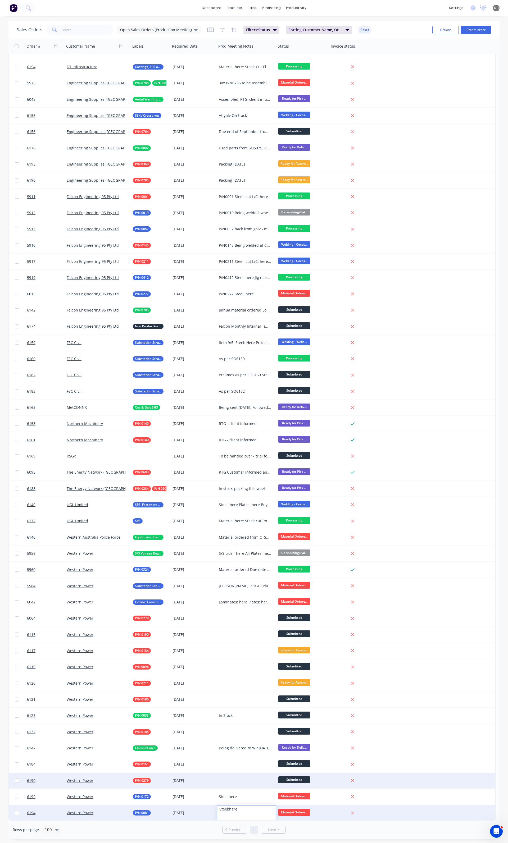
click at [401, 780] on div "6190 Western Power P/N 0279 15 Sep 2025 Submitted" at bounding box center [252, 781] width 486 height 16
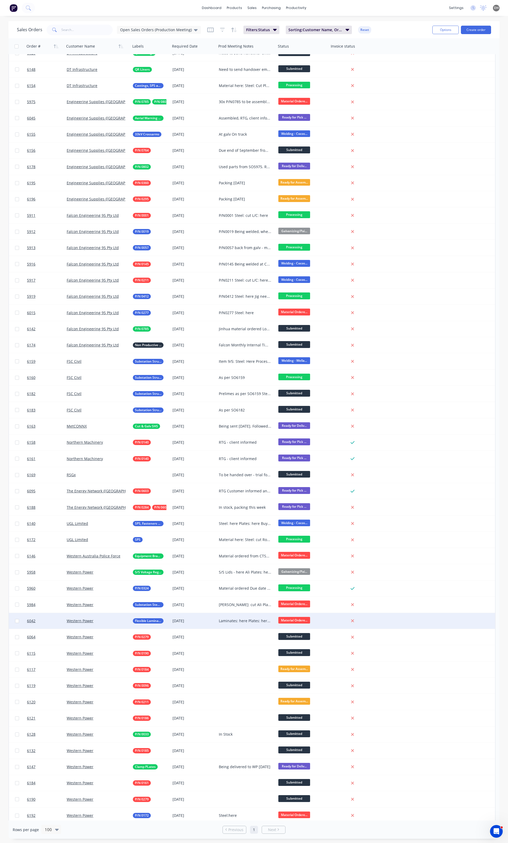
scroll to position [35, 0]
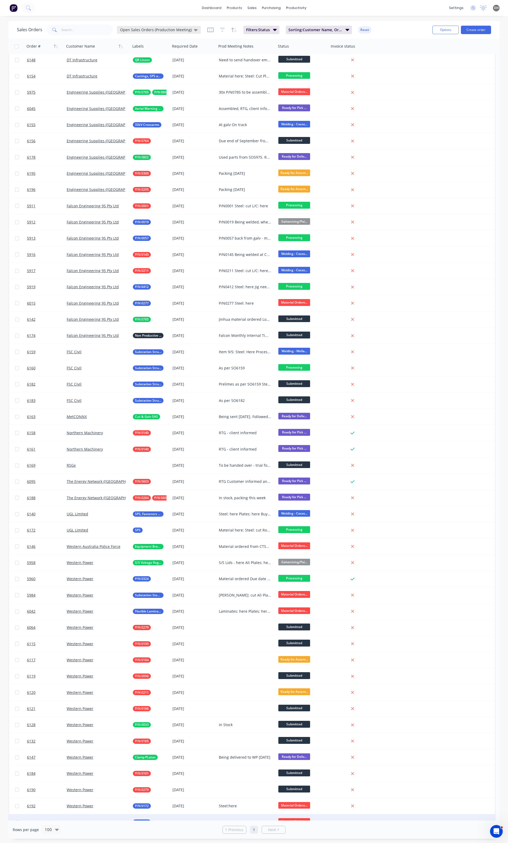
click at [145, 33] on div "Open Sales Orders (Production Meeting)" at bounding box center [159, 30] width 84 height 8
click at [138, 102] on div "Quotation Hub edit" at bounding box center [154, 106] width 71 height 11
click at [143, 106] on button "Quotation Hub" at bounding box center [149, 106] width 60 height 6
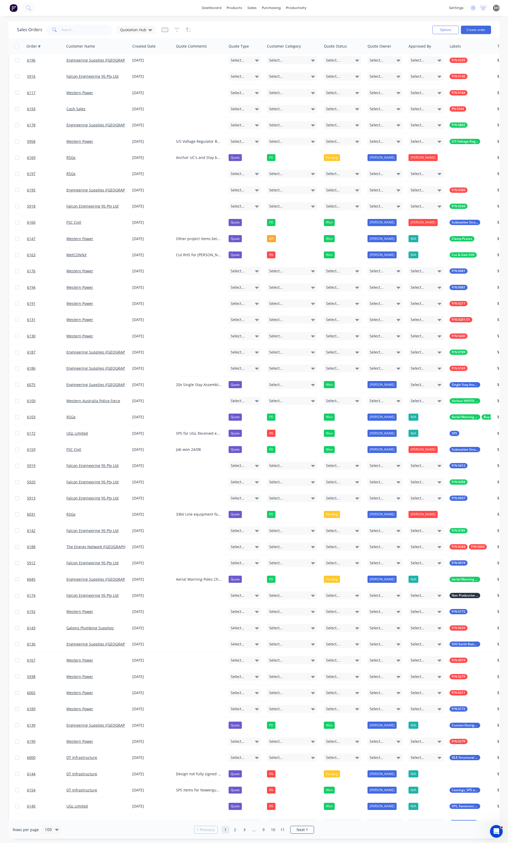
scroll to position [0, 0]
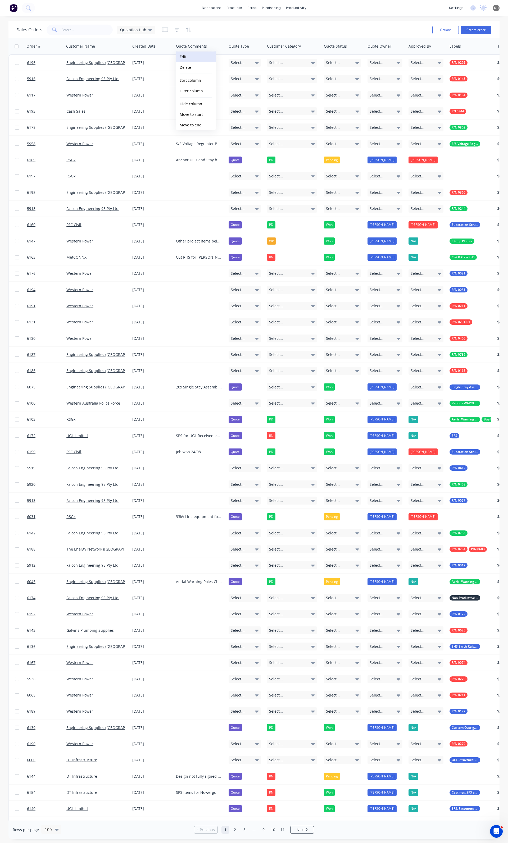
click at [201, 56] on button "Edit" at bounding box center [196, 57] width 40 height 11
drag, startPoint x: 217, startPoint y: 62, endPoint x: 194, endPoint y: 65, distance: 23.1
click at [194, 65] on input "Quote Comments" at bounding box center [222, 61] width 86 height 8
click at [202, 108] on button "Save" at bounding box center [200, 109] width 42 height 8
click at [203, 110] on button "Save" at bounding box center [200, 109] width 42 height 8
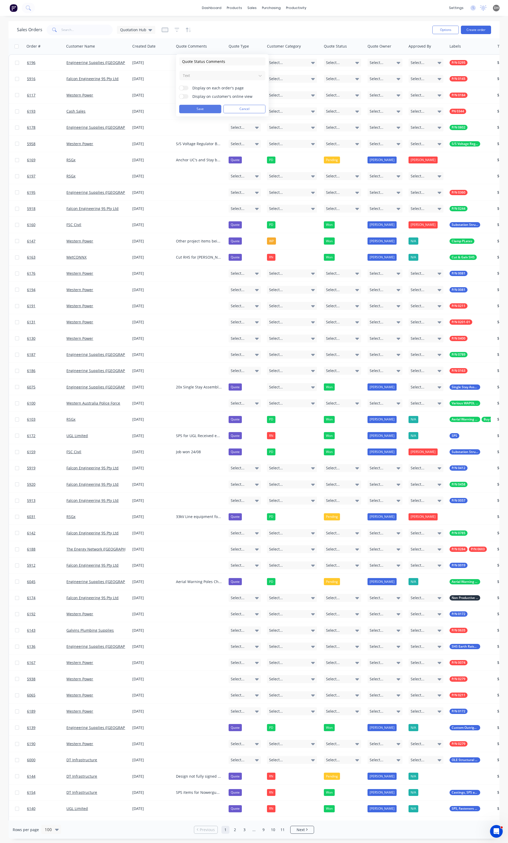
click at [210, 110] on button "Save" at bounding box center [200, 109] width 42 height 8
click at [232, 60] on input "Quote Status Comments" at bounding box center [222, 61] width 86 height 8
drag, startPoint x: 232, startPoint y: 60, endPoint x: 184, endPoint y: 58, distance: 48.4
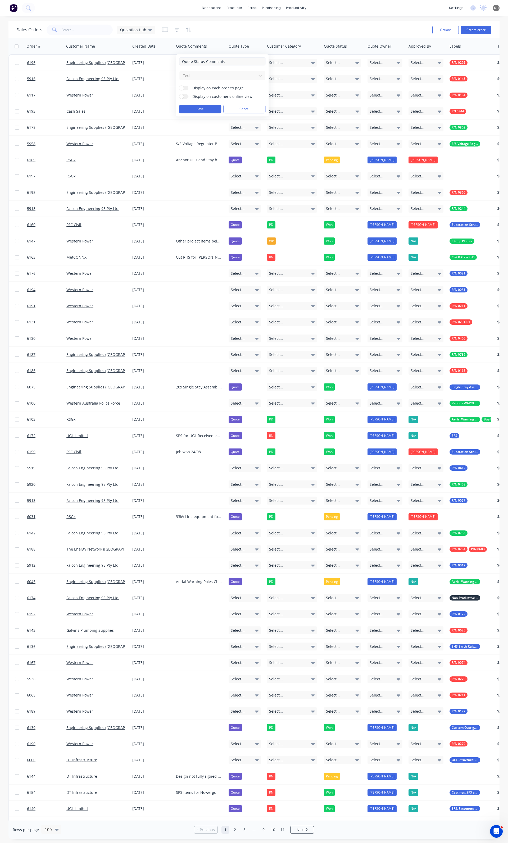
click at [184, 58] on input "Quote Status Comments" at bounding box center [222, 61] width 86 height 8
click at [207, 62] on input "Quote Status Comments" at bounding box center [222, 61] width 86 height 8
type input "Quote Comments"
click at [213, 108] on button "Save" at bounding box center [200, 109] width 42 height 8
click at [246, 106] on button "Cancel" at bounding box center [244, 109] width 42 height 8
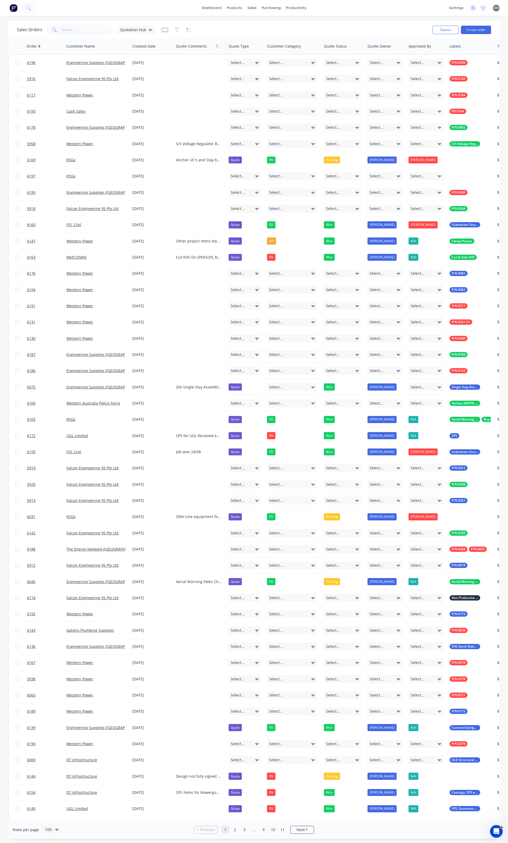
click at [202, 43] on div at bounding box center [199, 46] width 46 height 11
drag, startPoint x: 454, startPoint y: 49, endPoint x: 377, endPoint y: 46, distance: 77.3
click at [377, 46] on div "Order # Customer Name Created Date Quote Comments Quote Type Customer Category …" at bounding box center [311, 46] width 607 height 16
click at [451, 44] on div at bounding box center [470, 46] width 42 height 11
click at [457, 48] on div at bounding box center [470, 46] width 42 height 11
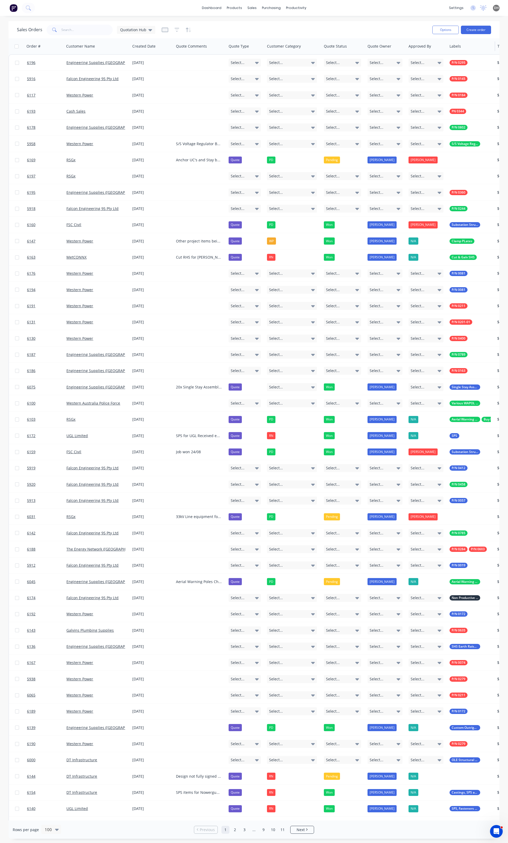
drag, startPoint x: 460, startPoint y: 47, endPoint x: 474, endPoint y: 44, distance: 14.0
click at [474, 44] on div at bounding box center [470, 46] width 42 height 11
drag, startPoint x: 421, startPoint y: 48, endPoint x: 379, endPoint y: 49, distance: 41.5
click at [379, 49] on div "Order # Customer Name Created Date Quote Comments Quote Type Customer Category …" at bounding box center [311, 46] width 607 height 16
click at [353, 39] on div "Quote Status" at bounding box center [344, 46] width 44 height 16
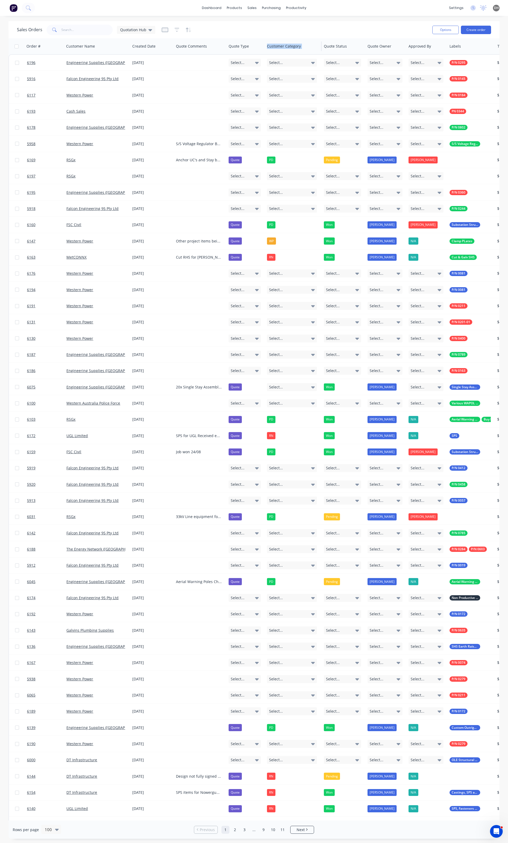
drag, startPoint x: 331, startPoint y: 42, endPoint x: 266, endPoint y: 38, distance: 64.9
click at [266, 38] on div "Order # Customer Name Created Date Quote Comments Quote Type Customer Category …" at bounding box center [311, 46] width 607 height 16
click at [331, 43] on div at bounding box center [343, 46] width 38 height 11
drag, startPoint x: 335, startPoint y: 44, endPoint x: 383, endPoint y: 45, distance: 47.6
click at [383, 45] on div "Order # Customer Name Created Date Quote Comments Quote Type Customer Category …" at bounding box center [311, 46] width 607 height 16
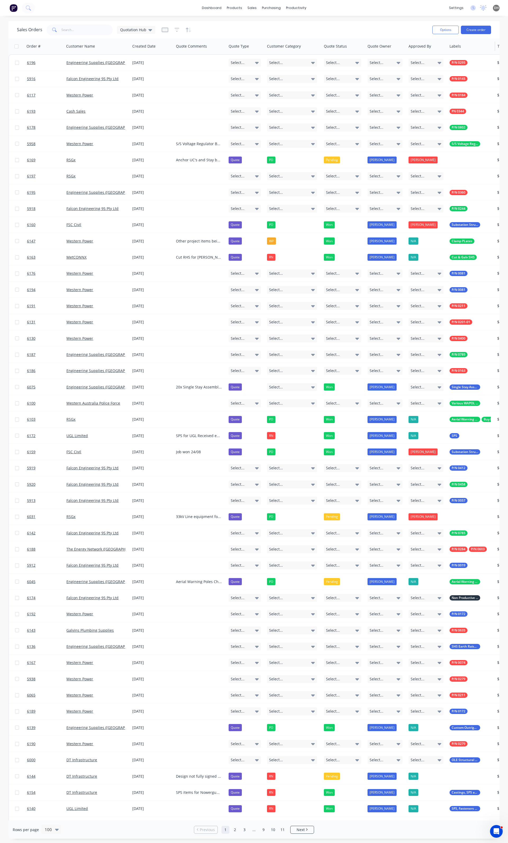
click at [483, 48] on div at bounding box center [470, 46] width 42 height 11
drag, startPoint x: 483, startPoint y: 48, endPoint x: 363, endPoint y: 50, distance: 119.8
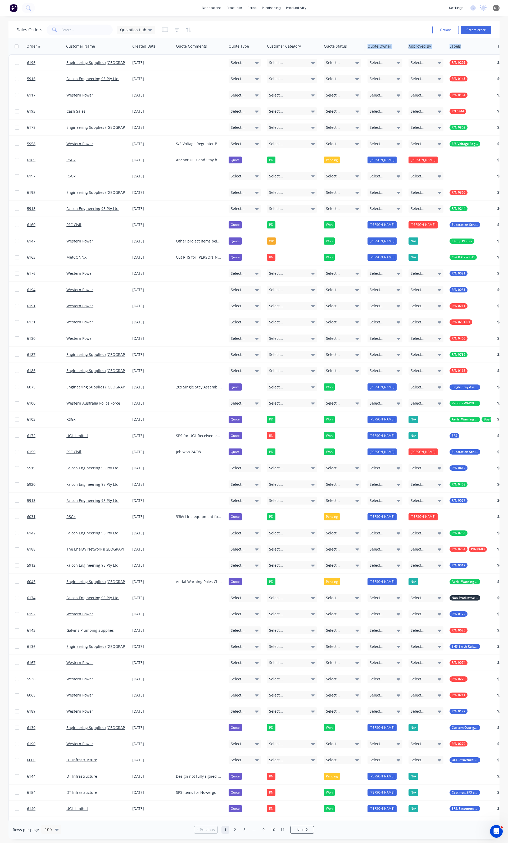
click at [363, 50] on div "Order # Customer Name Created Date Quote Comments Quote Type Customer Category …" at bounding box center [311, 46] width 607 height 16
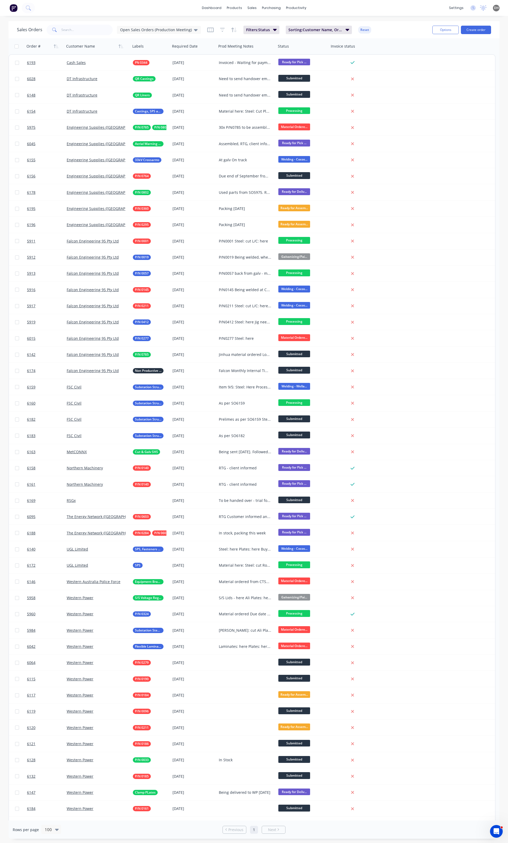
click at [133, 34] on div "Sales Orders Open Sales Orders (Production Meeting)" at bounding box center [109, 30] width 184 height 11
click at [135, 31] on span "Open Sales Orders (Production Meeting)" at bounding box center [156, 30] width 72 height 6
click at [135, 103] on button "Quotation Hub" at bounding box center [149, 106] width 60 height 6
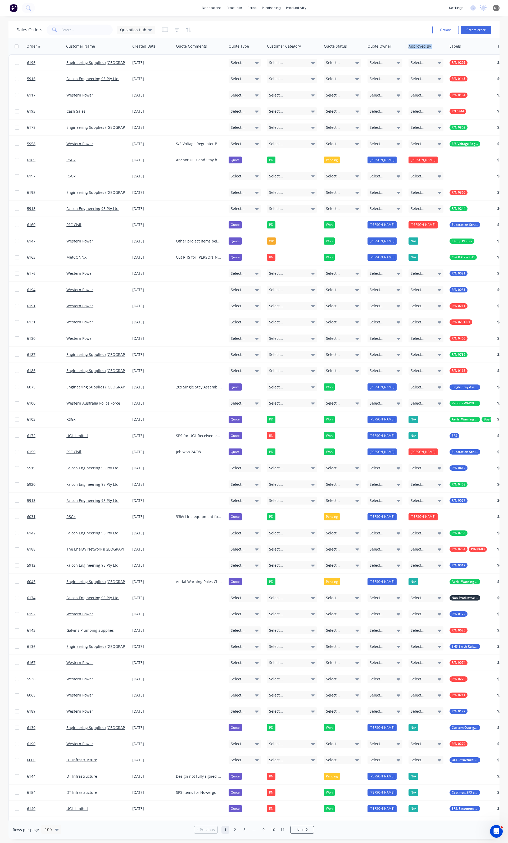
drag, startPoint x: 456, startPoint y: 48, endPoint x: 406, endPoint y: 41, distance: 51.3
click at [406, 41] on div "Order # Customer Name Created Date Quote Comments Quote Type Customer Category …" at bounding box center [311, 46] width 607 height 16
click at [465, 43] on div at bounding box center [470, 46] width 42 height 11
drag, startPoint x: 455, startPoint y: 50, endPoint x: 488, endPoint y: 53, distance: 32.7
click at [488, 53] on div "Labels" at bounding box center [471, 46] width 48 height 16
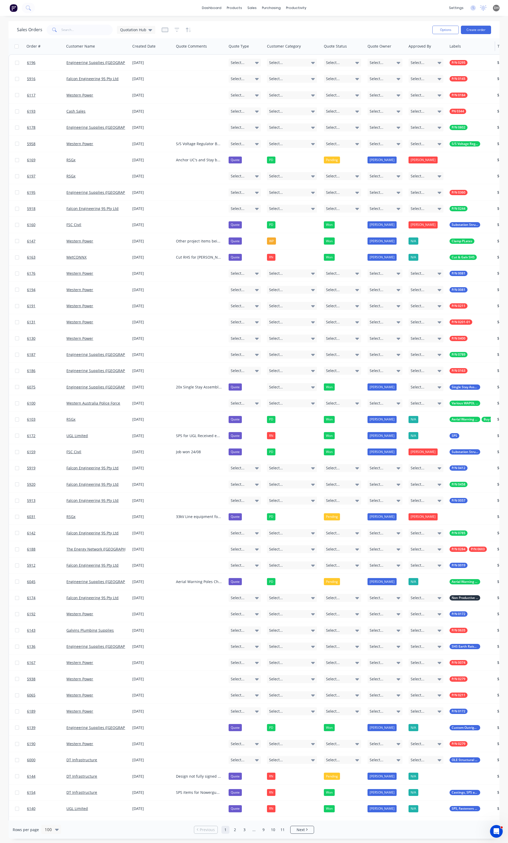
click at [485, 48] on div at bounding box center [470, 46] width 42 height 11
drag, startPoint x: 485, startPoint y: 48, endPoint x: 470, endPoint y: 46, distance: 14.4
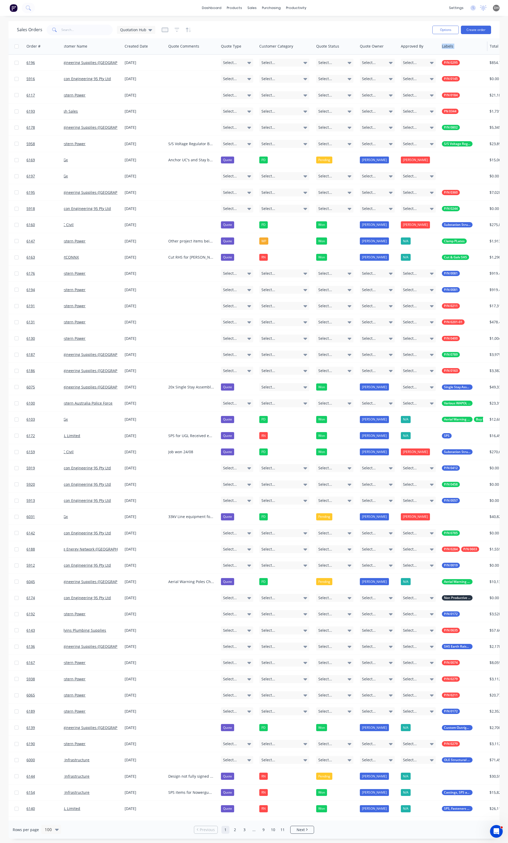
drag, startPoint x: 495, startPoint y: 47, endPoint x: 454, endPoint y: 45, distance: 41.1
click at [451, 44] on div "Order # Customer Name Created Date Quote Comments Quote Type Customer Category …" at bounding box center [304, 46] width 607 height 16
click at [437, 821] on div "Rows per page 100 Previous 1 2 3 ... 9 10 11 Next" at bounding box center [253, 830] width 491 height 18
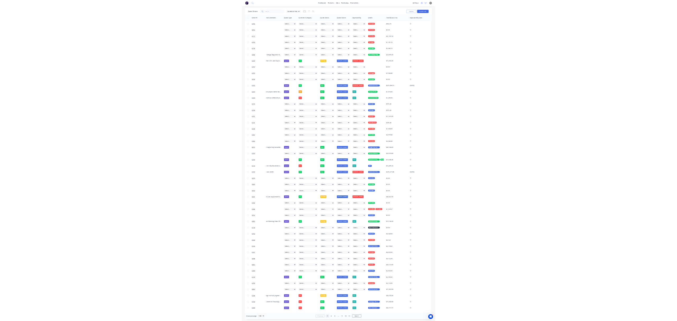
scroll to position [0, 120]
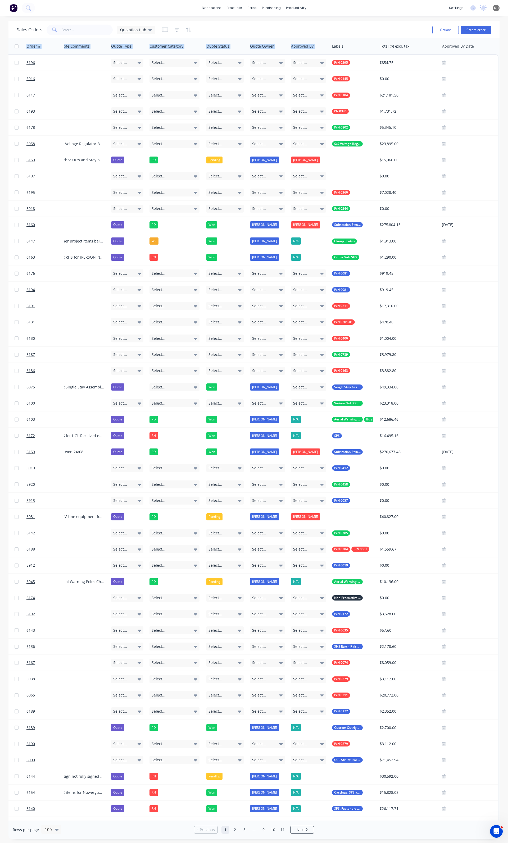
drag, startPoint x: 363, startPoint y: 47, endPoint x: 211, endPoint y: 33, distance: 153.0
click at [210, 33] on div "Sales Orders Quotation Hub Options Create order Order # Customer Name Created D…" at bounding box center [253, 430] width 491 height 818
drag, startPoint x: 417, startPoint y: 51, endPoint x: 221, endPoint y: 32, distance: 197.5
click at [221, 32] on div "Sales Orders Quotation Hub Options Create order Order # Customer Name Created D…" at bounding box center [253, 430] width 491 height 818
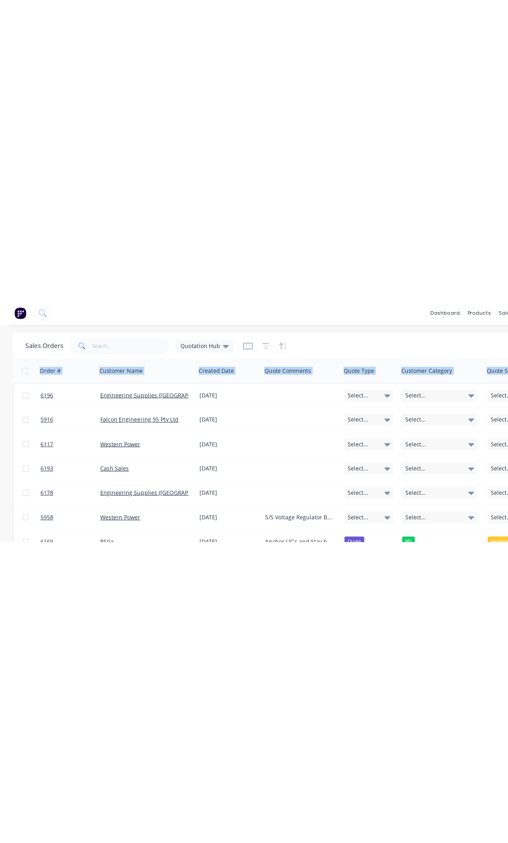
scroll to position [0, 0]
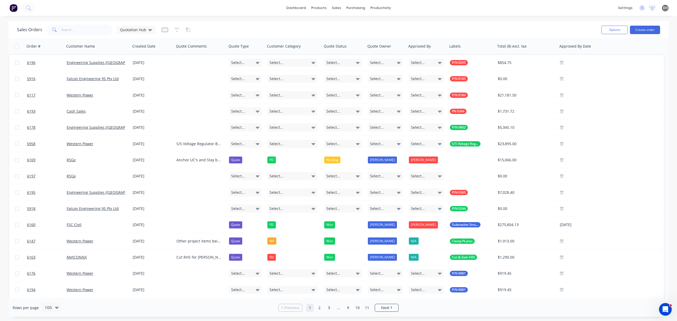
click at [392, 25] on div "Sales Orders Quotation Hub" at bounding box center [307, 29] width 580 height 13
drag, startPoint x: 139, startPoint y: 52, endPoint x: 142, endPoint y: 52, distance: 3.7
click at [142, 52] on div "Created Date" at bounding box center [152, 46] width 44 height 16
click at [508, 32] on div "Sales Orders Quotation Hub" at bounding box center [307, 29] width 580 height 13
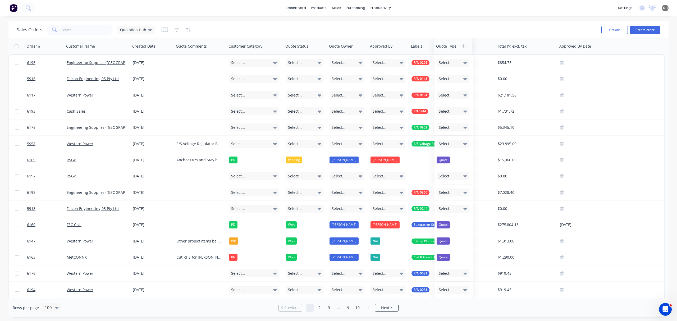
drag, startPoint x: 235, startPoint y: 49, endPoint x: 443, endPoint y: 44, distance: 207.7
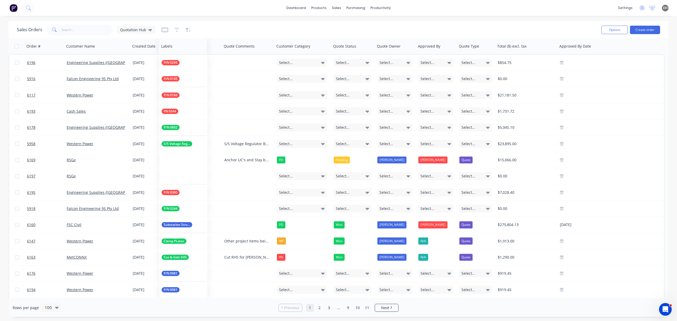
drag, startPoint x: 426, startPoint y: 48, endPoint x: 176, endPoint y: 48, distance: 250.0
click at [176, 48] on div at bounding box center [182, 46] width 42 height 11
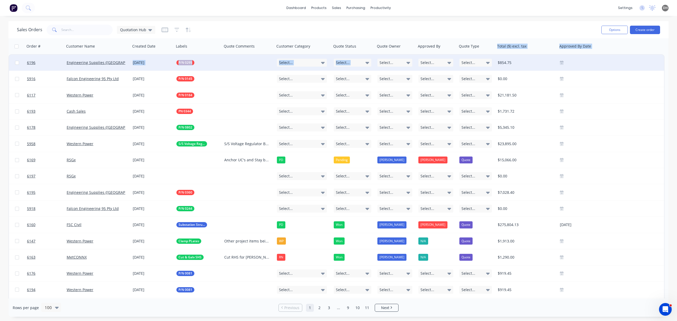
drag, startPoint x: 521, startPoint y: 51, endPoint x: 377, endPoint y: 56, distance: 144.0
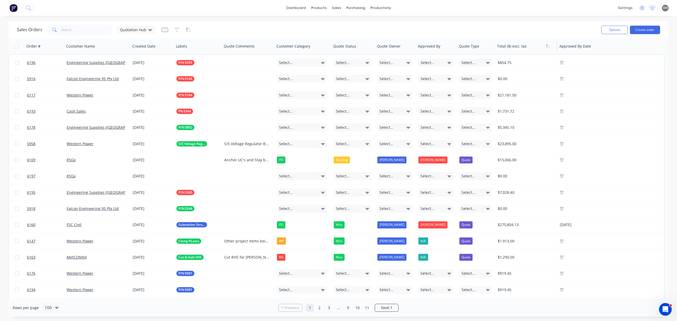
click at [508, 44] on div at bounding box center [524, 46] width 55 height 11
drag, startPoint x: 536, startPoint y: 50, endPoint x: 497, endPoint y: 50, distance: 38.4
click at [496, 50] on div "Total ($) excl. tax" at bounding box center [526, 46] width 62 height 16
drag, startPoint x: 511, startPoint y: 50, endPoint x: 561, endPoint y: 50, distance: 49.5
click at [508, 50] on div "Order # Customer Name Created Date Labels Quote Comments Customer Category Quot…" at bounding box center [311, 46] width 607 height 16
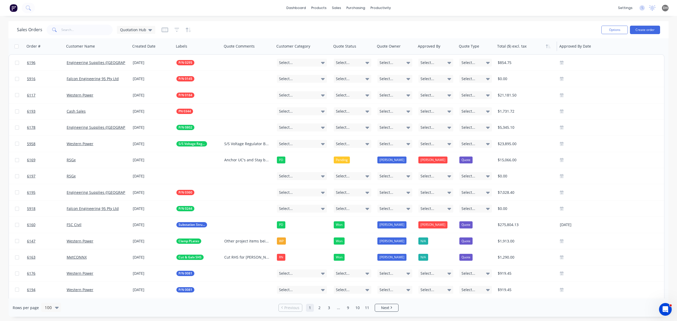
click at [508, 47] on div at bounding box center [524, 46] width 55 height 11
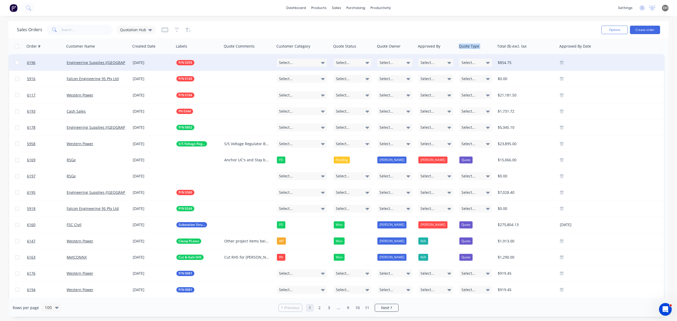
drag, startPoint x: 520, startPoint y: 51, endPoint x: 498, endPoint y: 56, distance: 22.1
click at [476, 51] on div "Order # Customer Name Created Date Labels Quote Comments Customer Category Quot…" at bounding box center [311, 46] width 607 height 16
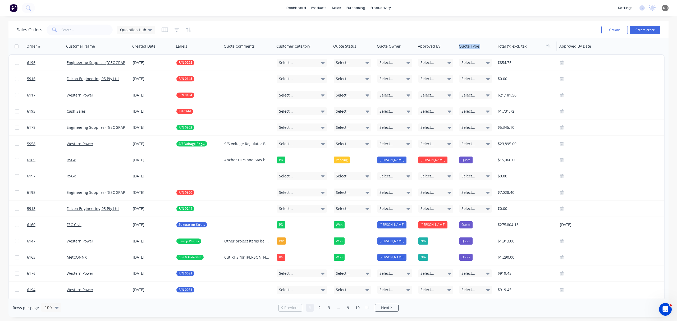
click at [504, 49] on div at bounding box center [524, 46] width 55 height 11
drag, startPoint x: 504, startPoint y: 48, endPoint x: 536, endPoint y: 45, distance: 32.1
click at [508, 45] on div at bounding box center [524, 46] width 55 height 11
drag, startPoint x: 301, startPoint y: 49, endPoint x: 350, endPoint y: 49, distance: 48.7
click at [350, 49] on div "Order # Customer Name Created Date Labels Quote Comments Customer Category Quot…" at bounding box center [311, 46] width 607 height 16
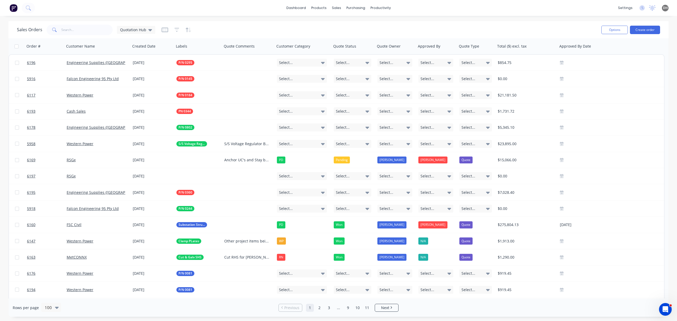
click at [260, 32] on div "Sales Orders Quotation Hub" at bounding box center [307, 29] width 580 height 13
drag, startPoint x: 507, startPoint y: 48, endPoint x: 451, endPoint y: 45, distance: 56.2
click at [451, 45] on div "Order # Customer Name Created Date Labels Quote Comments Customer Category Quot…" at bounding box center [311, 46] width 607 height 16
click at [508, 49] on div at bounding box center [524, 46] width 55 height 11
drag, startPoint x: 525, startPoint y: 50, endPoint x: 581, endPoint y: 48, distance: 56.1
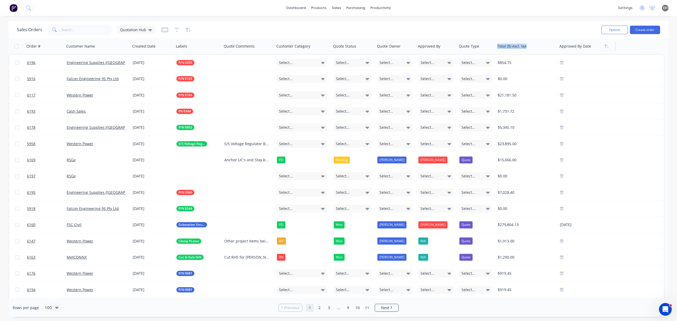
click at [508, 48] on div "Order # Customer Name Created Date Labels Quote Comments Customer Category Quot…" at bounding box center [311, 46] width 607 height 16
click at [508, 50] on div at bounding box center [524, 46] width 55 height 11
drag, startPoint x: 517, startPoint y: 51, endPoint x: 472, endPoint y: 51, distance: 44.2
click at [472, 51] on div "Order # Customer Name Created Date Labels Quote Comments Customer Category Quot…" at bounding box center [311, 46] width 607 height 16
click at [508, 51] on div at bounding box center [524, 46] width 55 height 11
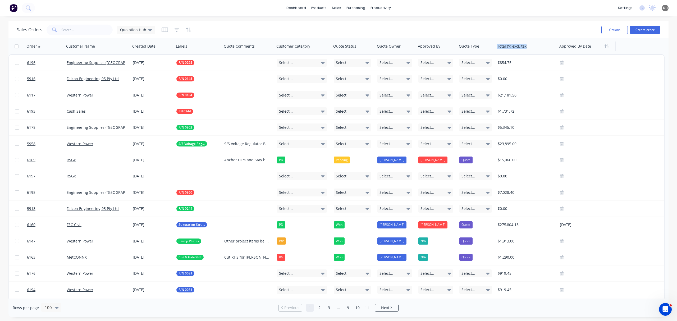
drag, startPoint x: 518, startPoint y: 51, endPoint x: 579, endPoint y: 48, distance: 61.2
click at [508, 48] on div "Order # Customer Name Created Date Labels Quote Comments Customer Category Quot…" at bounding box center [311, 46] width 607 height 16
click at [508, 51] on div at bounding box center [524, 46] width 55 height 11
drag, startPoint x: 517, startPoint y: 48, endPoint x: 463, endPoint y: 44, distance: 54.1
click at [463, 44] on div "Order # Customer Name Created Date Labels Quote Comments Customer Category Quot…" at bounding box center [311, 46] width 607 height 16
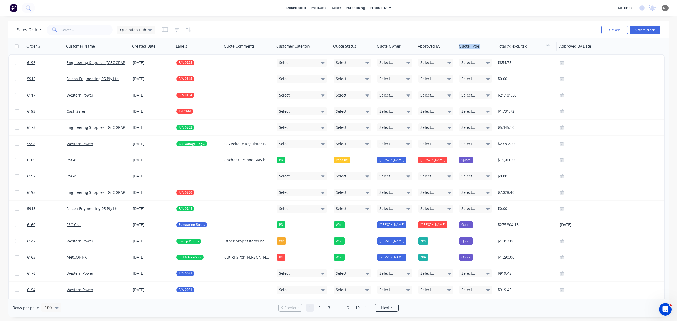
click at [508, 46] on div at bounding box center [524, 46] width 55 height 11
drag, startPoint x: 516, startPoint y: 50, endPoint x: 582, endPoint y: 45, distance: 65.8
click at [508, 45] on div "Order # Customer Name Created Date Labels Quote Comments Customer Category Quot…" at bounding box center [311, 46] width 607 height 16
click at [507, 44] on div at bounding box center [524, 46] width 55 height 11
drag, startPoint x: 140, startPoint y: 48, endPoint x: 186, endPoint y: 49, distance: 46.0
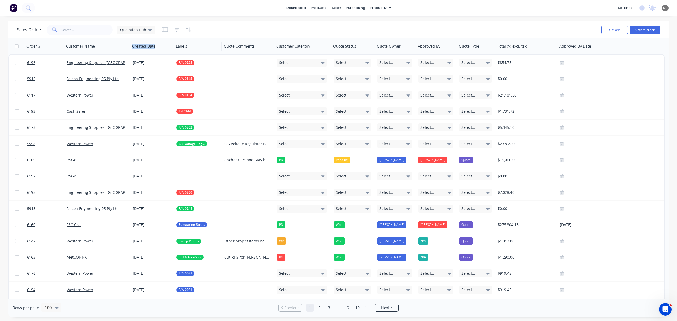
click at [186, 49] on div "Order # Customer Name Created Date Labels Quote Comments Customer Category Quot…" at bounding box center [311, 46] width 607 height 16
click at [215, 45] on div at bounding box center [197, 46] width 42 height 11
drag, startPoint x: 507, startPoint y: 49, endPoint x: 481, endPoint y: 44, distance: 26.4
click at [468, 49] on div "Order # Customer Name Created Date Labels Quote Comments Customer Category Quot…" at bounding box center [311, 46] width 607 height 16
click at [508, 47] on div at bounding box center [524, 46] width 55 height 11
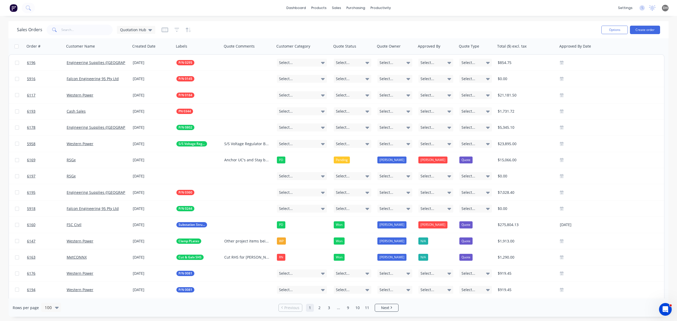
click at [289, 36] on div "Sales Orders Quotation Hub" at bounding box center [307, 29] width 580 height 13
click at [294, 49] on div at bounding box center [301, 46] width 50 height 11
drag, startPoint x: 294, startPoint y: 50, endPoint x: 298, endPoint y: 50, distance: 4.0
click at [298, 50] on div at bounding box center [301, 46] width 50 height 11
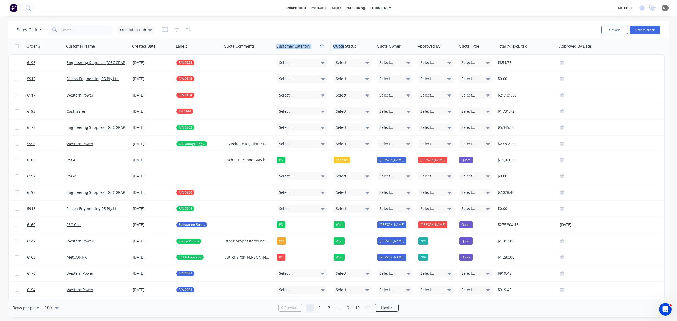
drag, startPoint x: 298, startPoint y: 50, endPoint x: 326, endPoint y: 48, distance: 28.6
click at [326, 48] on div "Customer Category" at bounding box center [301, 46] width 50 height 11
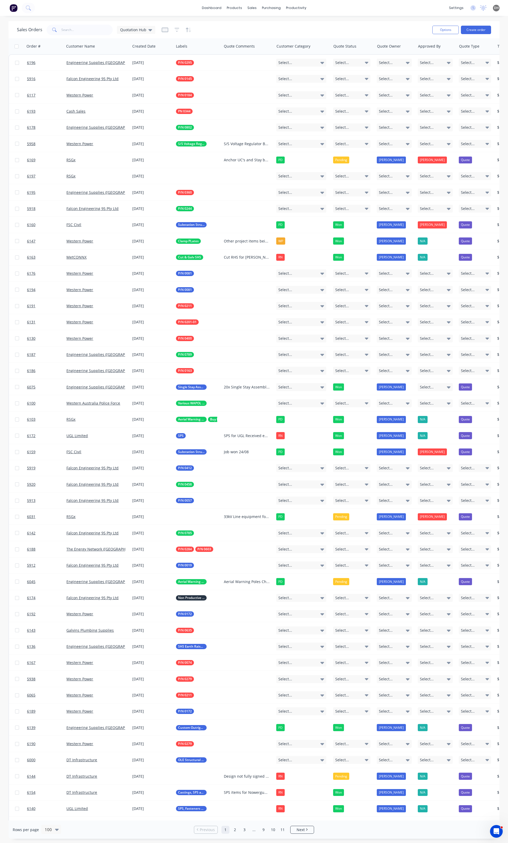
click at [324, 32] on div "Sales Orders Quotation Hub" at bounding box center [222, 29] width 411 height 13
drag, startPoint x: 259, startPoint y: 51, endPoint x: 260, endPoint y: 48, distance: 3.2
click at [260, 48] on div at bounding box center [250, 46] width 46 height 11
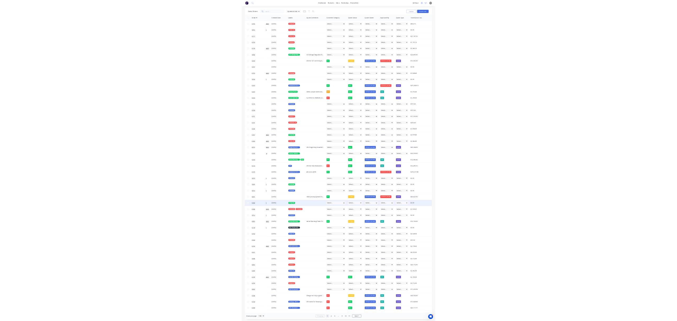
scroll to position [0, 54]
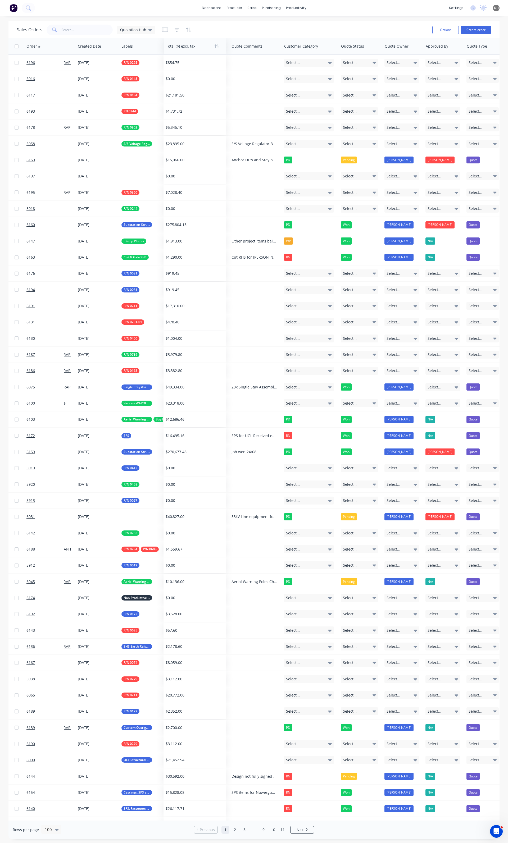
drag, startPoint x: 461, startPoint y: 51, endPoint x: 184, endPoint y: 51, distance: 277.0
click at [184, 51] on div at bounding box center [193, 46] width 55 height 11
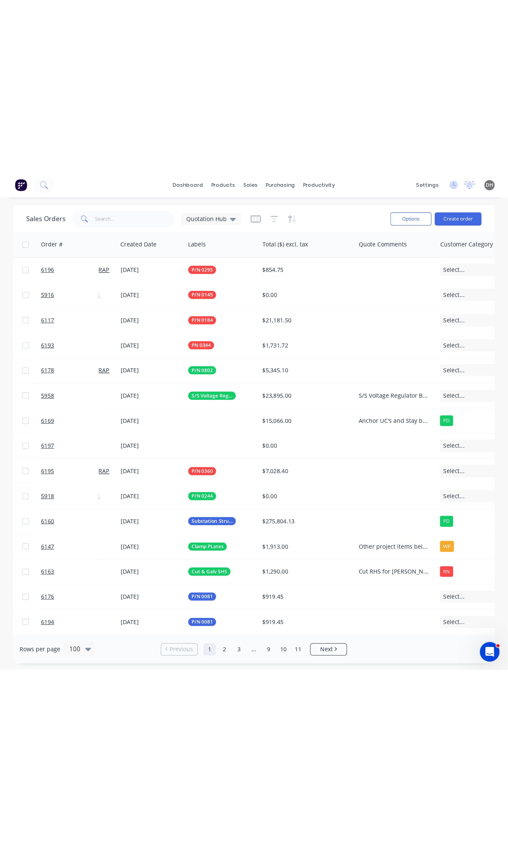
scroll to position [0, 0]
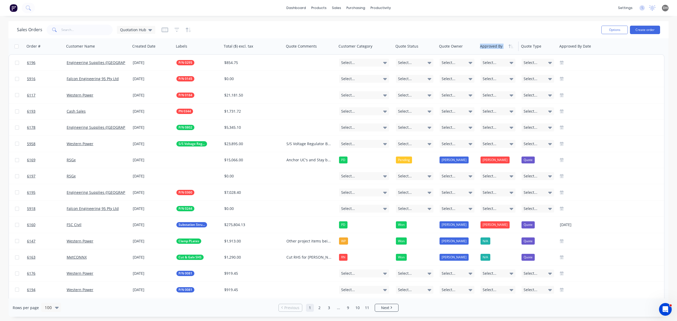
drag, startPoint x: 531, startPoint y: 50, endPoint x: 495, endPoint y: 47, distance: 36.1
click at [495, 47] on div "Order # Customer Name Created Date Labels Total ($) excl. tax Quote Comments Cu…" at bounding box center [311, 46] width 607 height 16
click at [508, 46] on div at bounding box center [537, 46] width 33 height 11
drag, startPoint x: 534, startPoint y: 49, endPoint x: 568, endPoint y: 49, distance: 34.7
click at [508, 49] on div "Order # Customer Name Created Date Labels Total ($) excl. tax Quote Comments Cu…" at bounding box center [311, 46] width 607 height 16
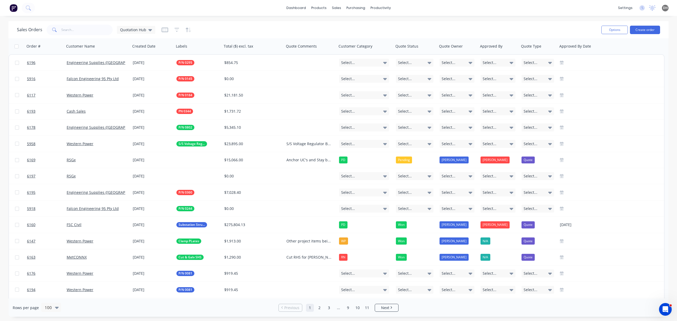
click at [508, 32] on div "Sales Orders Quotation Hub" at bounding box center [307, 29] width 580 height 13
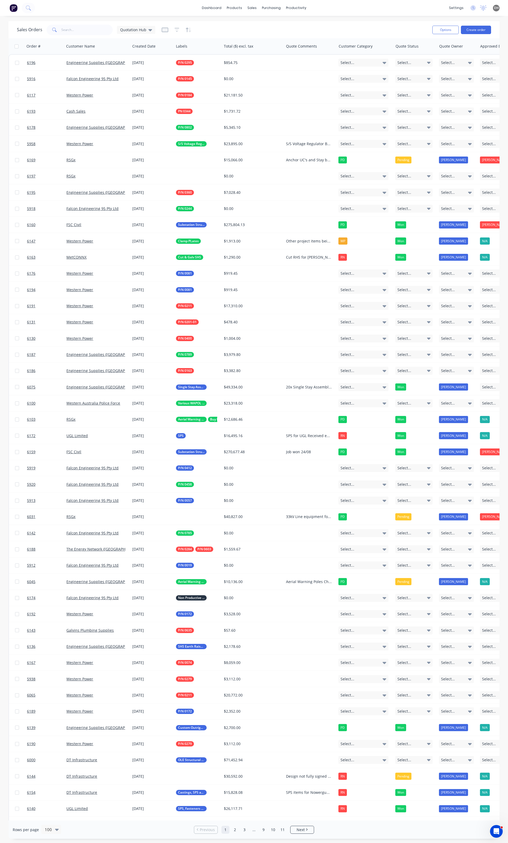
click at [412, 829] on div "Rows per page 100 Previous 1 2 3 ... 9 10 11 Next" at bounding box center [253, 830] width 491 height 18
click at [417, 821] on div "Rows per page 100 Previous 1 2 3 ... 9 10 11 Next" at bounding box center [253, 830] width 491 height 18
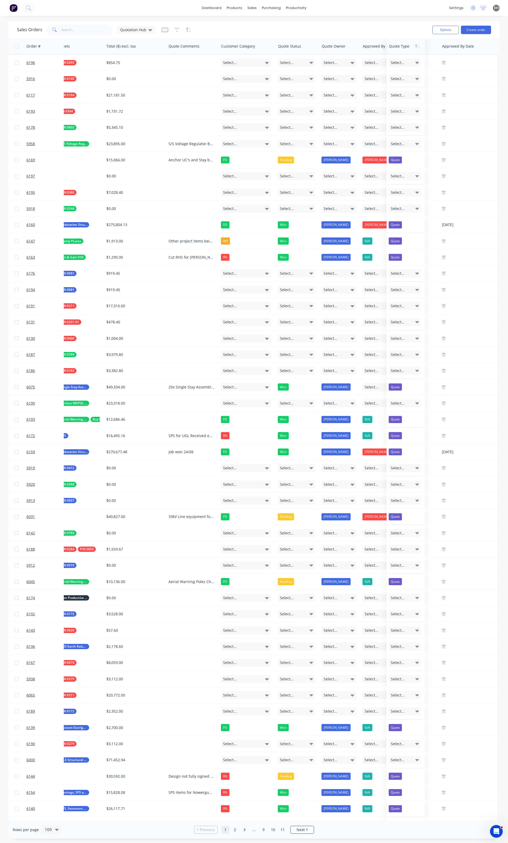
scroll to position [0, 117]
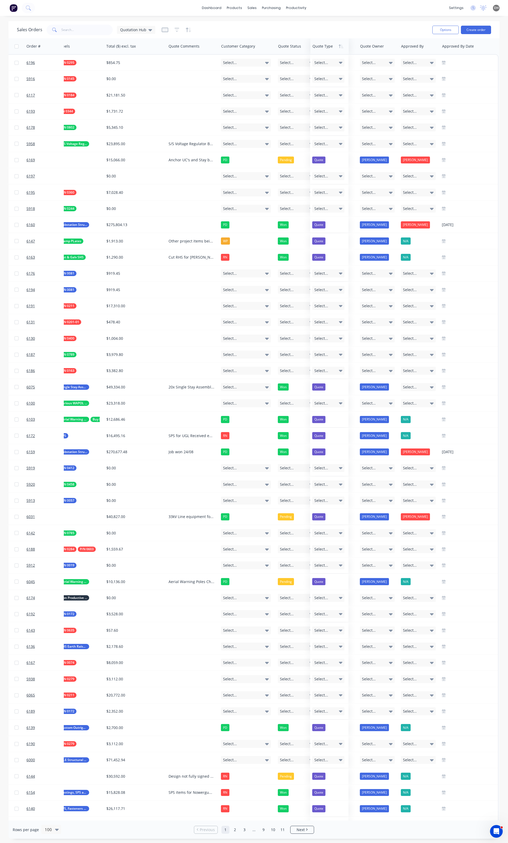
drag, startPoint x: 410, startPoint y: 51, endPoint x: 319, endPoint y: 45, distance: 91.4
click at [319, 45] on div at bounding box center [328, 46] width 33 height 11
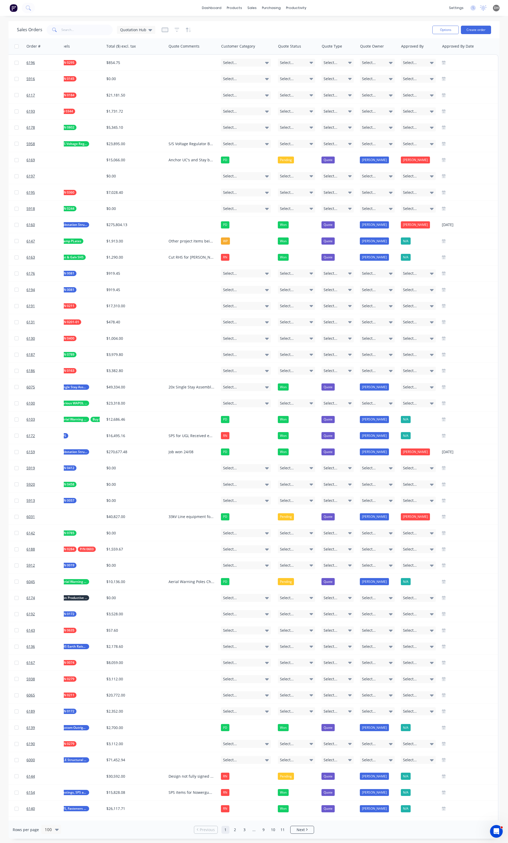
click at [364, 30] on div "Sales Orders Quotation Hub" at bounding box center [222, 29] width 411 height 13
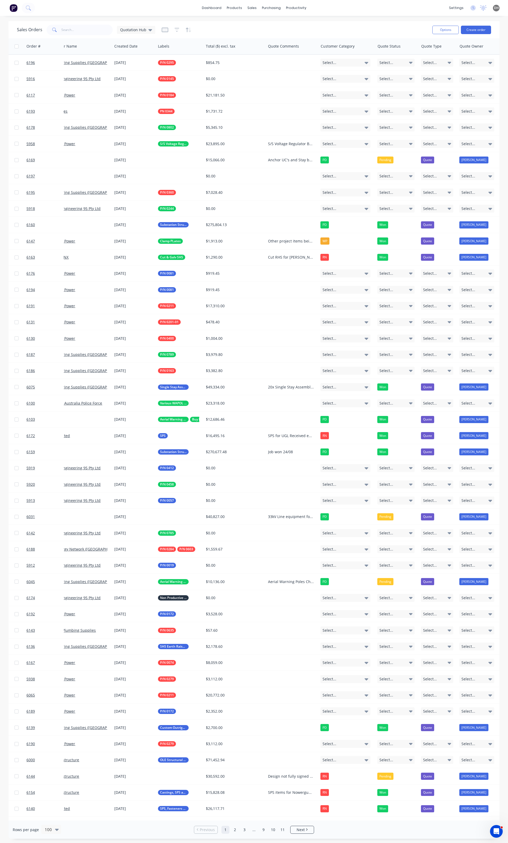
scroll to position [0, 0]
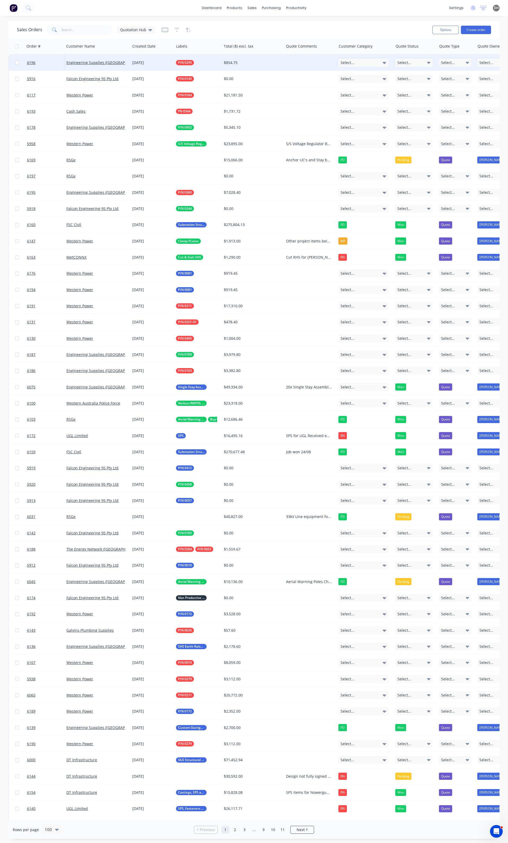
click at [454, 64] on div "Select..." at bounding box center [455, 63] width 33 height 8
click at [402, 32] on div "Sales Orders Quotation Hub" at bounding box center [222, 29] width 411 height 13
click at [175, 30] on icon "button" at bounding box center [177, 29] width 5 height 5
click at [184, 56] on button "add" at bounding box center [185, 55] width 13 height 4
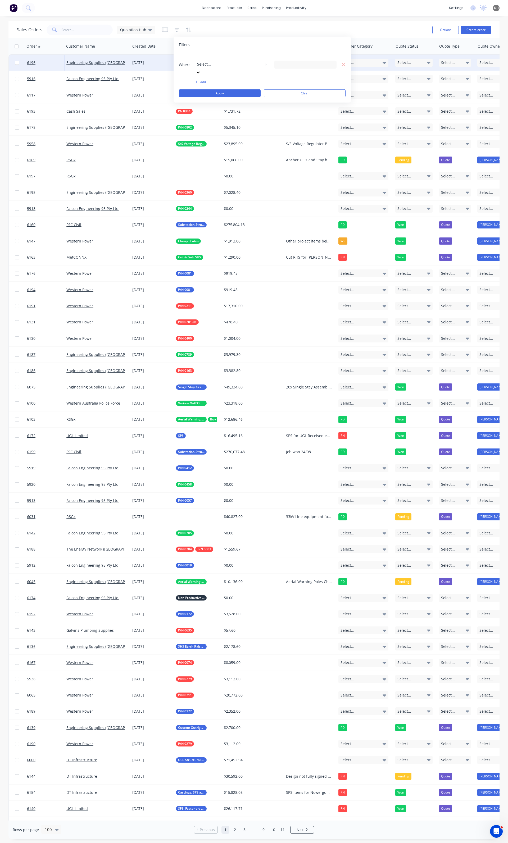
click at [204, 60] on div at bounding box center [235, 57] width 76 height 7
click at [243, 89] on button "Apply" at bounding box center [220, 93] width 82 height 8
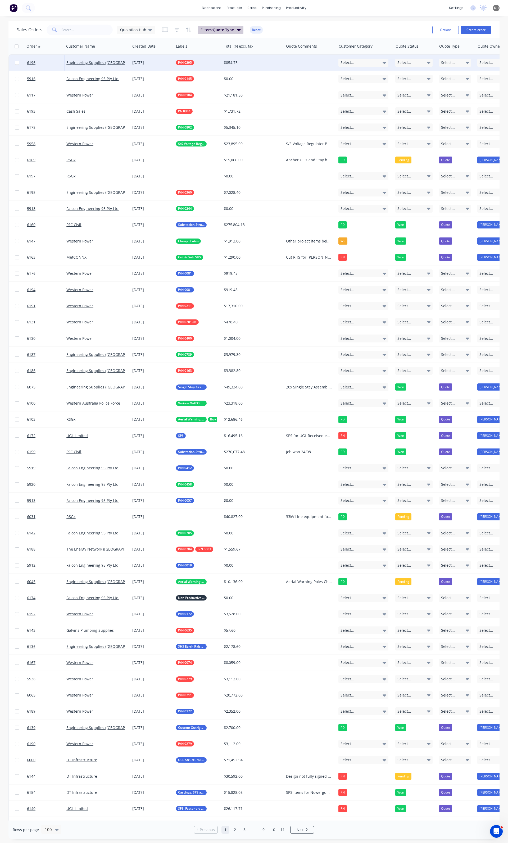
click at [233, 30] on span "Filters: Quote Type" at bounding box center [217, 29] width 33 height 5
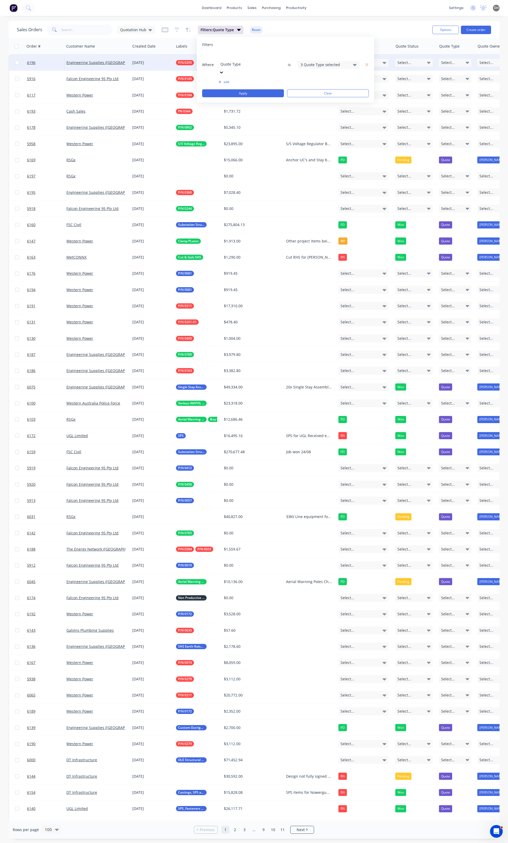
click at [334, 61] on div "3 Quote Type selected" at bounding box center [329, 65] width 62 height 8
click at [265, 89] on button "Apply" at bounding box center [243, 93] width 82 height 8
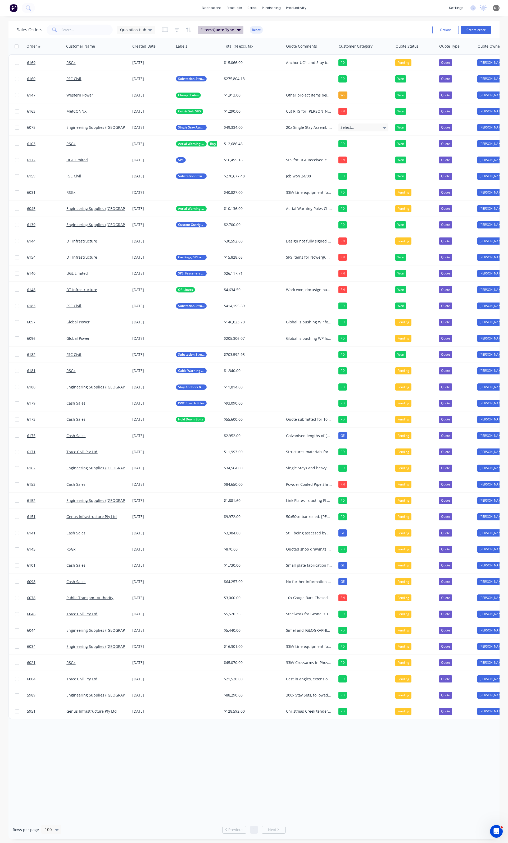
click at [235, 29] on button "Filters: Quote Type" at bounding box center [220, 30] width 45 height 8
click at [325, 61] on div "3 Quote Type selected" at bounding box center [329, 65] width 62 height 8
click at [245, 89] on button "Apply" at bounding box center [243, 93] width 82 height 8
click at [208, 33] on button "Filters: Quote Type" at bounding box center [220, 30] width 45 height 8
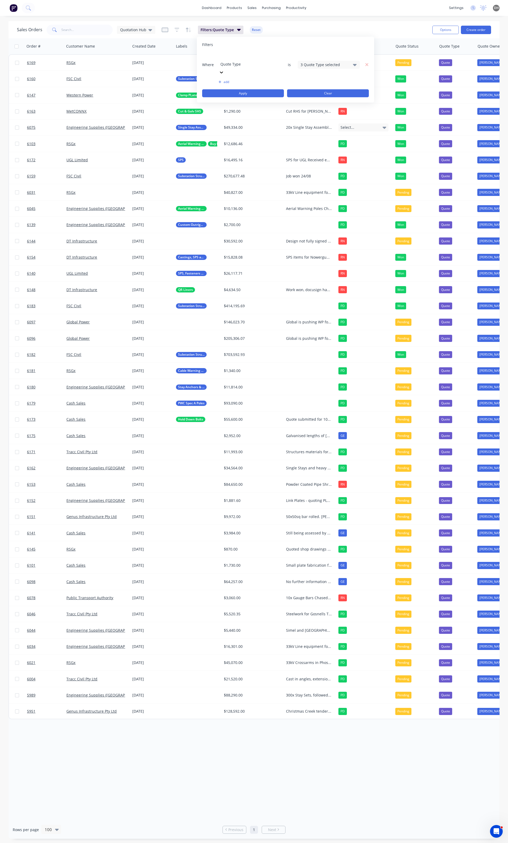
click at [300, 89] on button "Clear" at bounding box center [328, 93] width 82 height 8
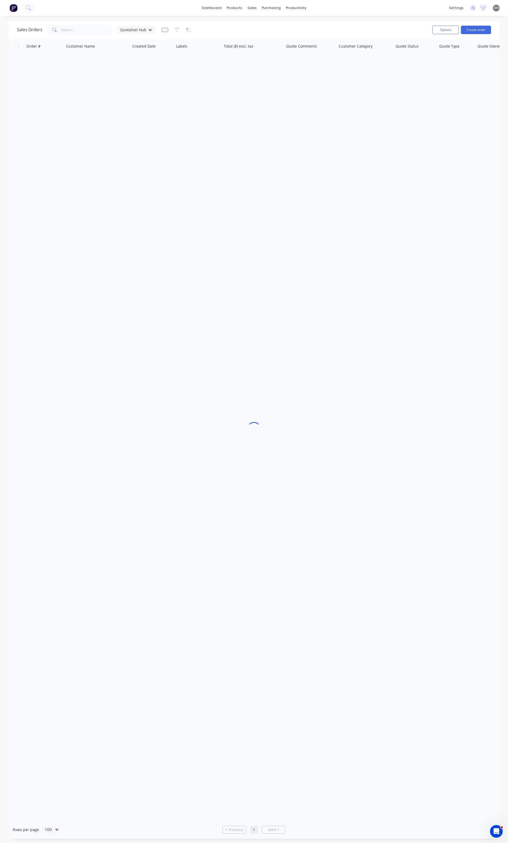
click at [338, 25] on div "Sales Orders Quotation Hub" at bounding box center [222, 29] width 411 height 13
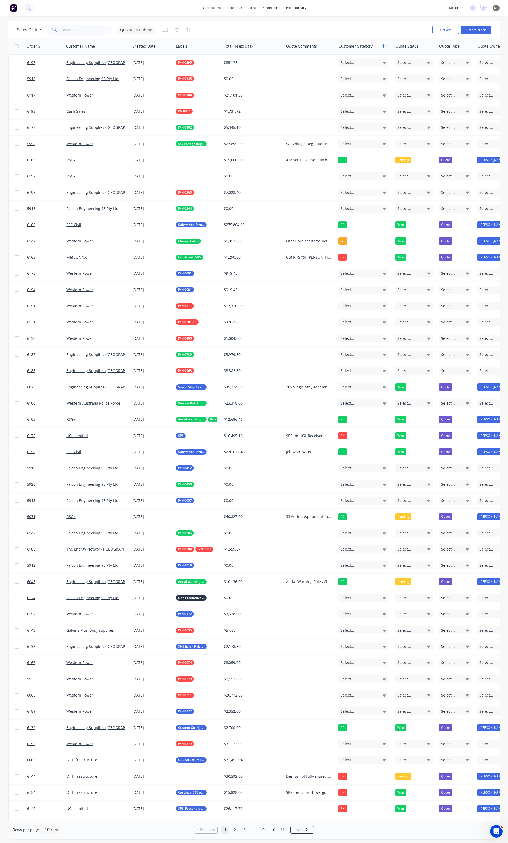
click at [384, 46] on icon "button" at bounding box center [384, 46] width 5 height 4
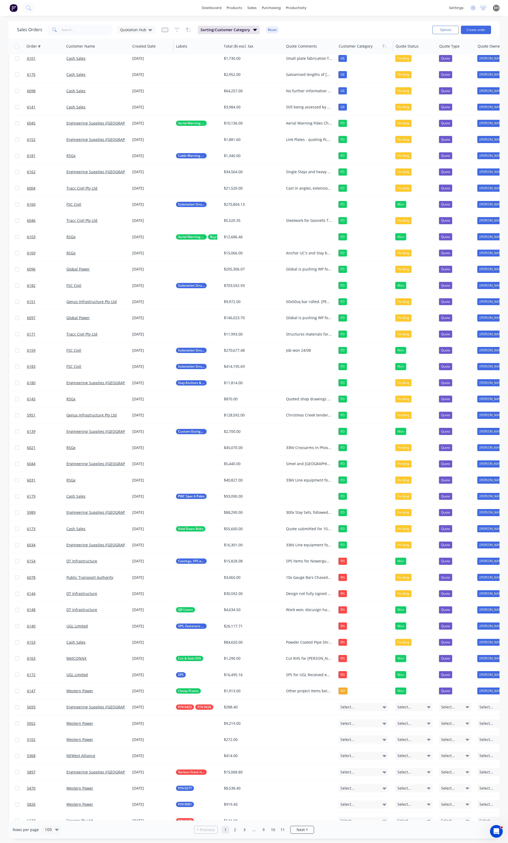
scroll to position [0, 0]
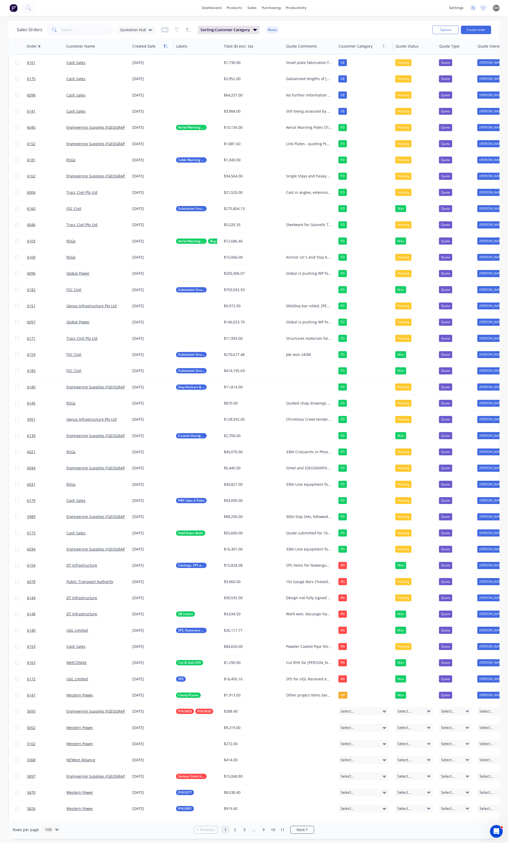
click at [165, 48] on icon "button" at bounding box center [165, 46] width 5 height 4
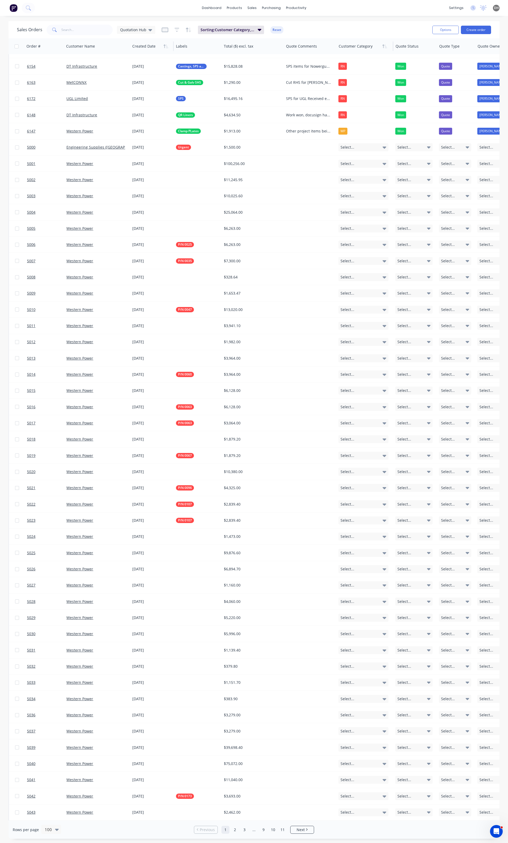
scroll to position [857, 0]
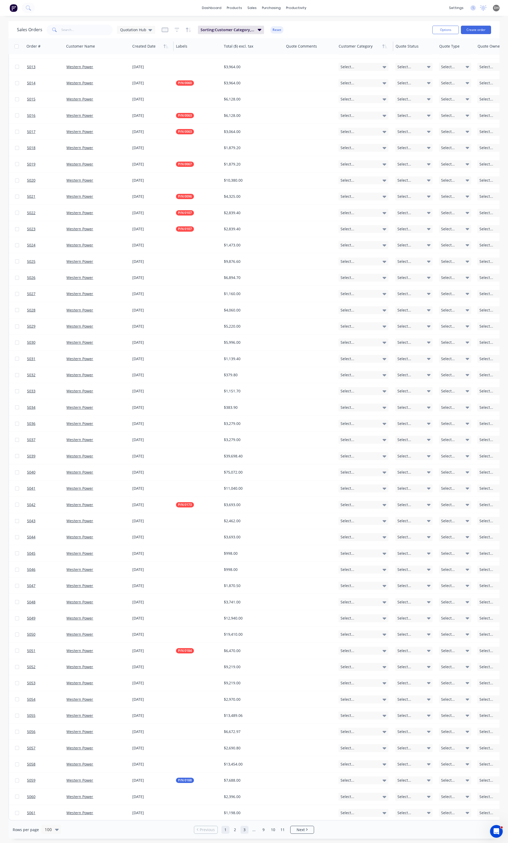
click at [242, 831] on link "3" at bounding box center [244, 830] width 8 height 8
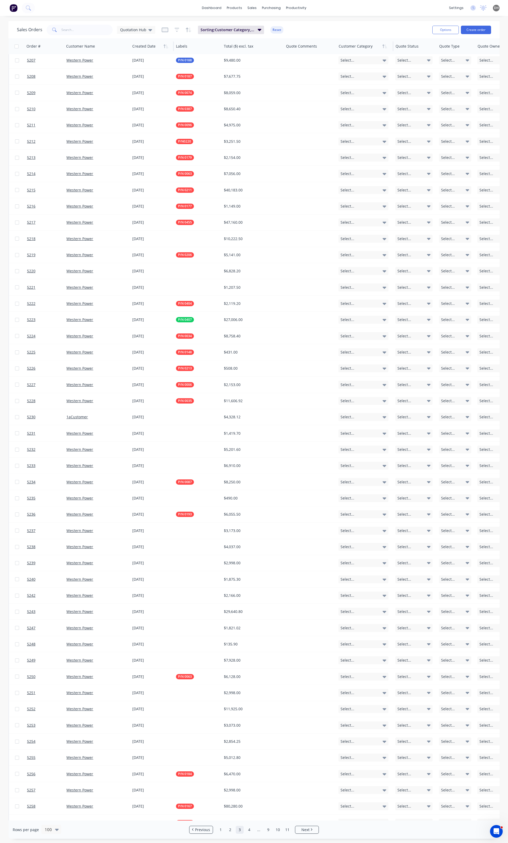
scroll to position [0, 0]
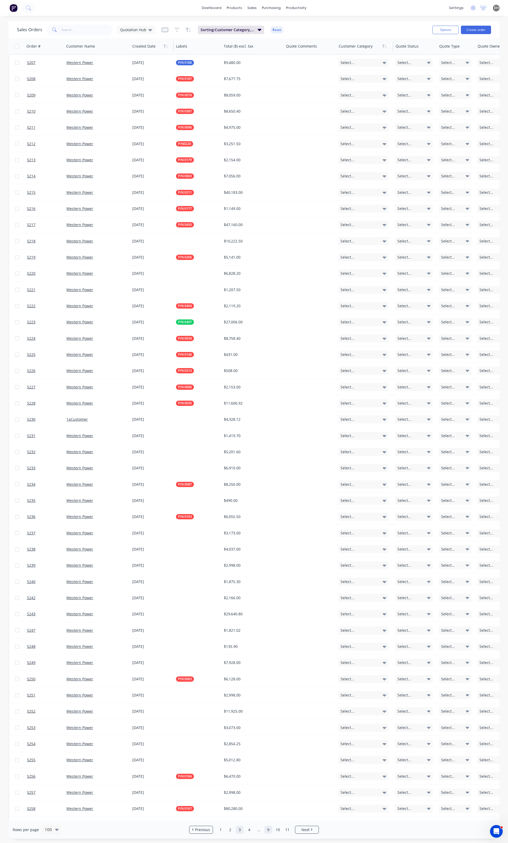
click at [271, 833] on link "9" at bounding box center [268, 830] width 8 height 8
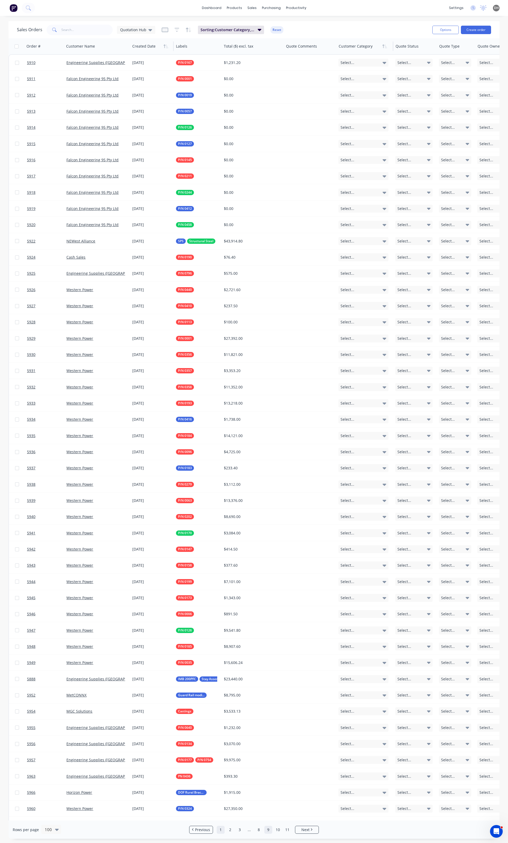
click at [220, 828] on link "1" at bounding box center [221, 830] width 8 height 8
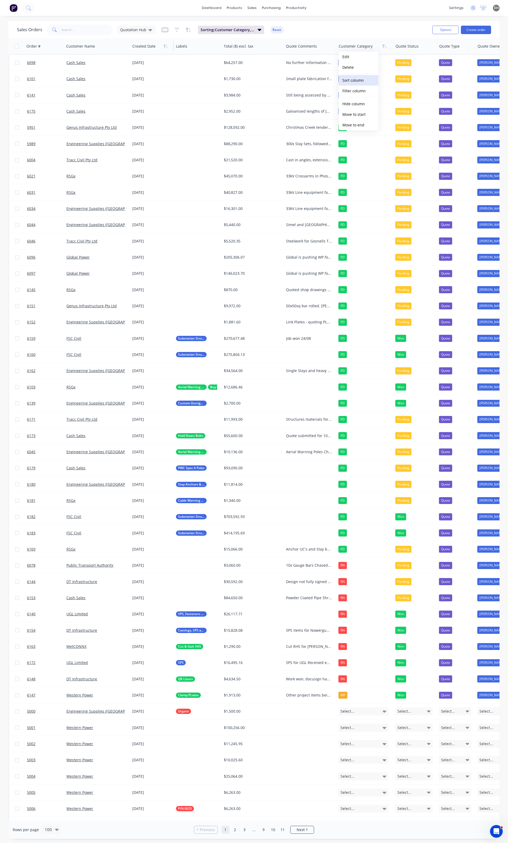
click at [357, 75] on button "Sort column" at bounding box center [359, 80] width 40 height 11
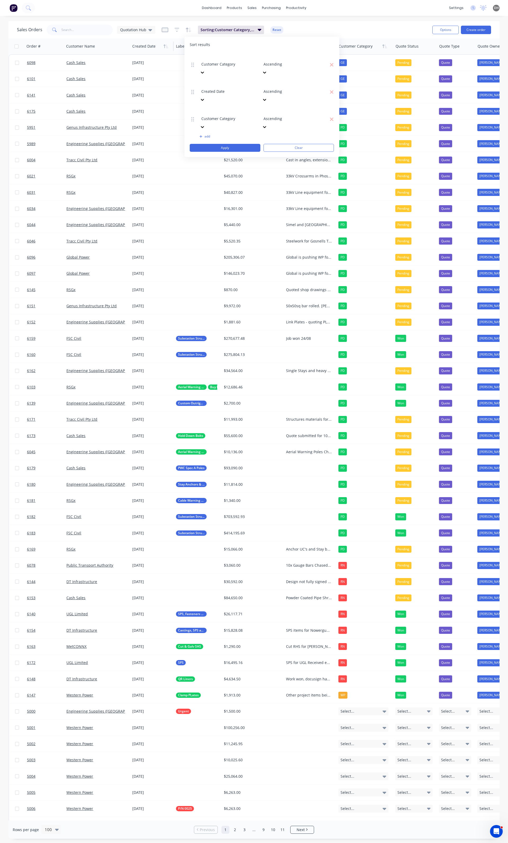
click at [375, 30] on div "Sales Orders Quotation Hub Sorting: Customer Category, Created Date, Customer C…" at bounding box center [222, 29] width 411 height 13
click at [384, 49] on button "button" at bounding box center [385, 46] width 8 height 8
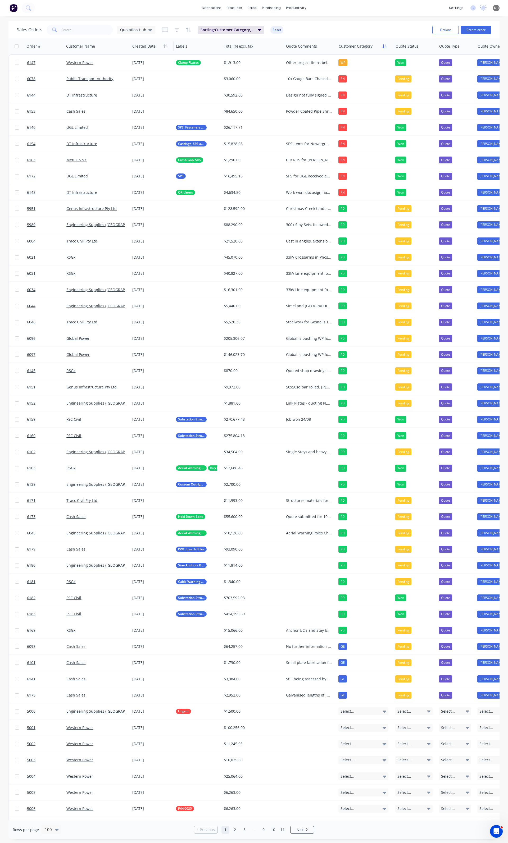
click at [382, 48] on icon "button" at bounding box center [384, 46] width 5 height 4
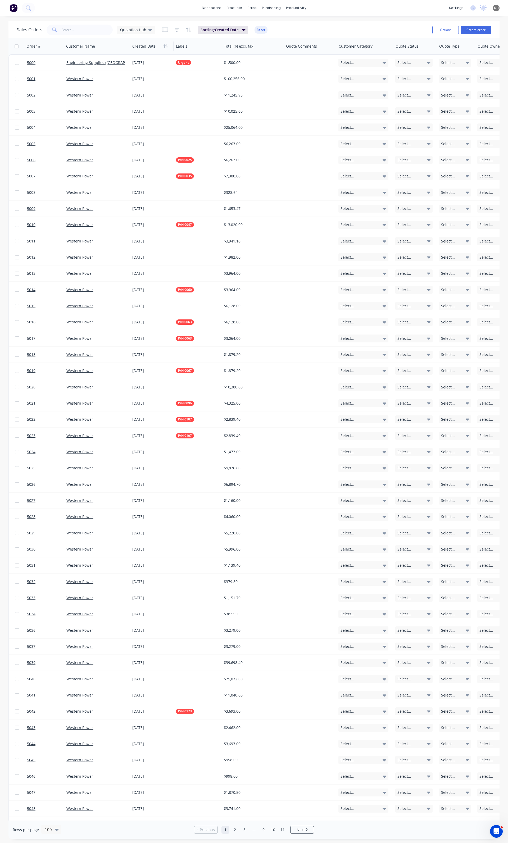
click at [382, 48] on icon "button" at bounding box center [384, 46] width 5 height 4
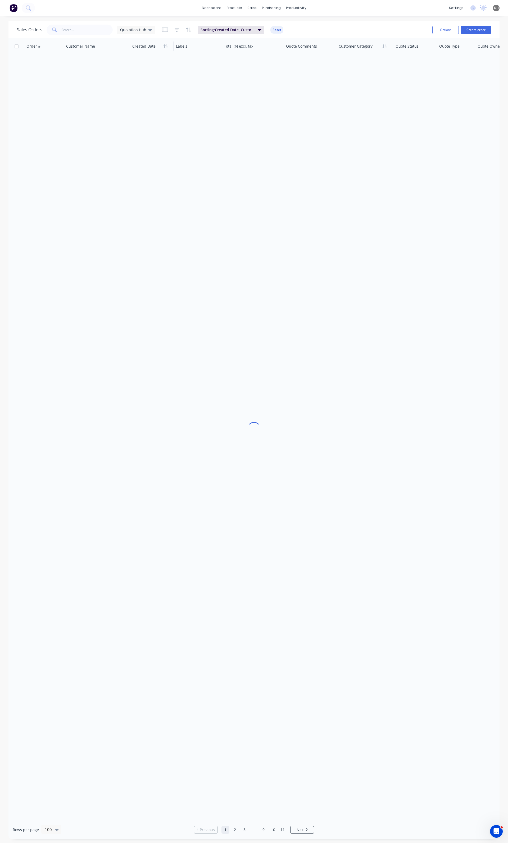
click at [385, 44] on icon "button" at bounding box center [384, 46] width 5 height 4
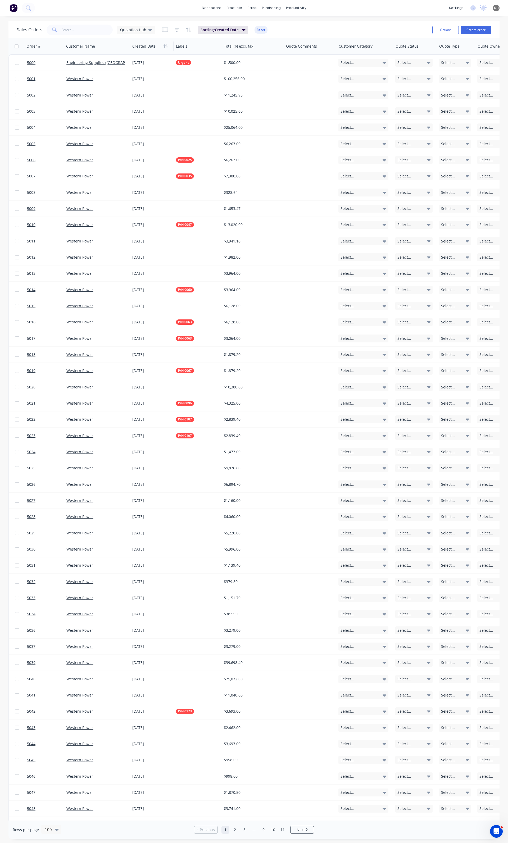
click at [384, 44] on icon "button" at bounding box center [384, 46] width 5 height 4
click at [165, 47] on icon "button" at bounding box center [165, 46] width 5 height 4
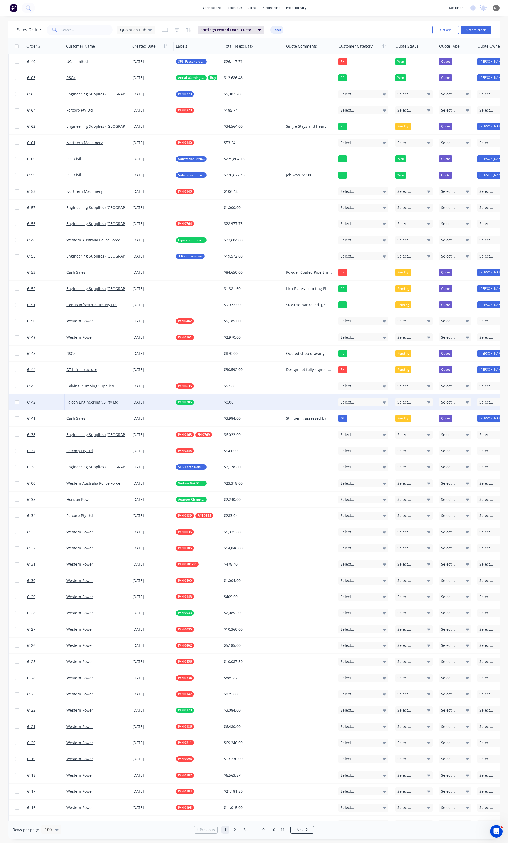
scroll to position [635, 0]
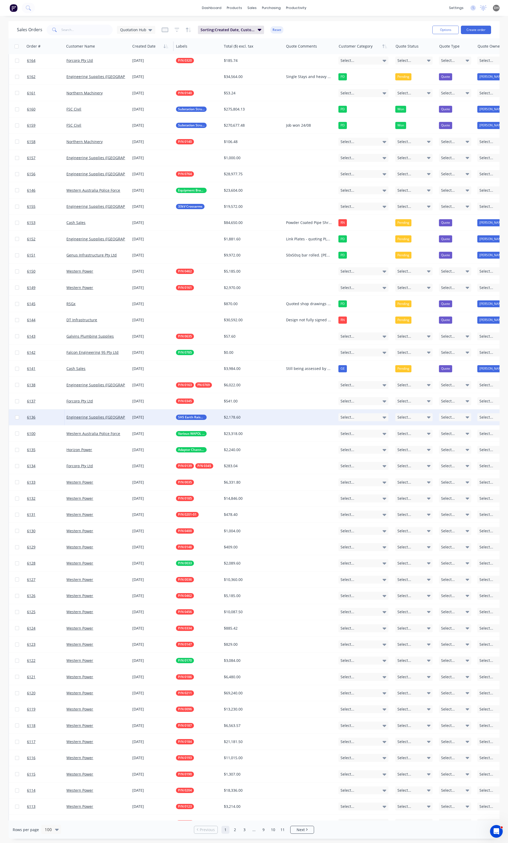
click at [357, 416] on div "Select..." at bounding box center [363, 417] width 50 height 8
click at [345, 456] on div "PD" at bounding box center [345, 456] width 8 height 7
click at [410, 417] on span "Select..." at bounding box center [404, 417] width 14 height 5
click at [405, 447] on div "Won" at bounding box center [403, 445] width 11 height 7
click at [449, 415] on span "Select..." at bounding box center [448, 417] width 14 height 5
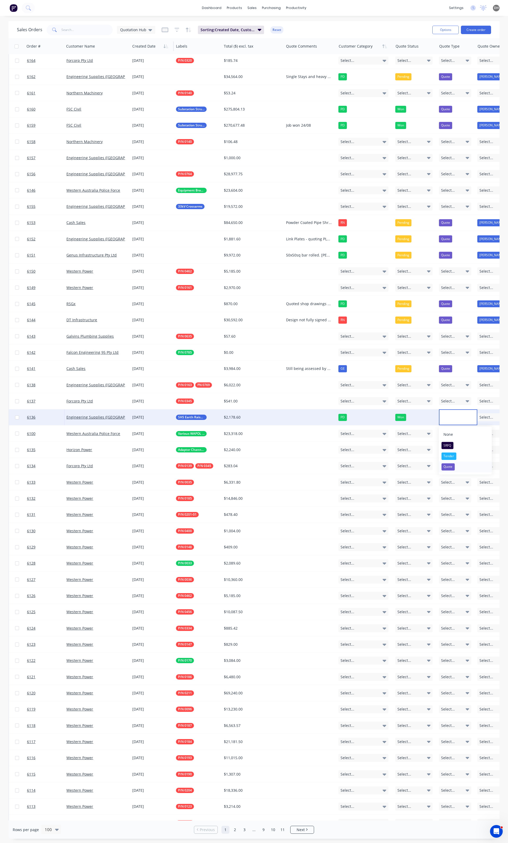
click at [449, 464] on div "Quote" at bounding box center [447, 466] width 13 height 7
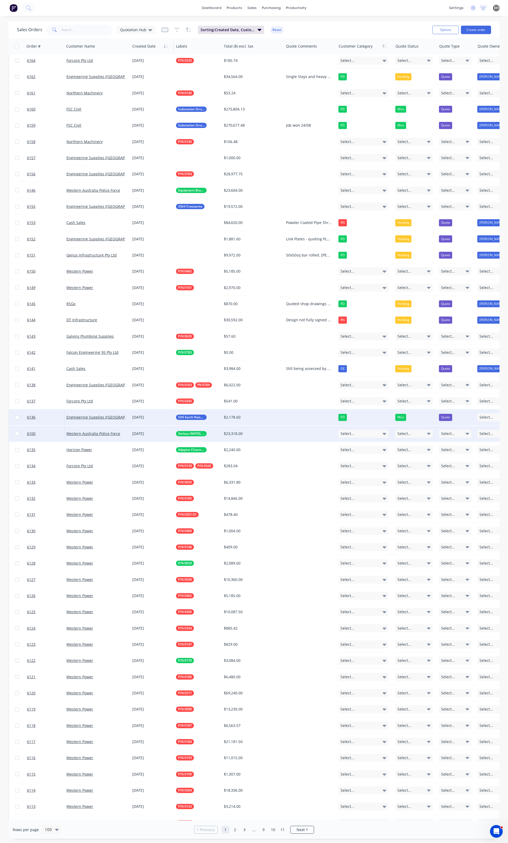
click at [374, 436] on div "Select..." at bounding box center [363, 434] width 50 height 8
click at [345, 462] on div "GE" at bounding box center [345, 461] width 8 height 7
click at [413, 433] on div "Select..." at bounding box center [414, 434] width 38 height 8
click at [407, 463] on div "Won" at bounding box center [403, 461] width 11 height 7
click at [448, 434] on span "Select..." at bounding box center [448, 433] width 14 height 5
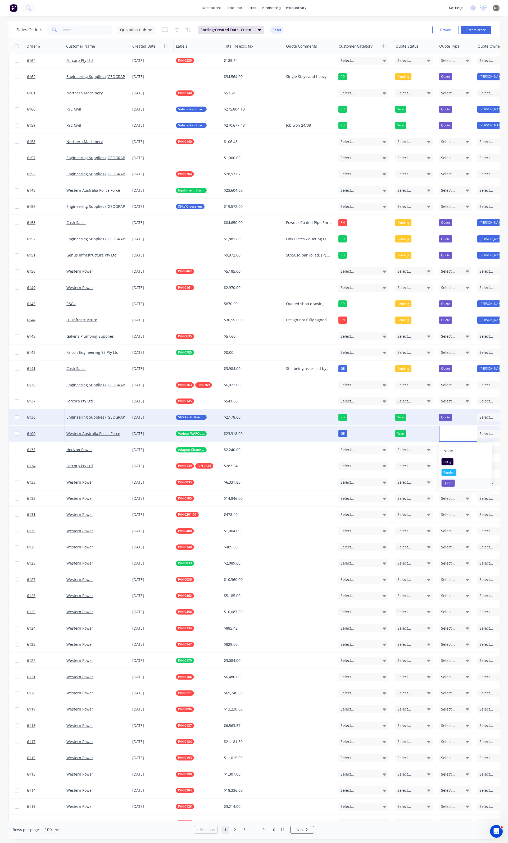
click at [447, 482] on div "Quote" at bounding box center [447, 483] width 13 height 7
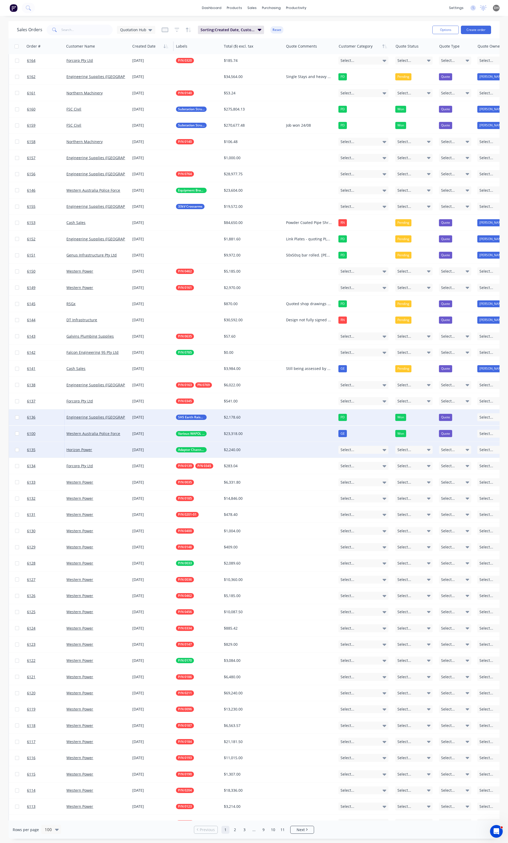
click at [366, 452] on div "Select..." at bounding box center [363, 450] width 50 height 8
click at [345, 488] on div "PD" at bounding box center [345, 488] width 8 height 7
click at [418, 450] on div "Select..." at bounding box center [414, 450] width 38 height 8
click at [406, 479] on div "Won" at bounding box center [403, 478] width 11 height 7
click at [464, 450] on div "Select..." at bounding box center [455, 450] width 33 height 8
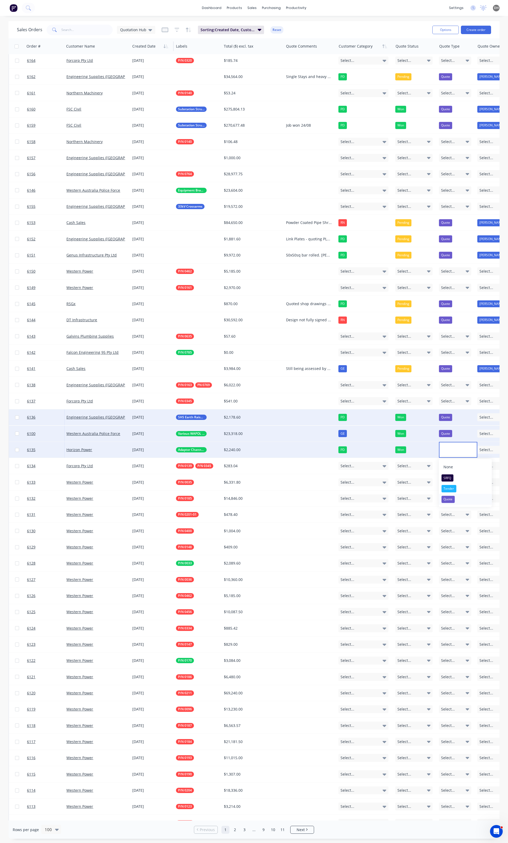
click at [449, 499] on div "Quote" at bounding box center [447, 499] width 13 height 7
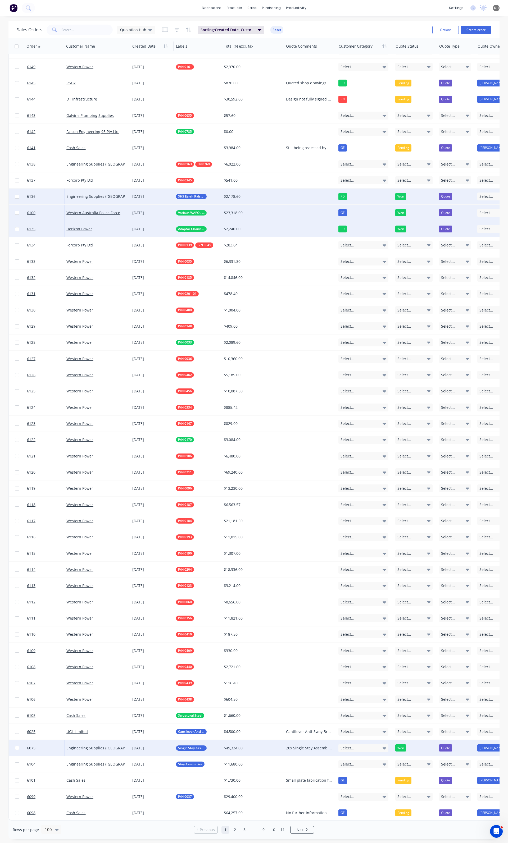
scroll to position [858, 0]
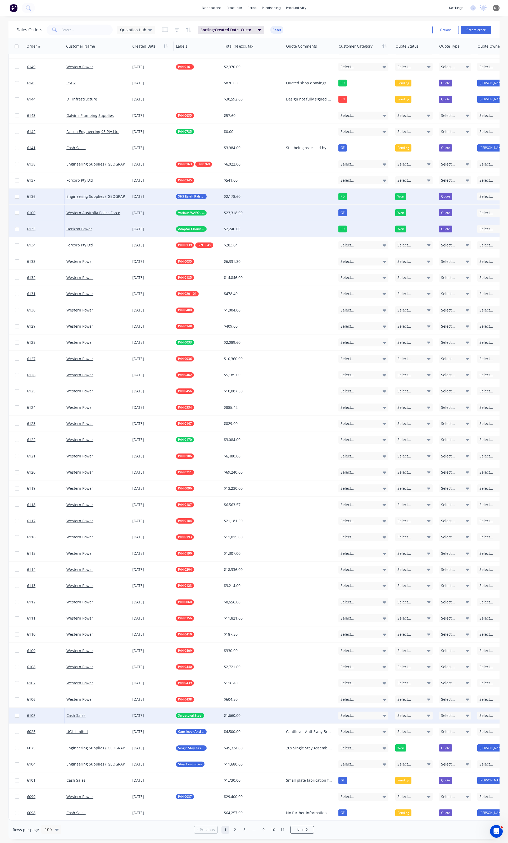
click at [371, 715] on div "Select..." at bounding box center [363, 716] width 50 height 8
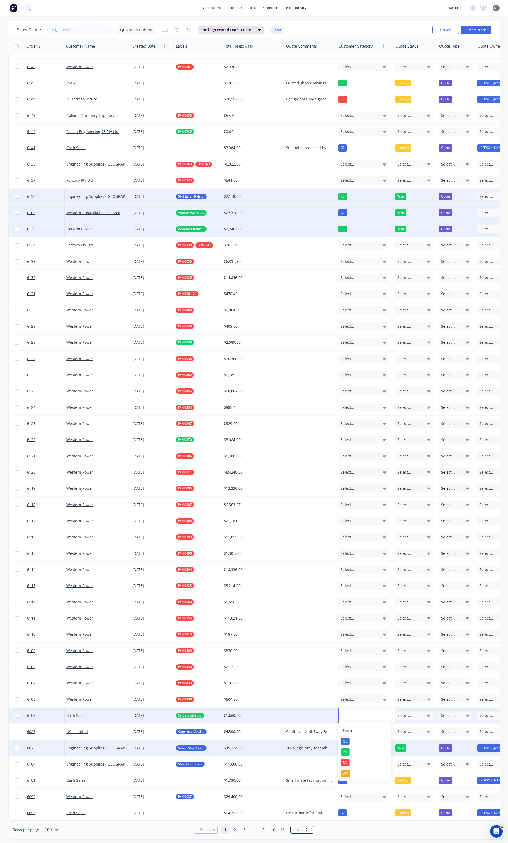
click at [343, 741] on div "GE" at bounding box center [345, 741] width 8 height 7
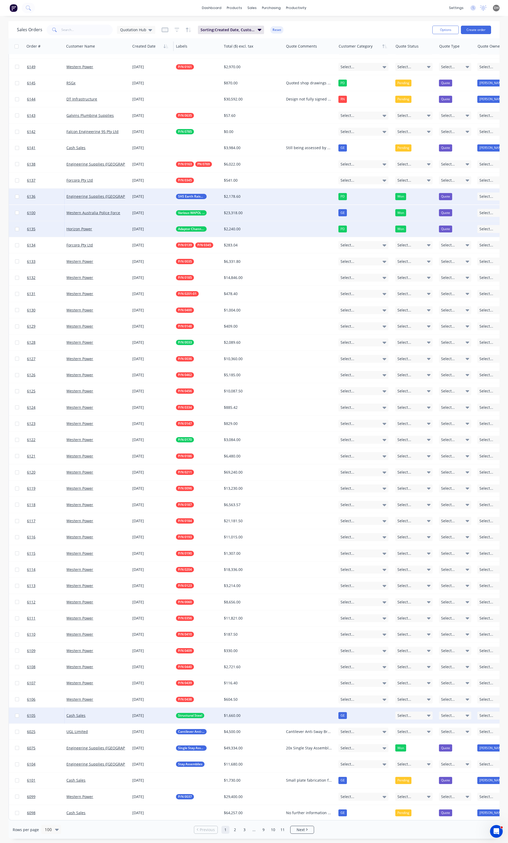
click at [414, 713] on div "Select..." at bounding box center [414, 716] width 38 height 8
click at [404, 743] on div "Won" at bounding box center [403, 741] width 11 height 7
click at [445, 714] on span "Select..." at bounding box center [448, 715] width 14 height 5
click at [449, 761] on div "Quote" at bounding box center [447, 762] width 13 height 7
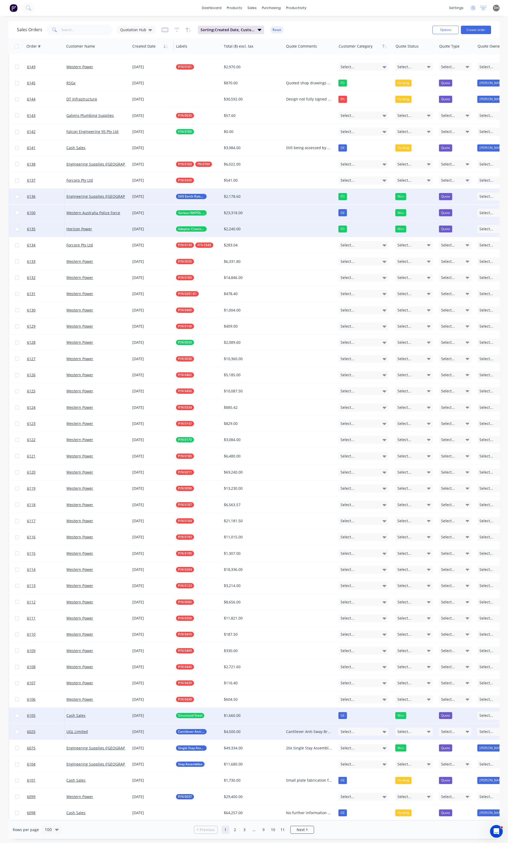
click at [369, 729] on div "Select..." at bounding box center [363, 732] width 50 height 8
click at [347, 776] on div "RN" at bounding box center [345, 779] width 8 height 7
click at [409, 731] on span "Select..." at bounding box center [404, 731] width 14 height 5
click at [402, 758] on div "Won" at bounding box center [403, 757] width 11 height 7
click at [447, 729] on span "Select..." at bounding box center [448, 731] width 14 height 5
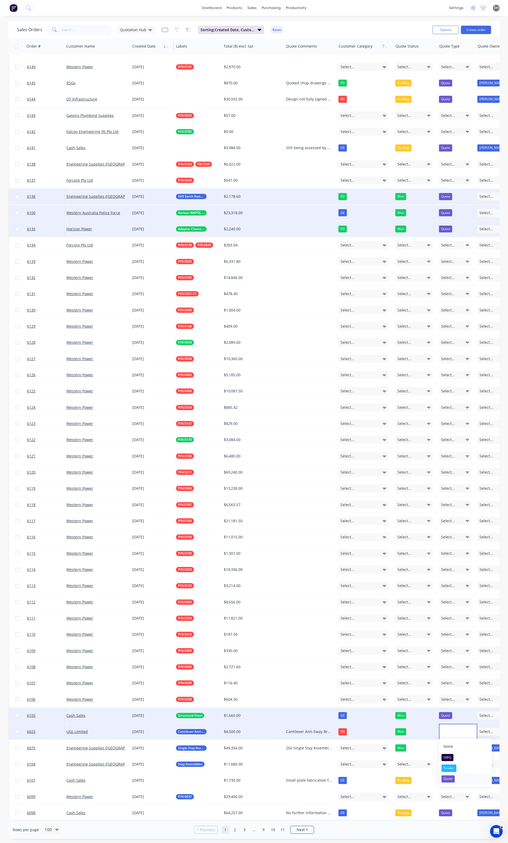
click at [450, 779] on div "Quote" at bounding box center [447, 779] width 13 height 7
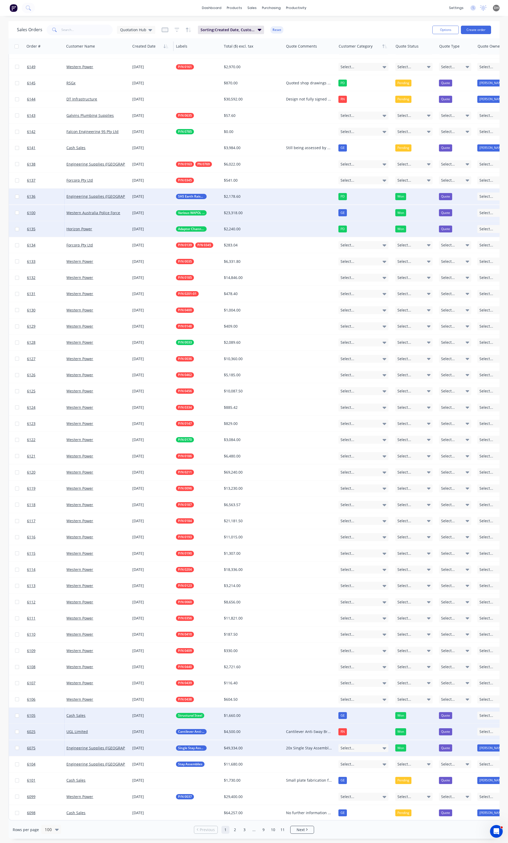
click at [359, 747] on div "Select..." at bounding box center [363, 748] width 50 height 8
click at [347, 786] on div "PD" at bounding box center [345, 784] width 8 height 7
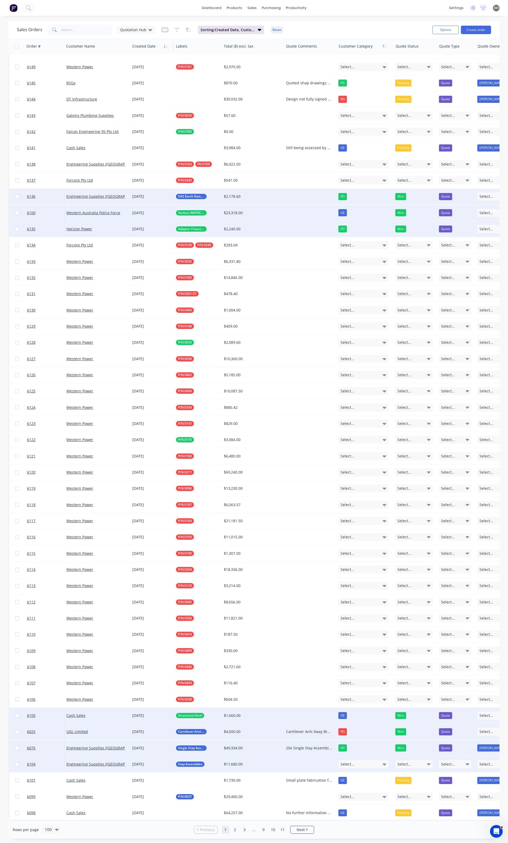
click at [350, 762] on span "Select..." at bounding box center [347, 764] width 14 height 5
click at [347, 804] on div "PD" at bounding box center [345, 800] width 8 height 7
click at [408, 763] on span "Select..." at bounding box center [404, 764] width 14 height 5
click at [403, 791] on div "Won" at bounding box center [403, 790] width 11 height 7
click at [456, 761] on div "Select..." at bounding box center [455, 765] width 33 height 8
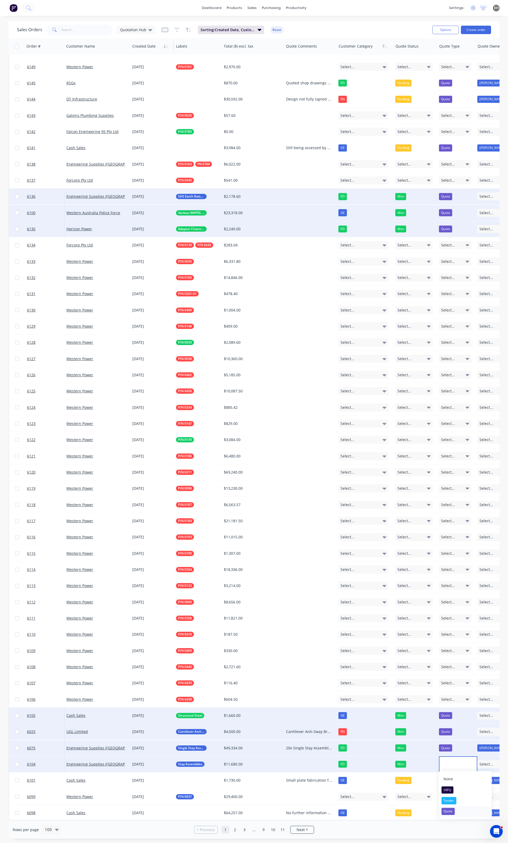
click at [449, 811] on div "Quote" at bounding box center [447, 811] width 13 height 7
click at [300, 831] on span "Next" at bounding box center [301, 829] width 8 height 5
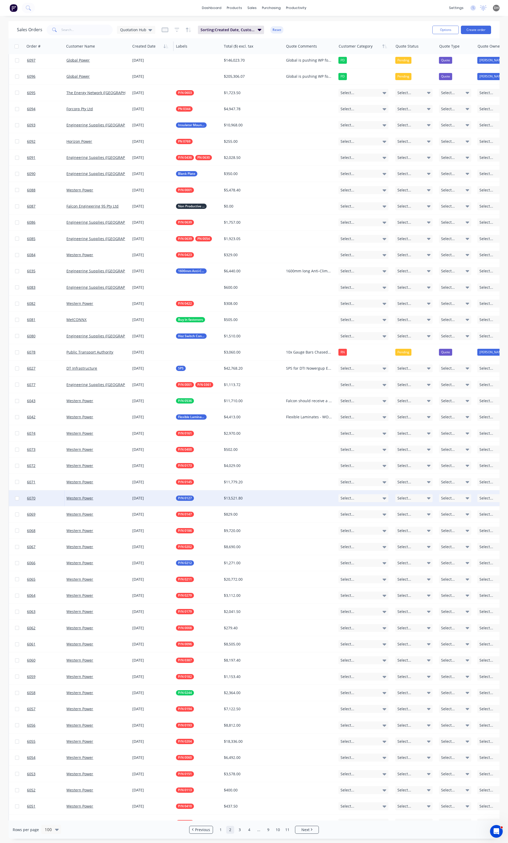
scroll to position [0, 0]
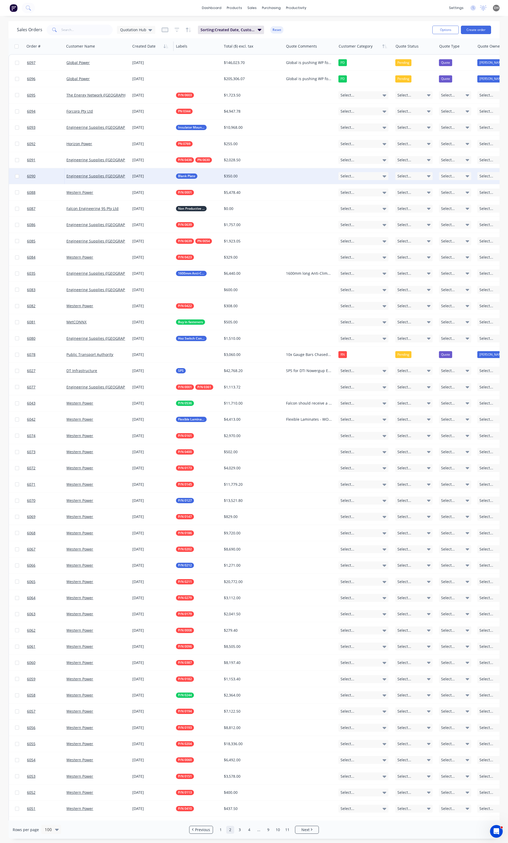
click at [354, 175] on div "Select..." at bounding box center [363, 176] width 50 height 8
click at [345, 216] on div "PD" at bounding box center [345, 214] width 8 height 7
click at [400, 175] on span "Select..." at bounding box center [404, 176] width 14 height 5
click at [402, 206] on div "Won" at bounding box center [403, 204] width 11 height 7
click at [458, 177] on div "Select..." at bounding box center [455, 176] width 33 height 8
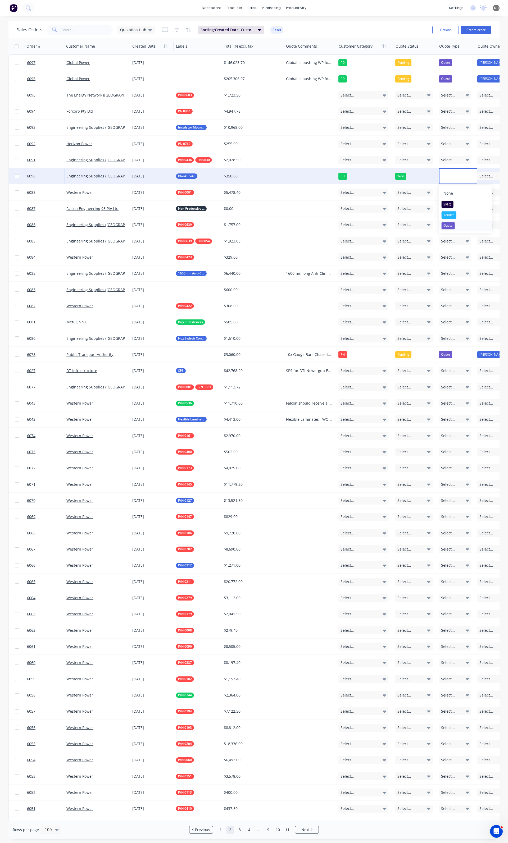
click at [450, 223] on div "Quote" at bounding box center [447, 225] width 13 height 7
click at [360, 129] on div "Select..." at bounding box center [363, 128] width 50 height 8
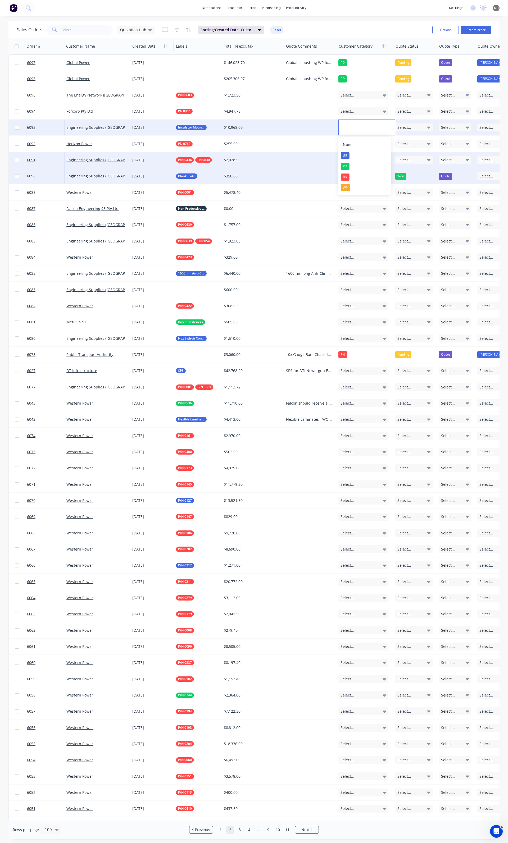
click at [345, 166] on div "PD" at bounding box center [345, 166] width 8 height 7
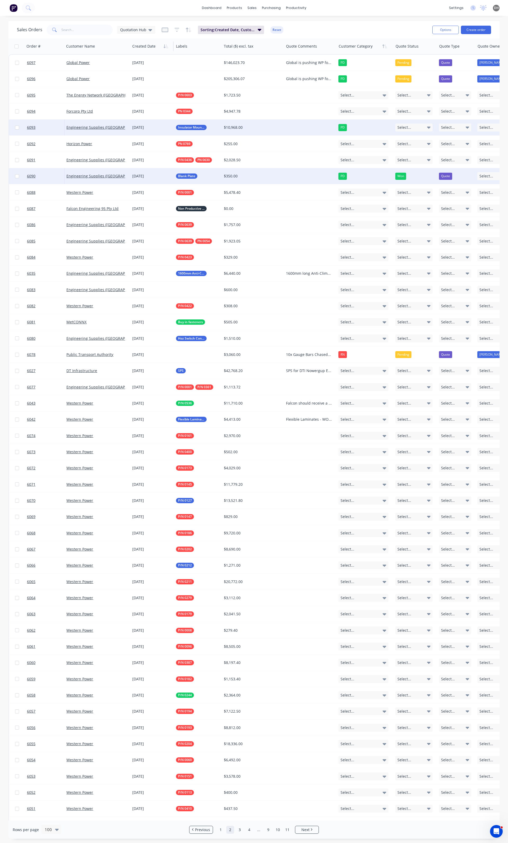
click at [403, 126] on span "Select..." at bounding box center [404, 127] width 14 height 5
click at [408, 157] on div "Won" at bounding box center [403, 155] width 11 height 7
click at [445, 126] on span "Select..." at bounding box center [448, 127] width 14 height 5
click at [449, 175] on div "Quote" at bounding box center [447, 177] width 13 height 7
click at [219, 832] on link "1" at bounding box center [221, 830] width 8 height 8
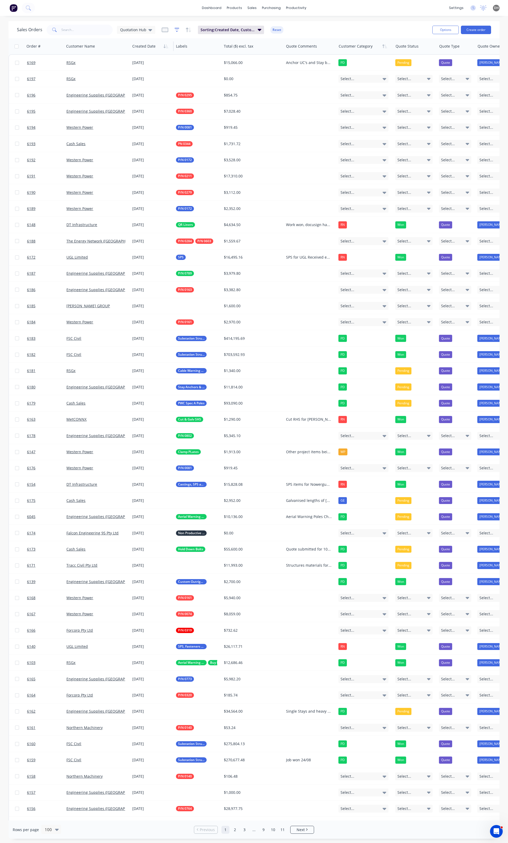
click at [177, 32] on icon "button" at bounding box center [177, 29] width 5 height 5
click at [187, 54] on button "add" at bounding box center [185, 55] width 13 height 4
click at [245, 58] on div at bounding box center [235, 57] width 76 height 7
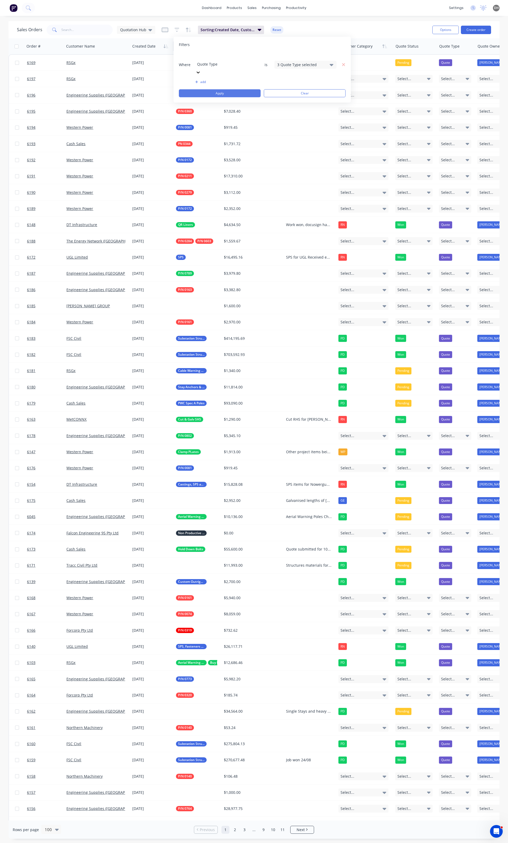
click at [246, 89] on button "Apply" at bounding box center [220, 93] width 82 height 8
click at [284, 32] on span "Sorting: Created Date, Customer Category" at bounding box center [279, 29] width 54 height 5
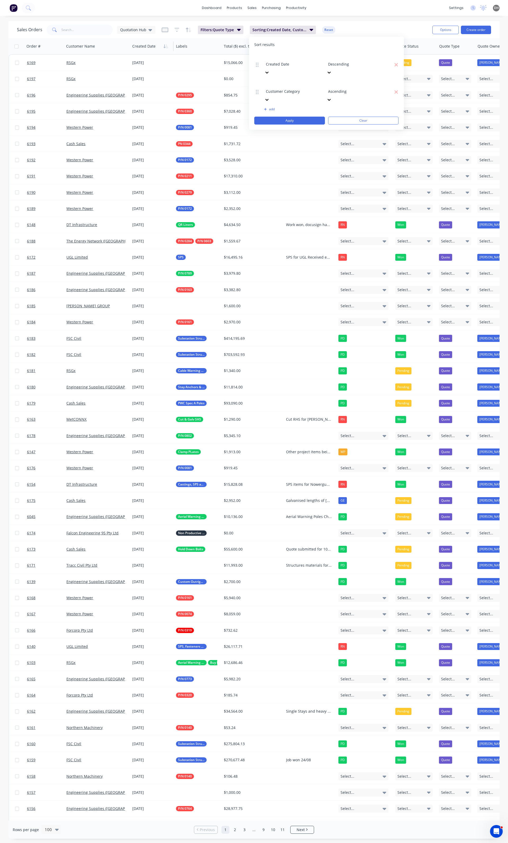
click at [354, 29] on div "Sales Orders Quotation Hub Filters: Quote Type Sorting: Created Date, Customer …" at bounding box center [222, 29] width 411 height 13
click at [213, 29] on span "Filters: Quote Type" at bounding box center [217, 29] width 33 height 5
click at [239, 89] on button "Apply" at bounding box center [243, 93] width 82 height 8
click at [285, 34] on div "Sales Orders Quotation Hub Filters: Quote Type Sorting: Created Date, Customer …" at bounding box center [222, 29] width 411 height 13
click at [285, 31] on span "Sorting: Created Date, Customer Category" at bounding box center [279, 29] width 54 height 5
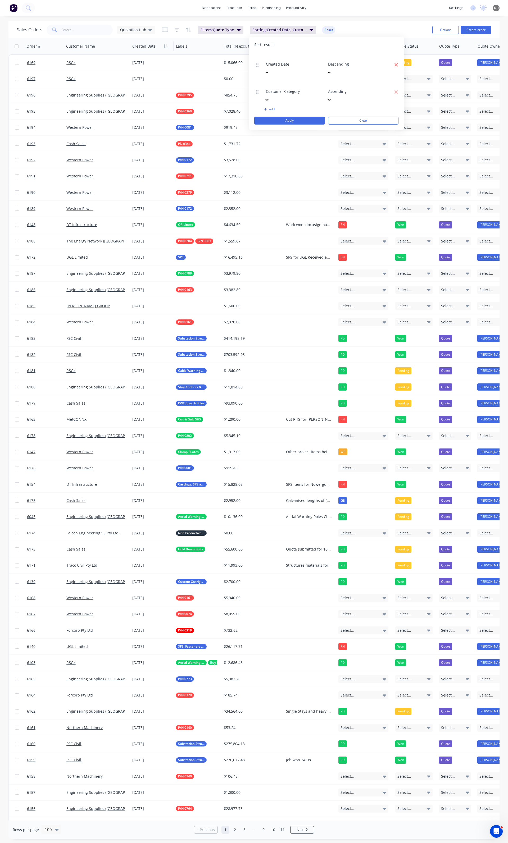
click at [397, 63] on icon "button" at bounding box center [396, 64] width 3 height 3
click at [307, 89] on button "Apply" at bounding box center [289, 93] width 71 height 8
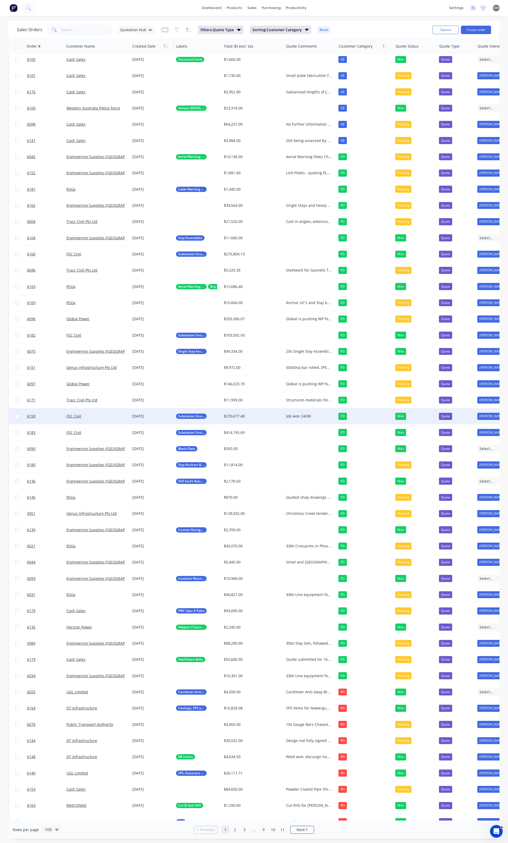
scroll to position [0, 0]
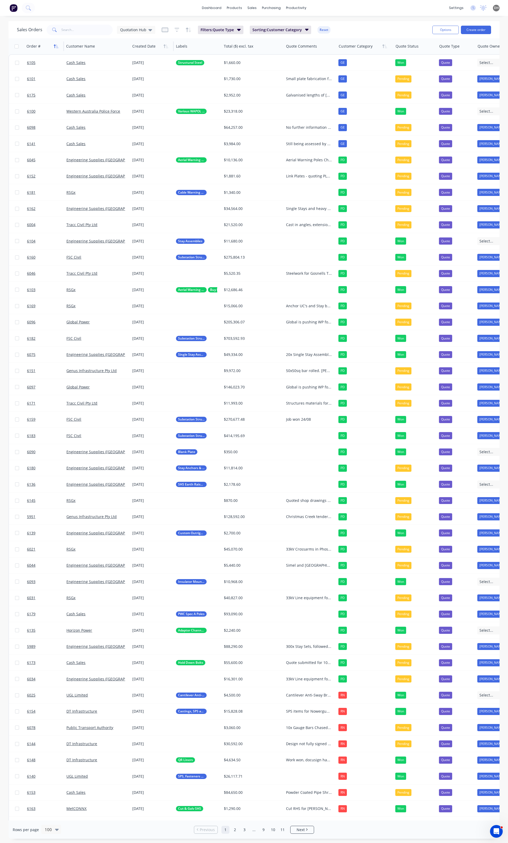
click at [56, 45] on icon "button" at bounding box center [56, 46] width 5 height 4
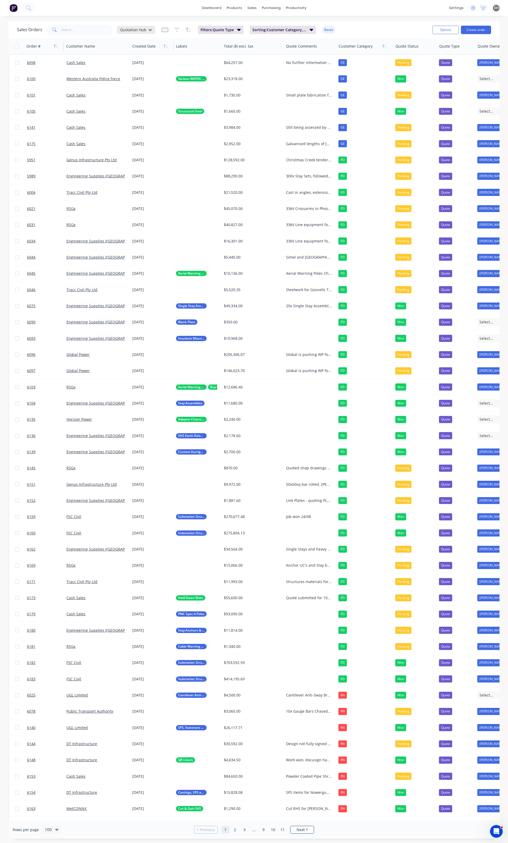
click at [141, 31] on span "Quotation Hub" at bounding box center [133, 30] width 26 height 6
click at [186, 107] on button "edit" at bounding box center [184, 107] width 7 height 6
click at [217, 73] on button "Update" at bounding box center [221, 73] width 35 height 8
click at [358, 22] on div "Sales Orders Quotation Hub Filters: Quote Type Sorting: Customer Category, Orde…" at bounding box center [253, 29] width 491 height 17
click at [135, 28] on span "Quotation Hub" at bounding box center [133, 30] width 26 height 6
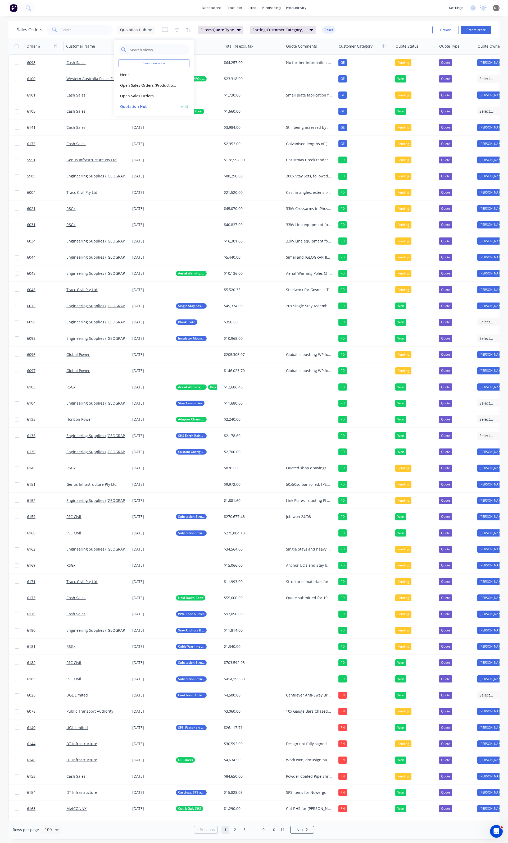
click at [182, 106] on button "edit" at bounding box center [184, 107] width 7 height 6
click at [212, 61] on label "Set as your default view" at bounding box center [233, 63] width 42 height 6
click at [206, 61] on input "Set as your default view" at bounding box center [206, 62] width 4 height 5
checkbox input "true"
click at [214, 75] on button "Update" at bounding box center [221, 73] width 35 height 8
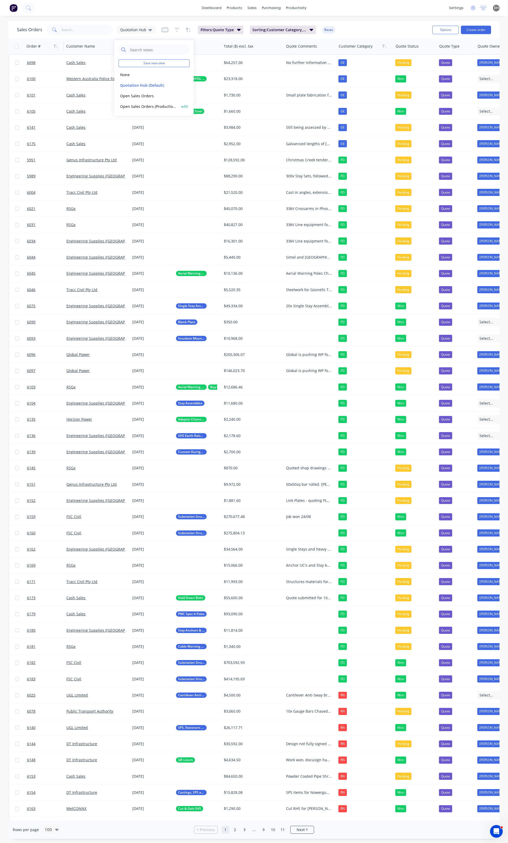
click at [147, 106] on button "Open Sales Orders (Production Meeting)" at bounding box center [149, 106] width 60 height 6
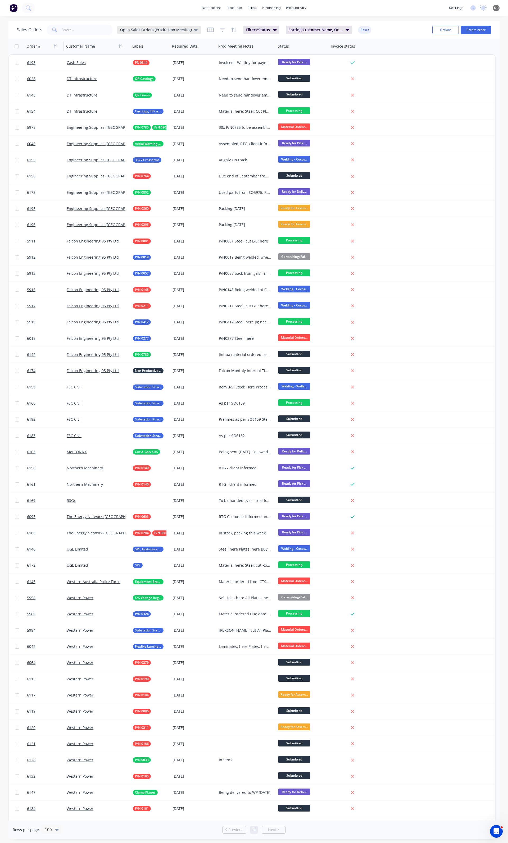
click at [194, 32] on icon at bounding box center [196, 30] width 4 height 6
click at [185, 105] on button "edit" at bounding box center [184, 107] width 7 height 6
click at [216, 63] on label "Set as your default view" at bounding box center [233, 63] width 42 height 6
click at [208, 63] on input "Set as your default view" at bounding box center [206, 62] width 4 height 5
checkbox input "true"
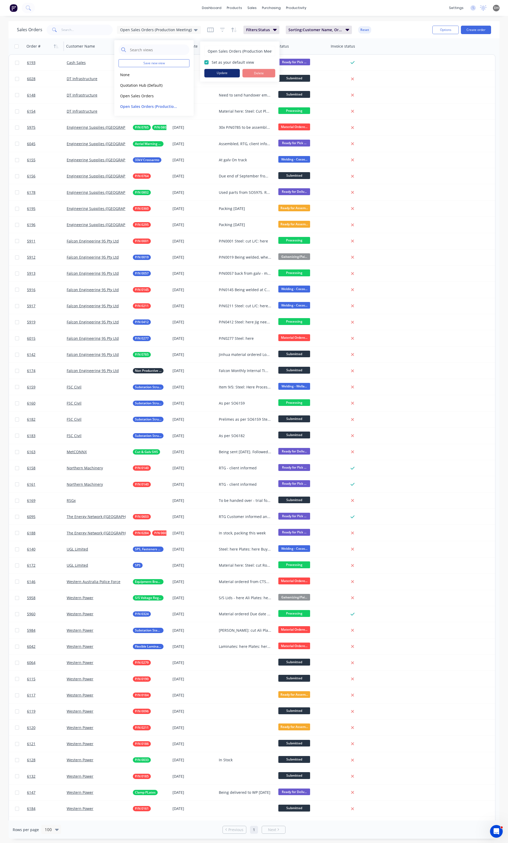
click at [217, 73] on button "Update" at bounding box center [221, 73] width 35 height 8
click at [143, 107] on button "Quotation Hub" at bounding box center [149, 106] width 60 height 6
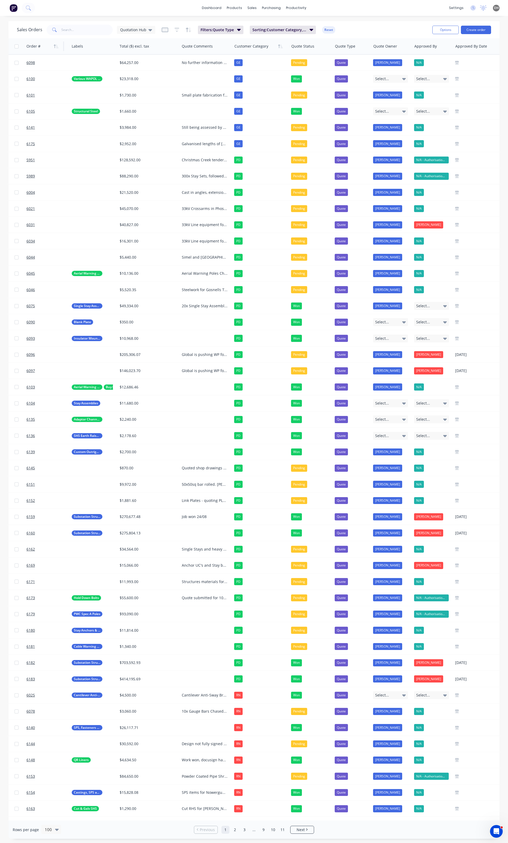
scroll to position [0, 107]
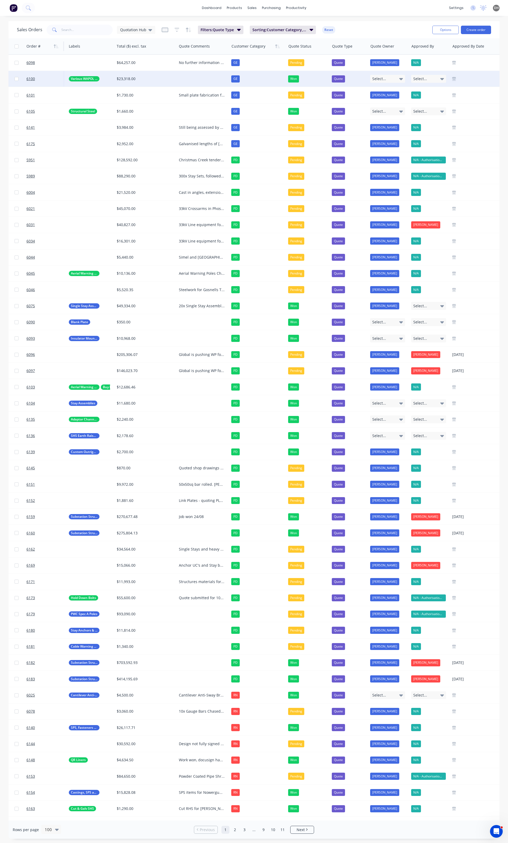
click at [379, 80] on span "Select..." at bounding box center [379, 78] width 14 height 5
click at [384, 105] on div "[PERSON_NAME]" at bounding box center [386, 106] width 29 height 7
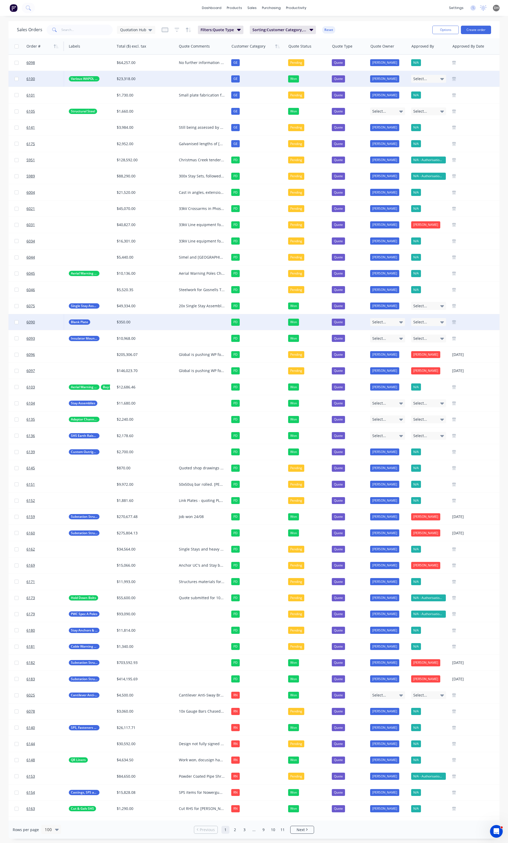
click at [381, 322] on span "Select..." at bounding box center [379, 322] width 14 height 5
click at [381, 342] on div "None" at bounding box center [379, 339] width 14 height 8
click at [383, 321] on span "Select..." at bounding box center [379, 322] width 14 height 5
click at [379, 348] on div "[PERSON_NAME]" at bounding box center [386, 350] width 29 height 7
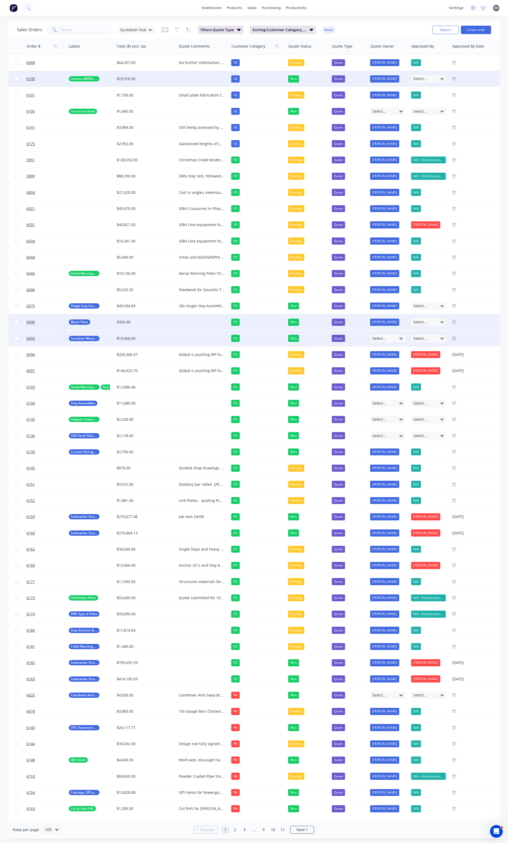
click at [380, 339] on span "Select..." at bounding box center [379, 338] width 14 height 5
click at [380, 363] on div "[PERSON_NAME]" at bounding box center [386, 366] width 29 height 7
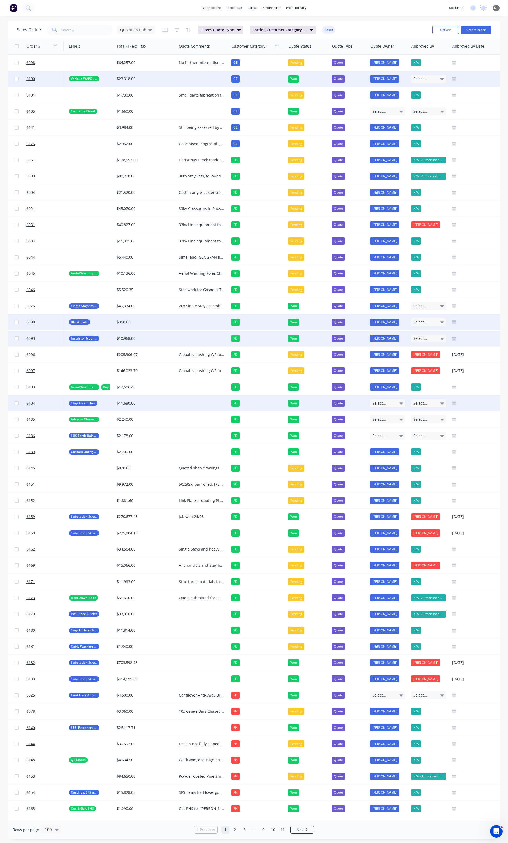
click at [376, 405] on span "Select..." at bounding box center [379, 403] width 14 height 5
click at [380, 431] on div "[PERSON_NAME]" at bounding box center [386, 431] width 29 height 7
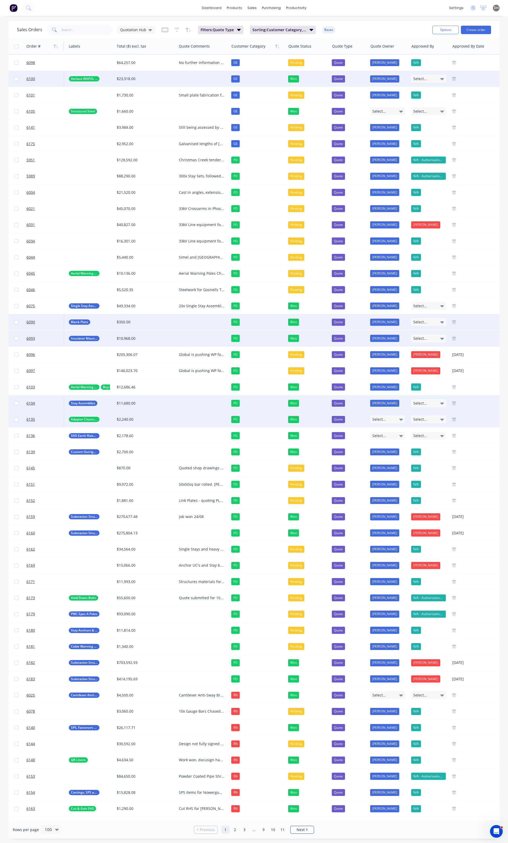
click at [379, 422] on div "Select..." at bounding box center [387, 420] width 35 height 8
click at [379, 447] on div "[PERSON_NAME]" at bounding box center [386, 447] width 29 height 7
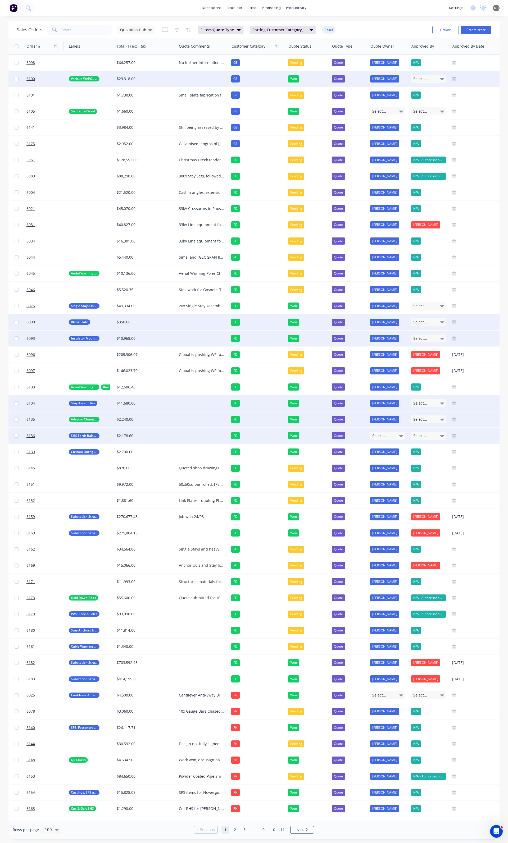
click at [379, 439] on div "Select..." at bounding box center [387, 436] width 35 height 8
click at [381, 459] on button "[PERSON_NAME]" at bounding box center [396, 464] width 53 height 11
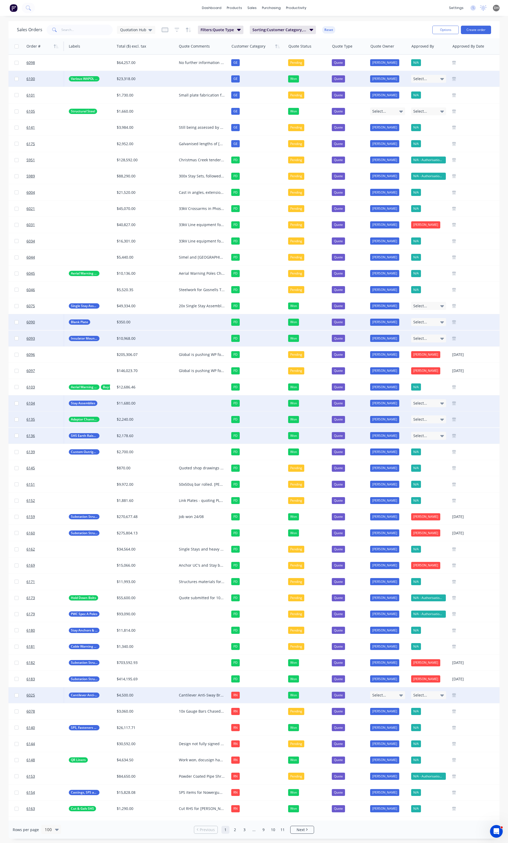
click at [382, 695] on span "Select..." at bounding box center [379, 695] width 14 height 5
click at [381, 723] on div "[PERSON_NAME]" at bounding box center [386, 723] width 29 height 7
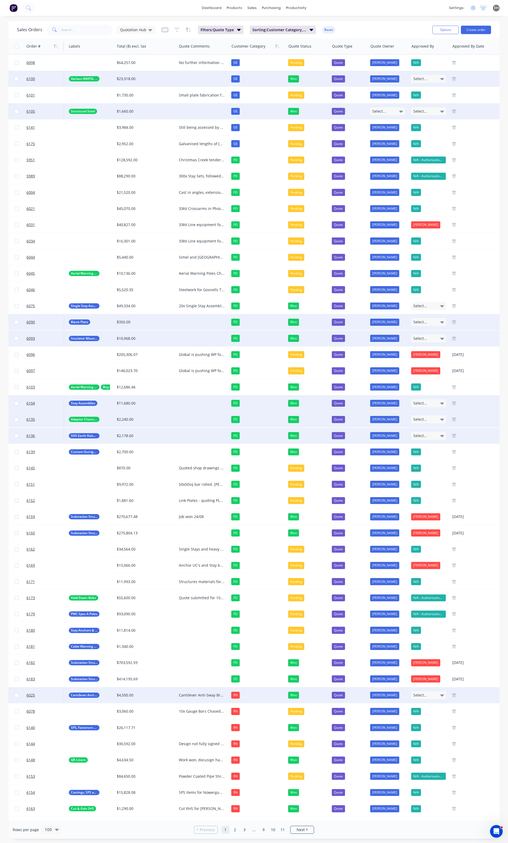
click at [376, 110] on span "Select..." at bounding box center [379, 111] width 14 height 5
click at [381, 139] on div "[PERSON_NAME]" at bounding box center [386, 139] width 29 height 7
click at [432, 79] on div "Select..." at bounding box center [428, 79] width 35 height 8
click at [420, 140] on div "N/A" at bounding box center [418, 138] width 10 height 7
click at [416, 111] on span "Select..." at bounding box center [420, 111] width 14 height 5
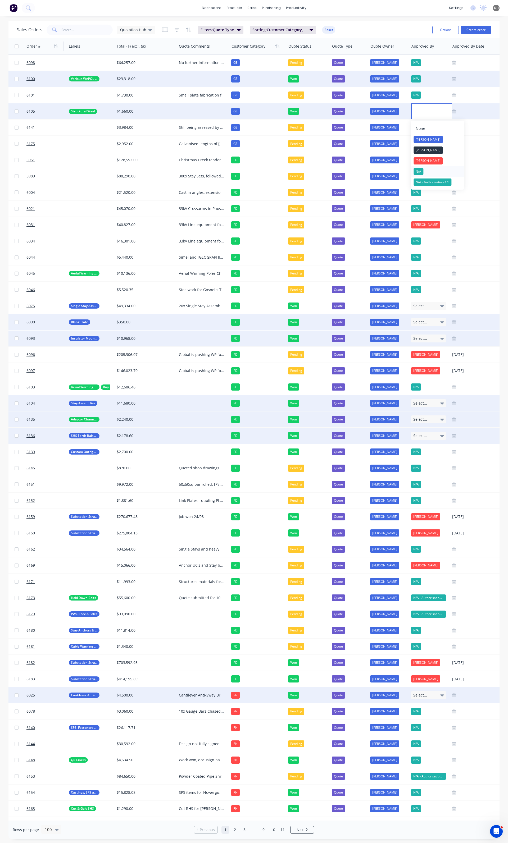
click at [419, 171] on div "N/A" at bounding box center [418, 171] width 10 height 7
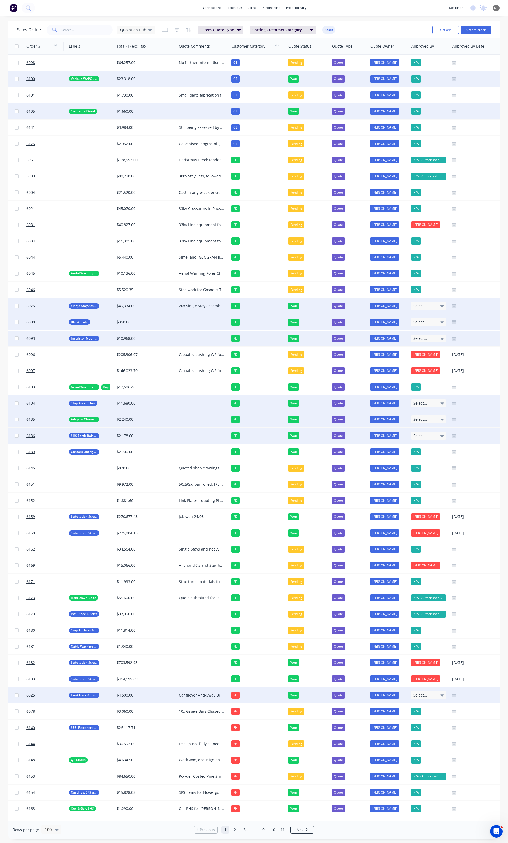
click at [425, 308] on div "Select..." at bounding box center [428, 306] width 35 height 8
click at [421, 376] on div "N/A - Authorisation A/L" at bounding box center [432, 376] width 38 height 7
click at [421, 320] on span "Select..." at bounding box center [420, 322] width 14 height 5
click at [421, 381] on div "N/A" at bounding box center [418, 382] width 10 height 7
click at [425, 340] on span "Select..." at bounding box center [420, 338] width 14 height 5
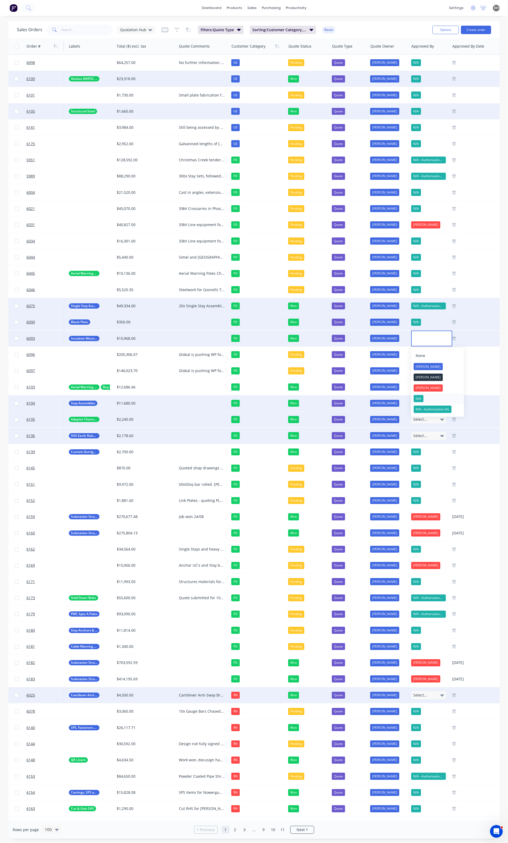
click at [416, 396] on div "N/A" at bounding box center [418, 398] width 10 height 7
click at [420, 402] on span "Select..." at bounding box center [420, 403] width 14 height 5
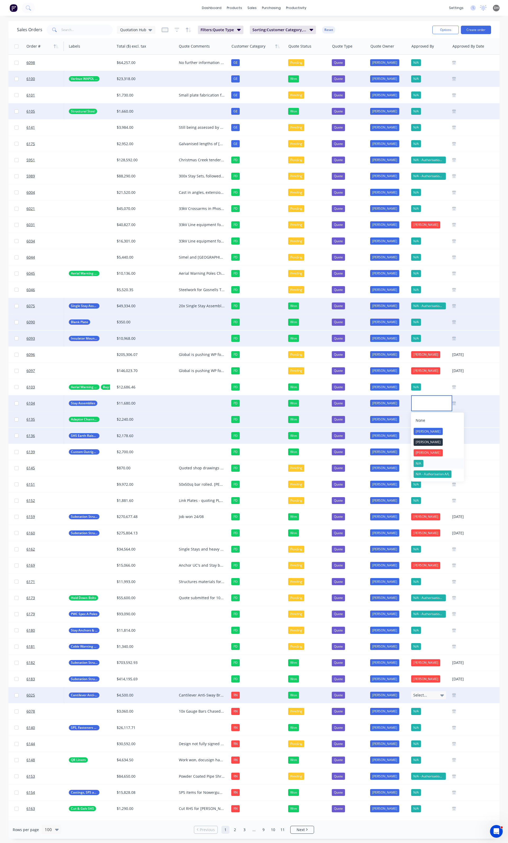
click at [418, 463] on div "N/A" at bounding box center [418, 463] width 10 height 7
click at [421, 417] on span "Select..." at bounding box center [420, 419] width 14 height 5
click at [420, 477] on div "N/A" at bounding box center [418, 479] width 10 height 7
click at [423, 438] on span "Select..." at bounding box center [420, 435] width 14 height 5
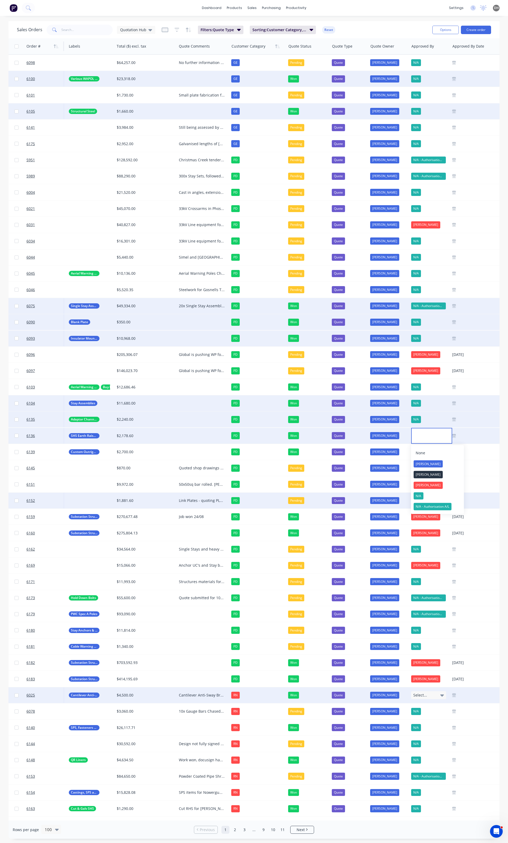
click at [418, 495] on div "N/A" at bounding box center [418, 496] width 10 height 7
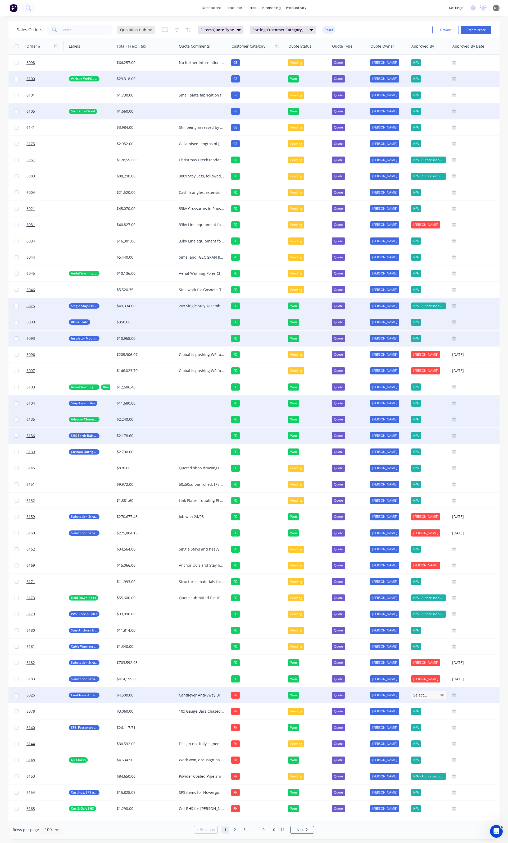
click at [129, 33] on div "Quotation Hub" at bounding box center [136, 30] width 38 height 8
click at [131, 95] on button "Open Sales Orders" at bounding box center [149, 96] width 60 height 6
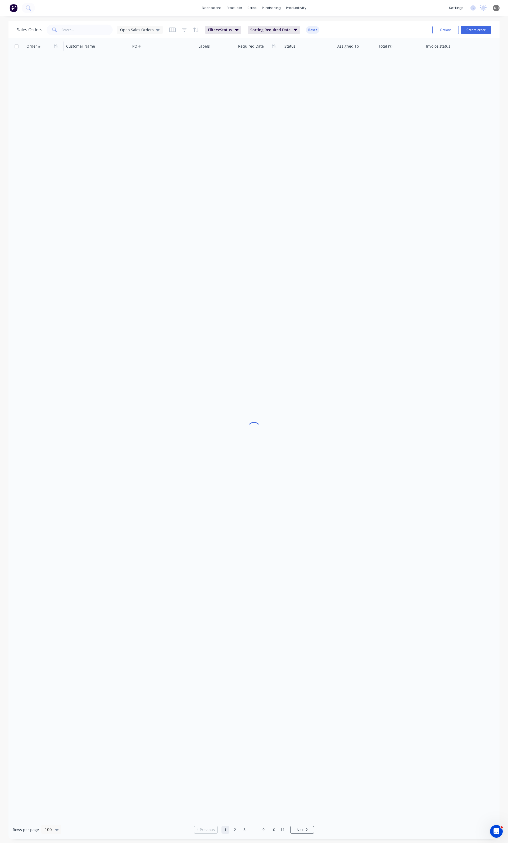
scroll to position [0, 0]
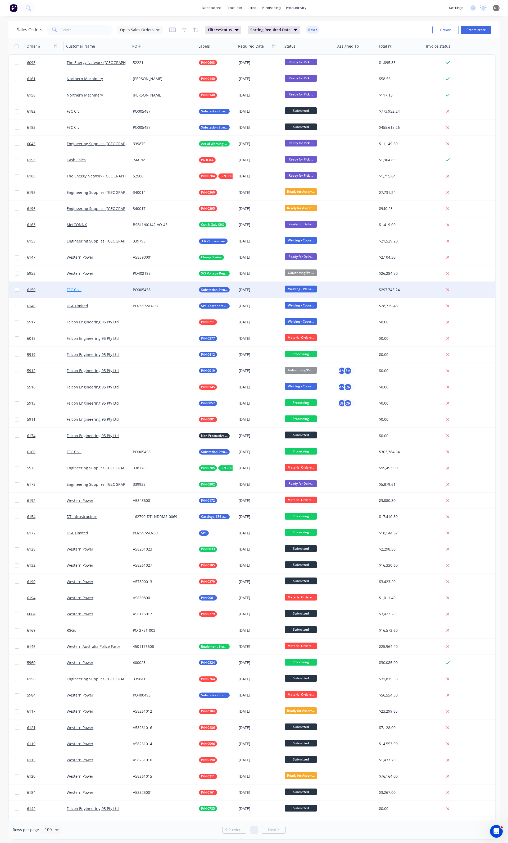
click at [77, 290] on link "FSC Civil" at bounding box center [74, 289] width 15 height 5
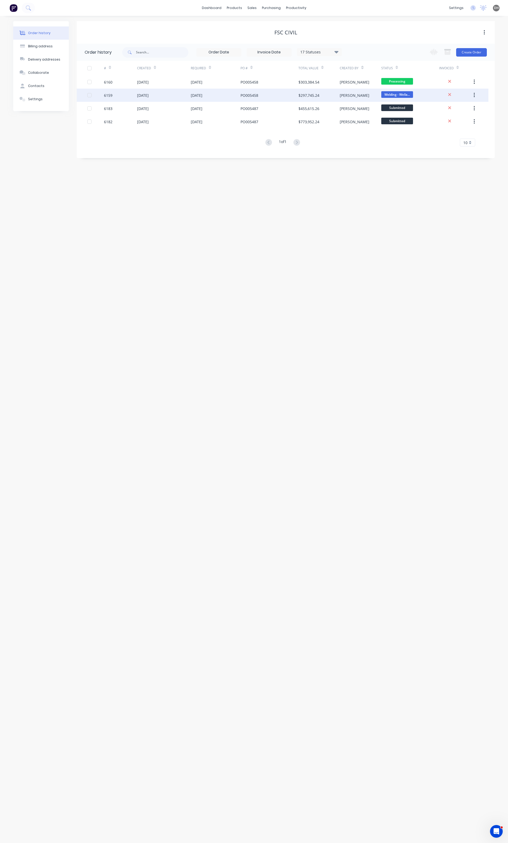
click at [156, 94] on div "28 Jul 2025" at bounding box center [164, 95] width 54 height 13
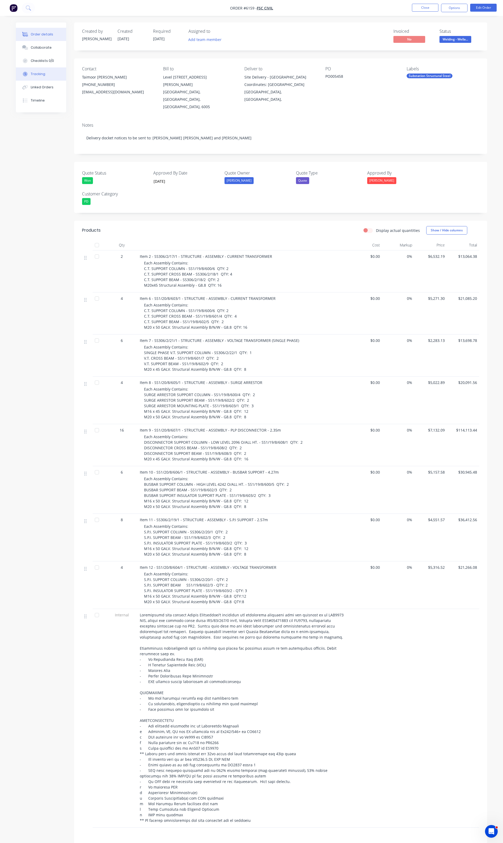
click at [51, 74] on button "Tracking" at bounding box center [41, 73] width 50 height 13
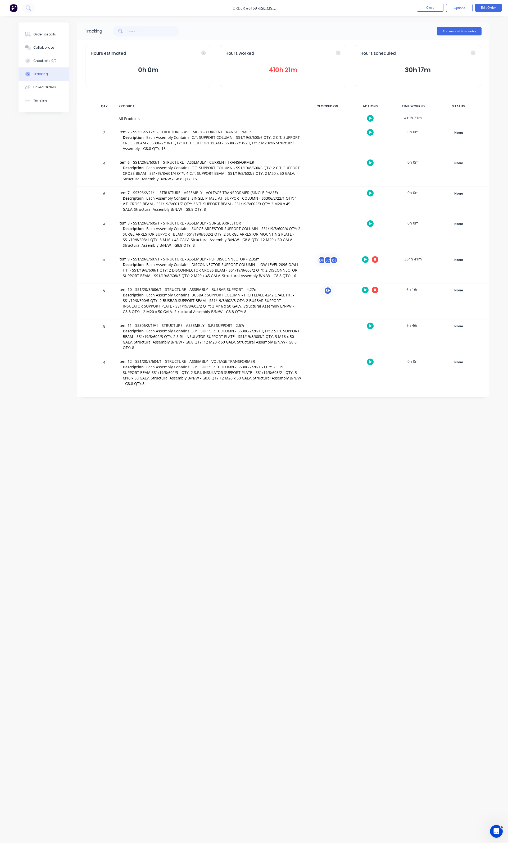
click at [283, 71] on button "410h 21m" at bounding box center [282, 70] width 115 height 10
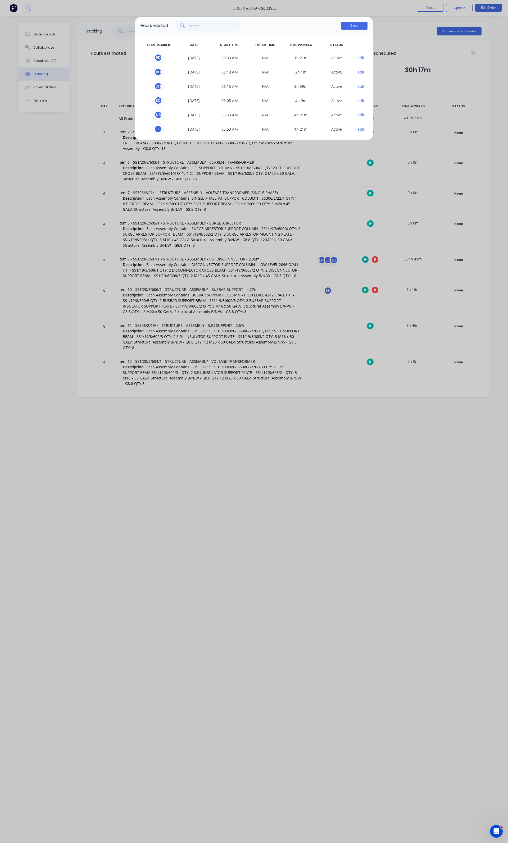
click at [358, 25] on button "Close" at bounding box center [354, 26] width 26 height 8
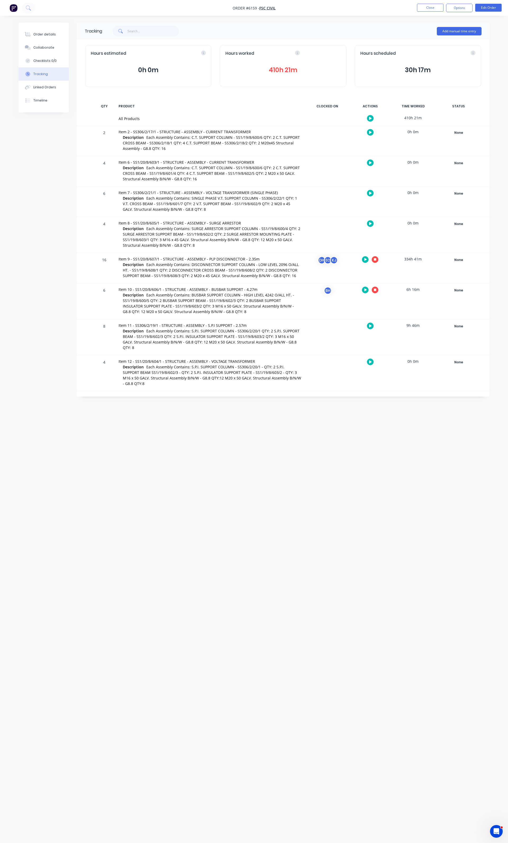
click at [287, 74] on button "410h 21m" at bounding box center [282, 70] width 115 height 10
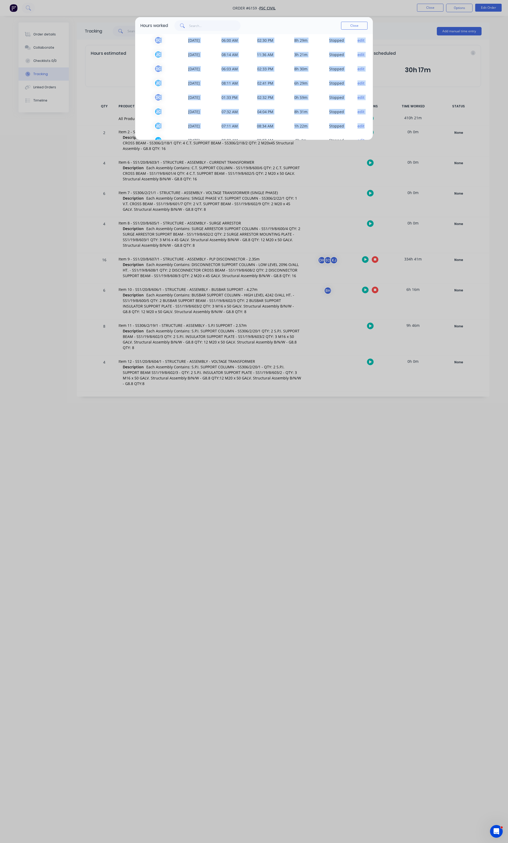
scroll to position [1002, 0]
drag, startPoint x: 372, startPoint y: 44, endPoint x: 366, endPoint y: 129, distance: 85.1
click at [366, 129] on div "TEAM MEMBER DATE START TIME FINISH TIME TIME WORKED STATUS P D 18/08/2025 08:53…" at bounding box center [254, 87] width 238 height 106
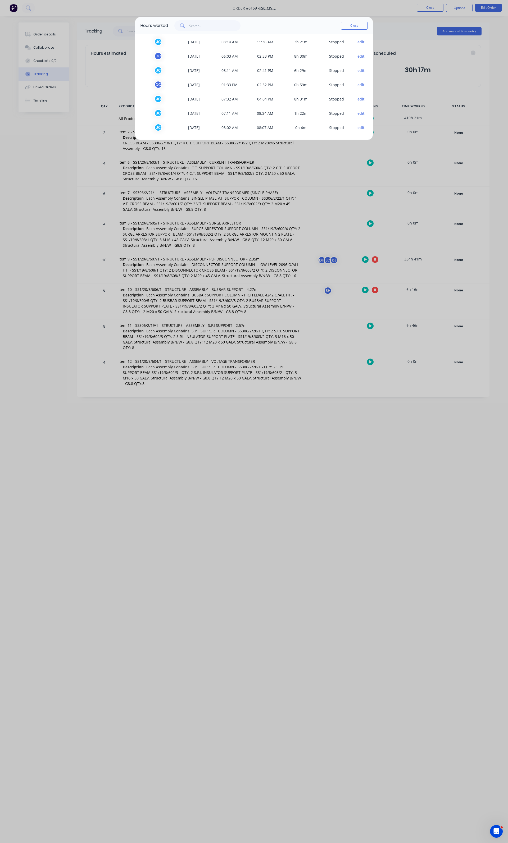
click at [398, 31] on div "Hours worked Close TEAM MEMBER DATE START TIME FINISH TIME TIME WORKED STATUS P…" at bounding box center [254, 421] width 508 height 843
click at [354, 28] on button "Close" at bounding box center [354, 26] width 26 height 8
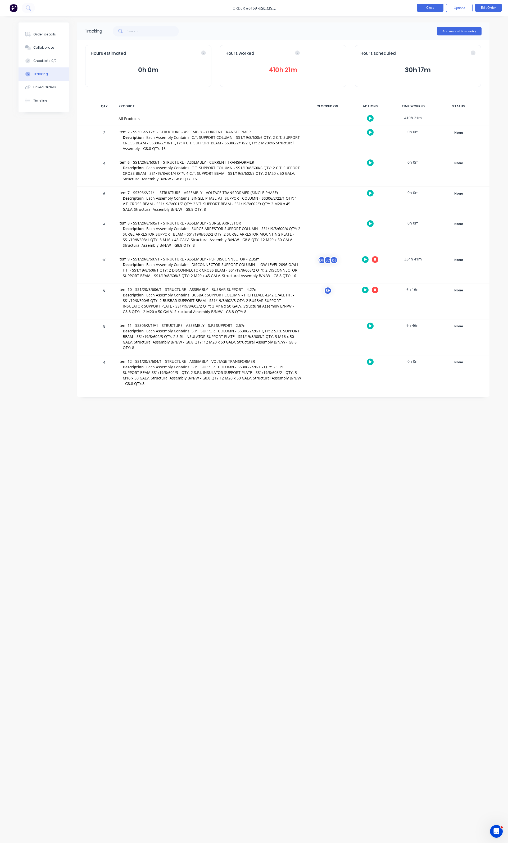
click at [431, 8] on button "Close" at bounding box center [430, 8] width 26 height 8
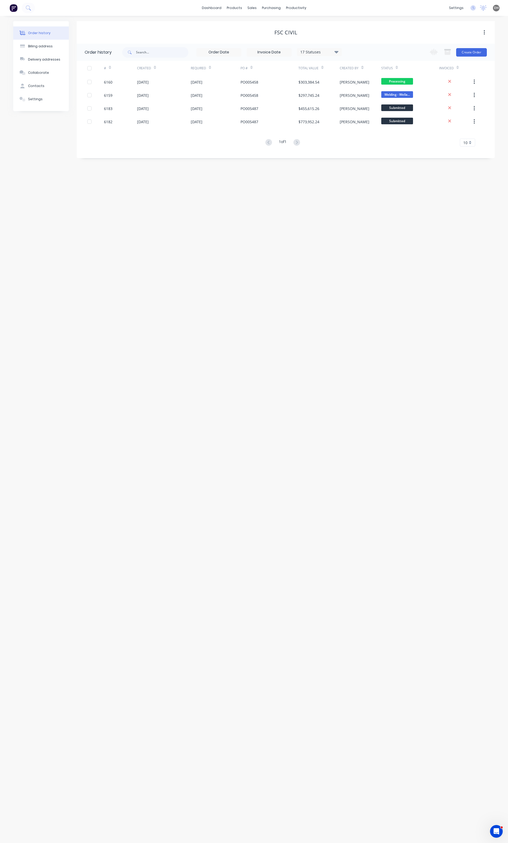
click at [48, 37] on button "Order history" at bounding box center [41, 32] width 56 height 13
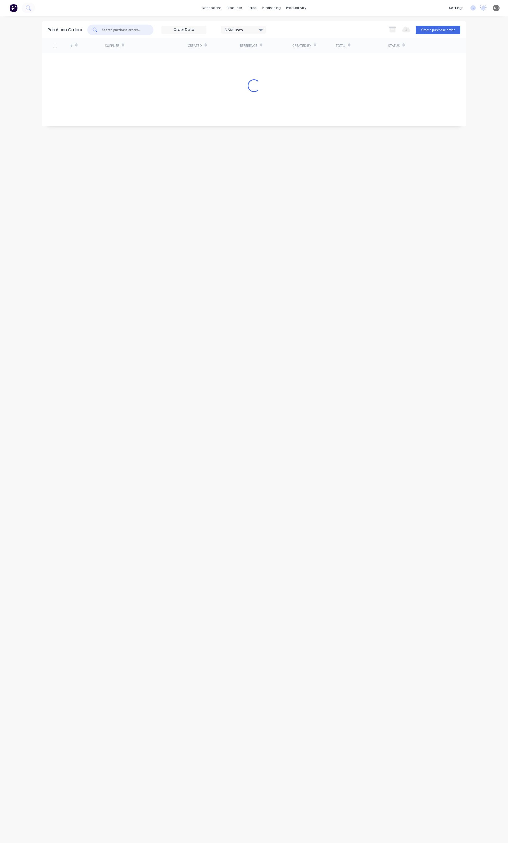
click at [104, 27] on input "text" at bounding box center [123, 29] width 44 height 5
type input "9518"
click at [111, 66] on div "# Supplier Created Reference Created By Total Status 9518 LMATS PTY LTD [DATE] …" at bounding box center [253, 61] width 423 height 46
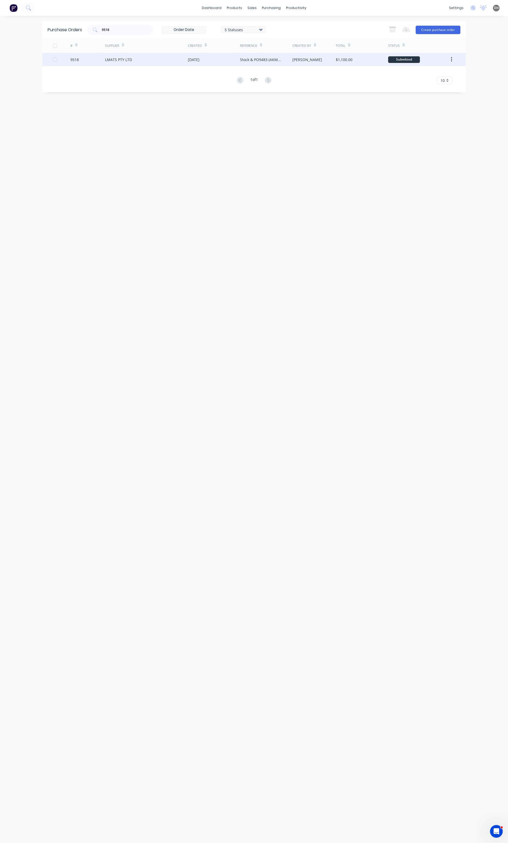
click at [111, 64] on div "LMATS PTY LTD" at bounding box center [146, 59] width 83 height 13
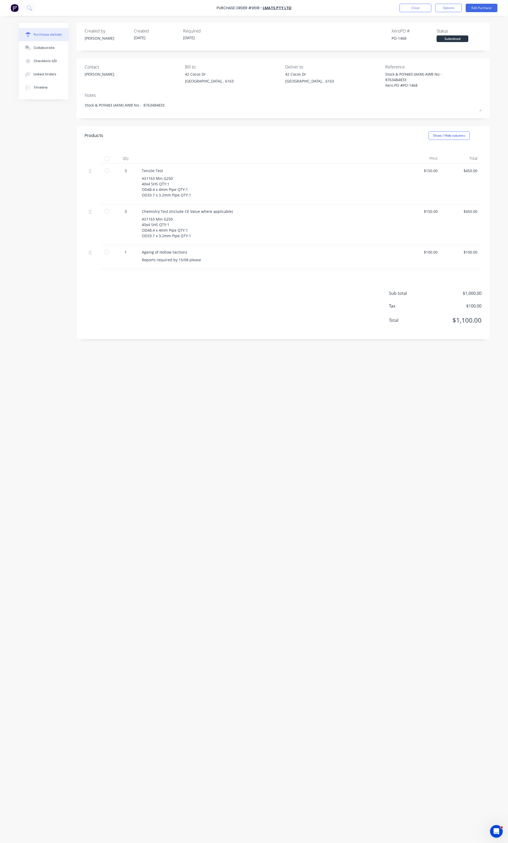
type textarea "x"
